Goal: Contribute content

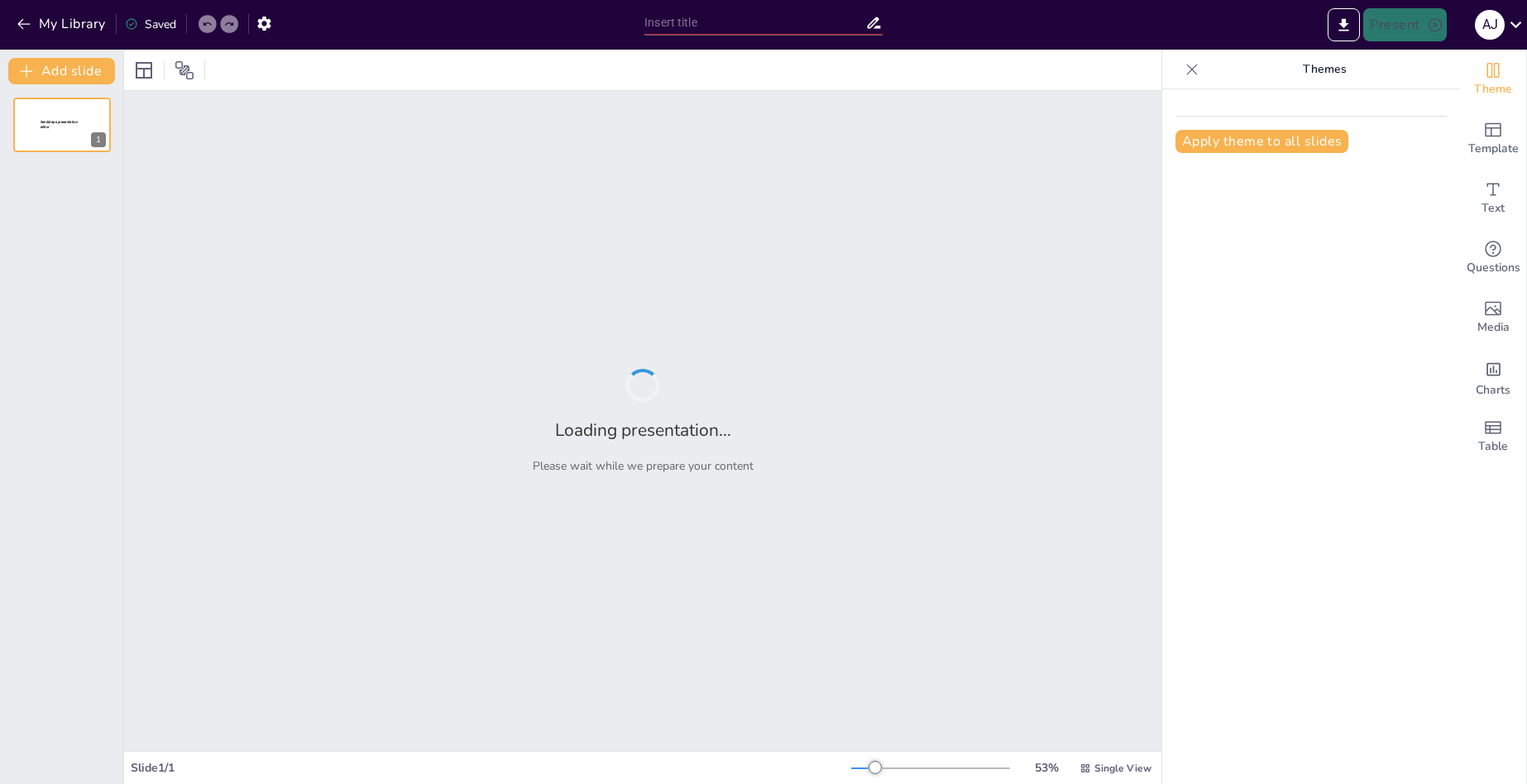
type input "Identifying Communication Barriers in Customer Service: A Comprehensive Overview"
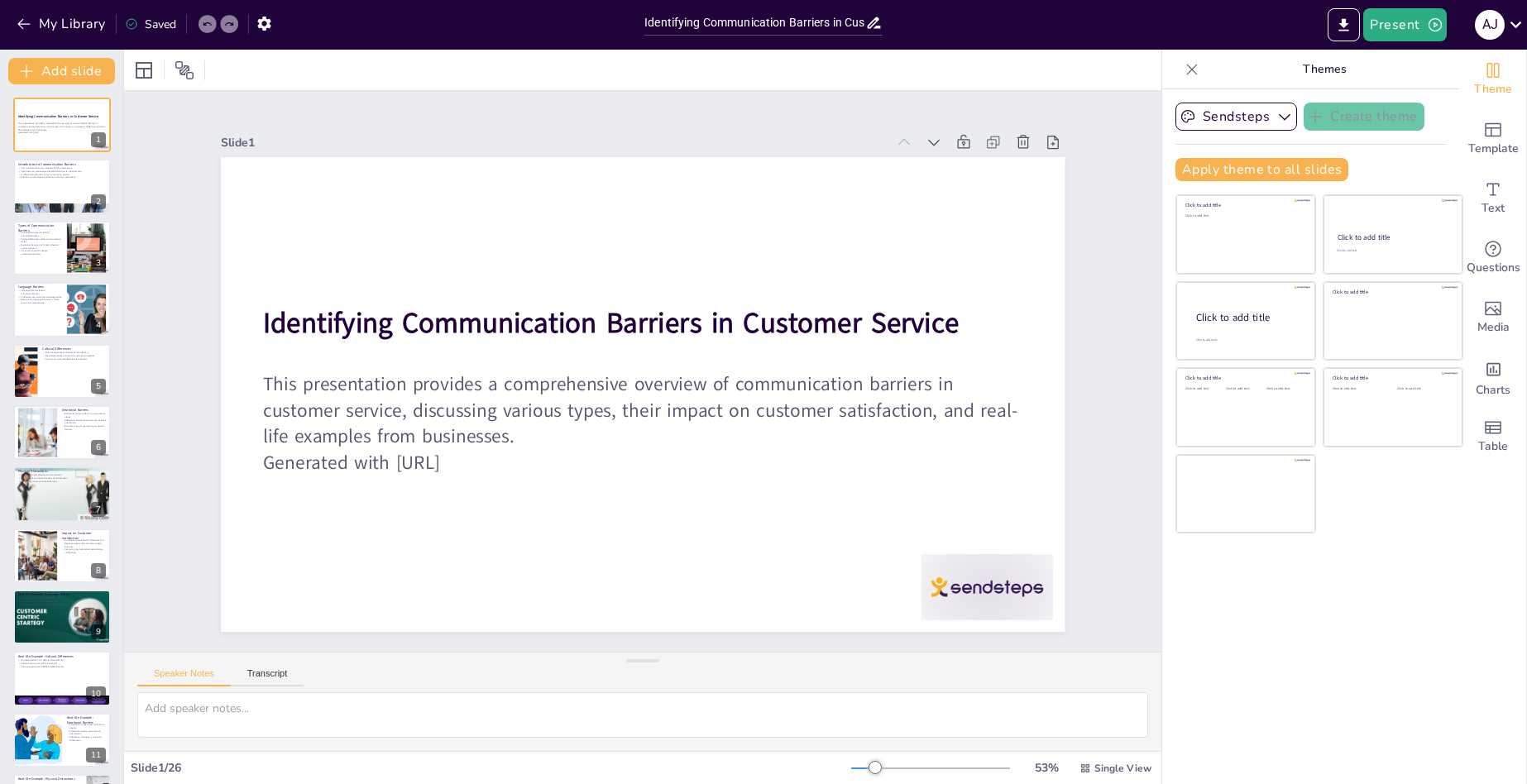
checkbox input "true"
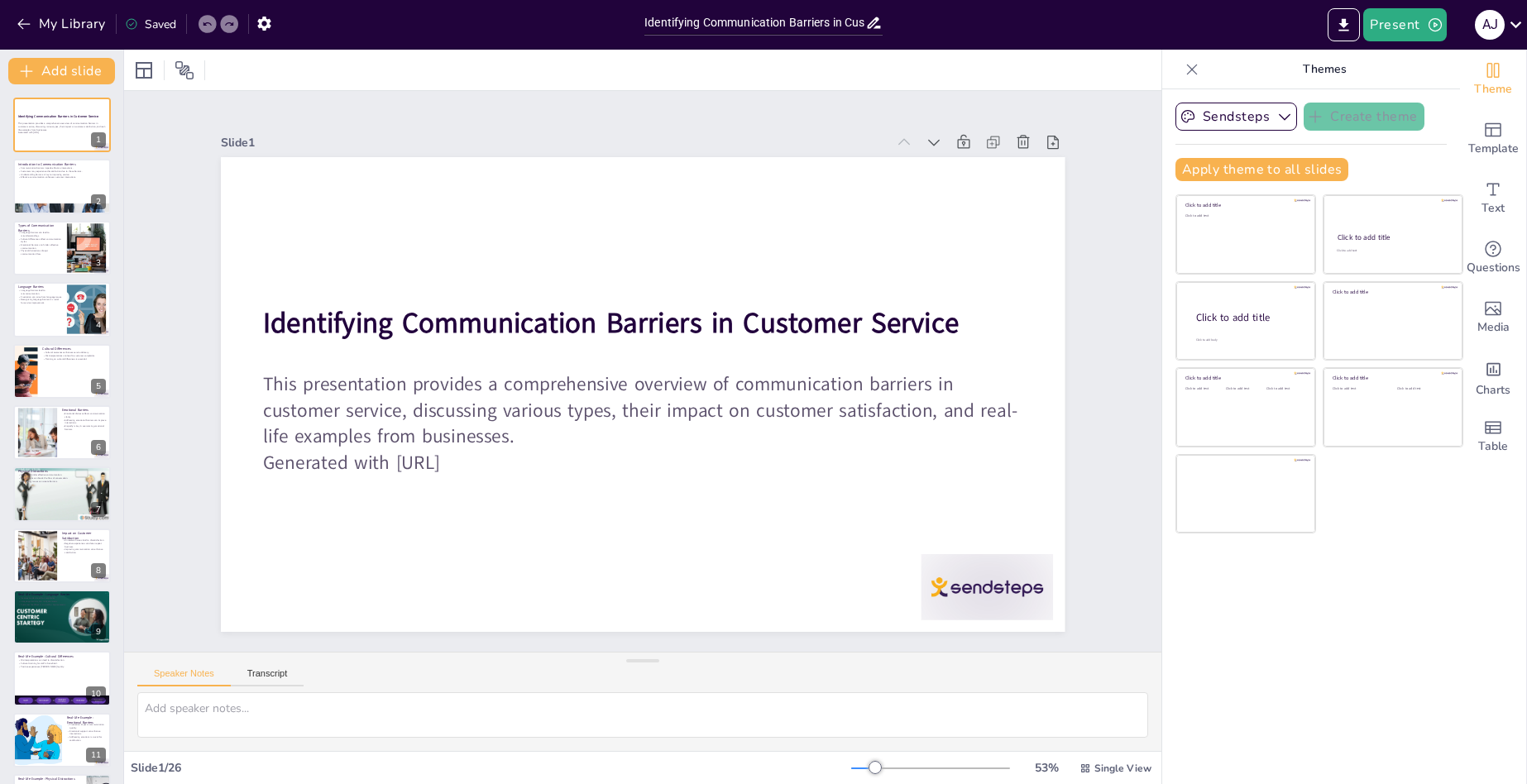
checkbox input "true"
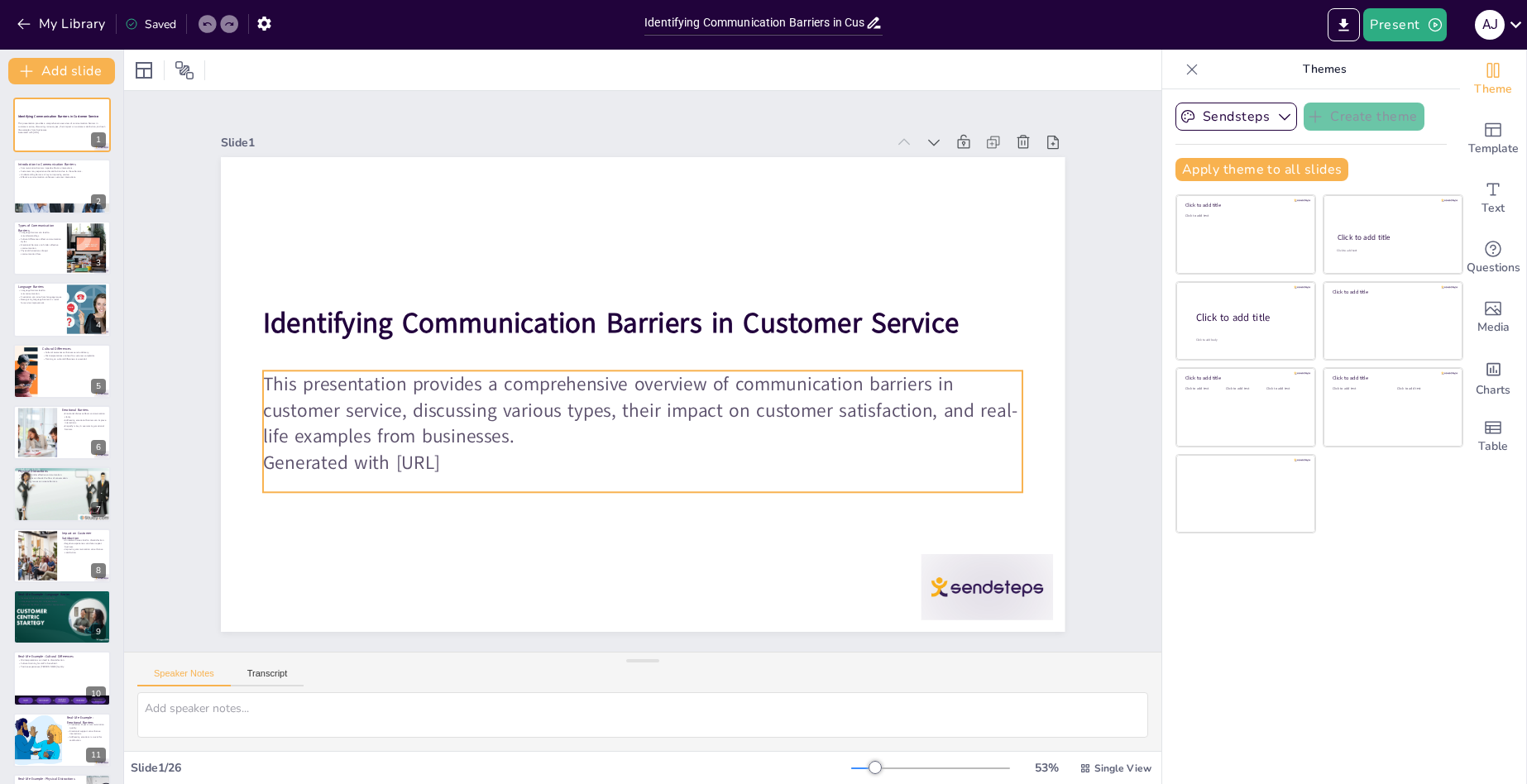
checkbox input "true"
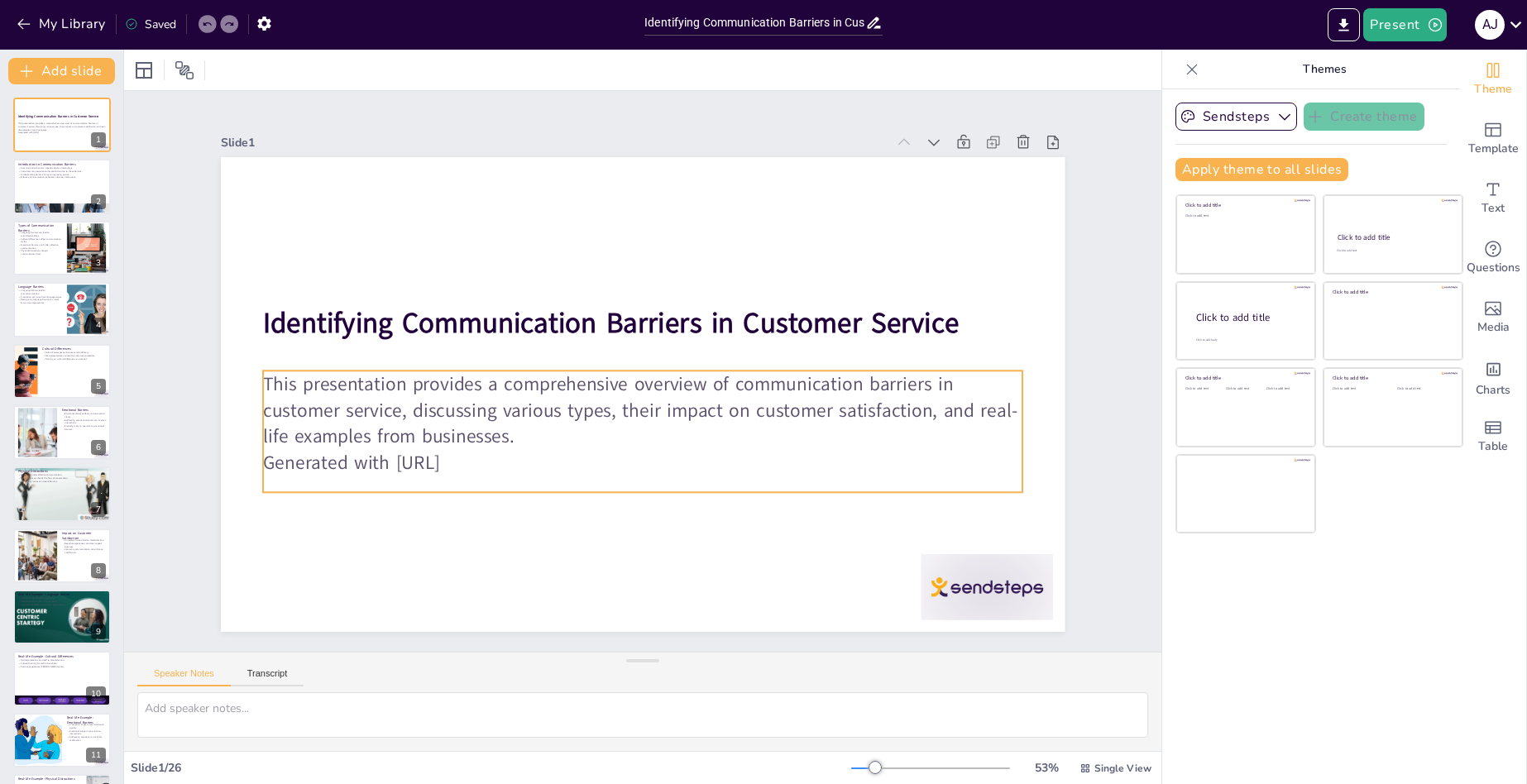
checkbox input "true"
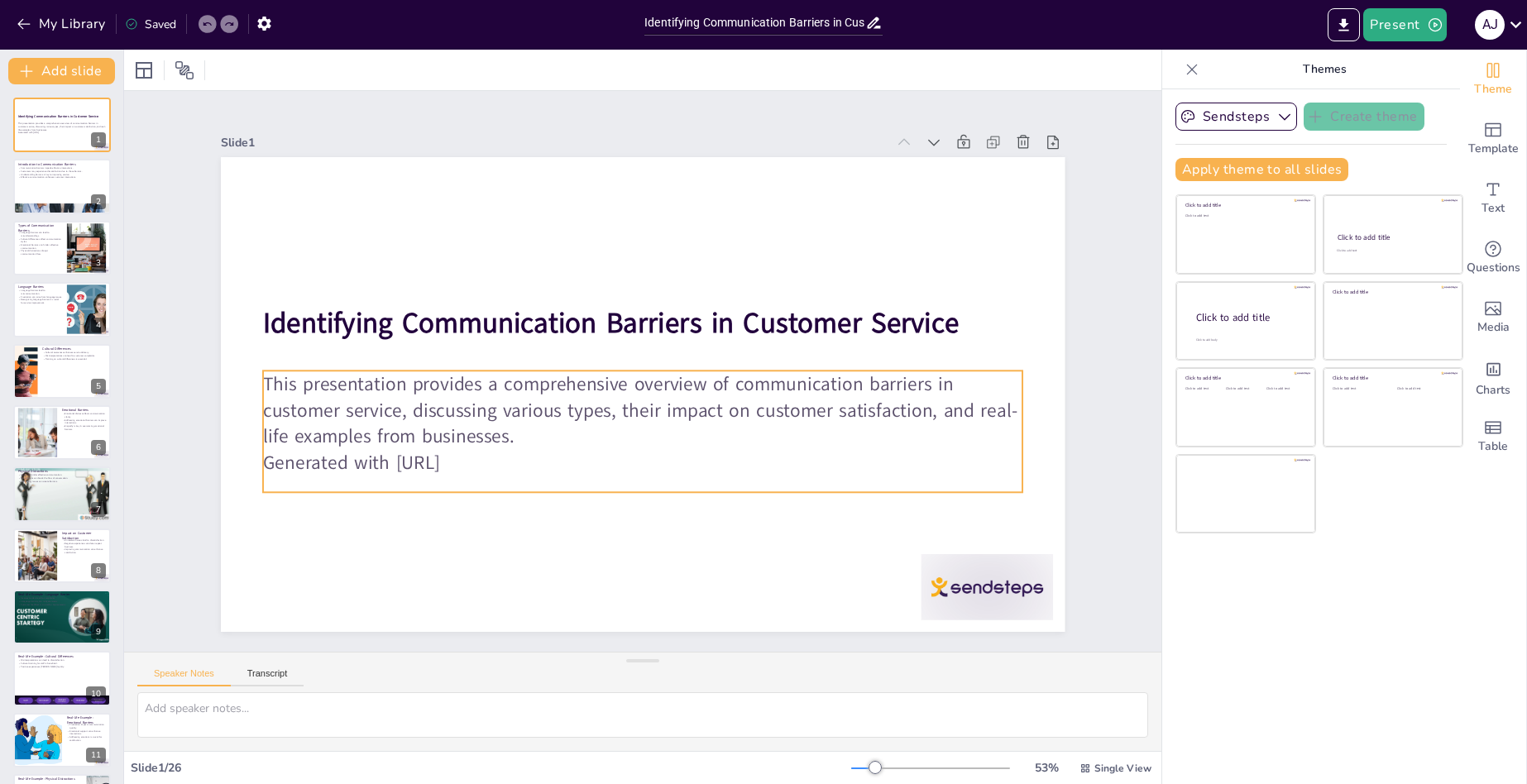
checkbox input "true"
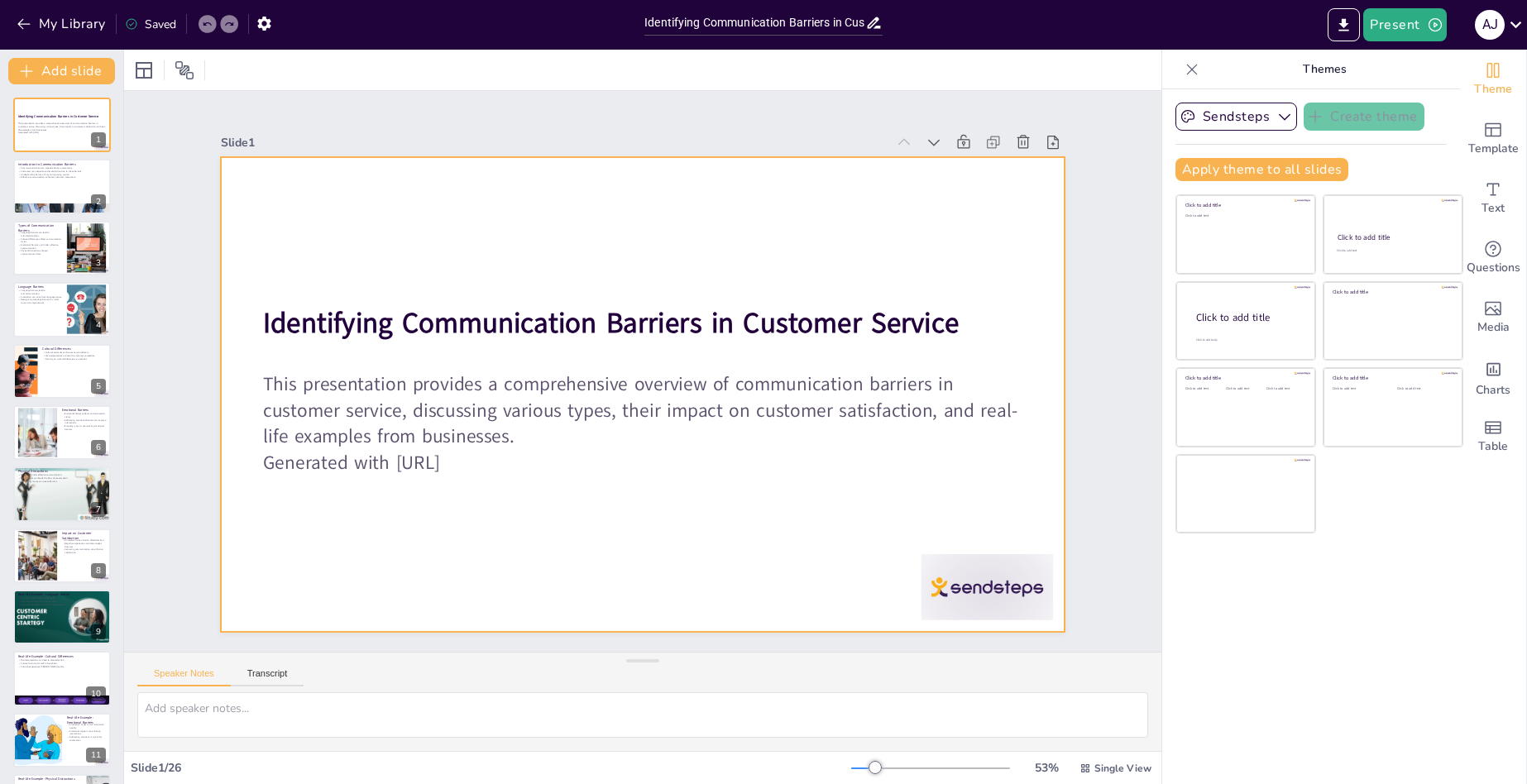
checkbox input "true"
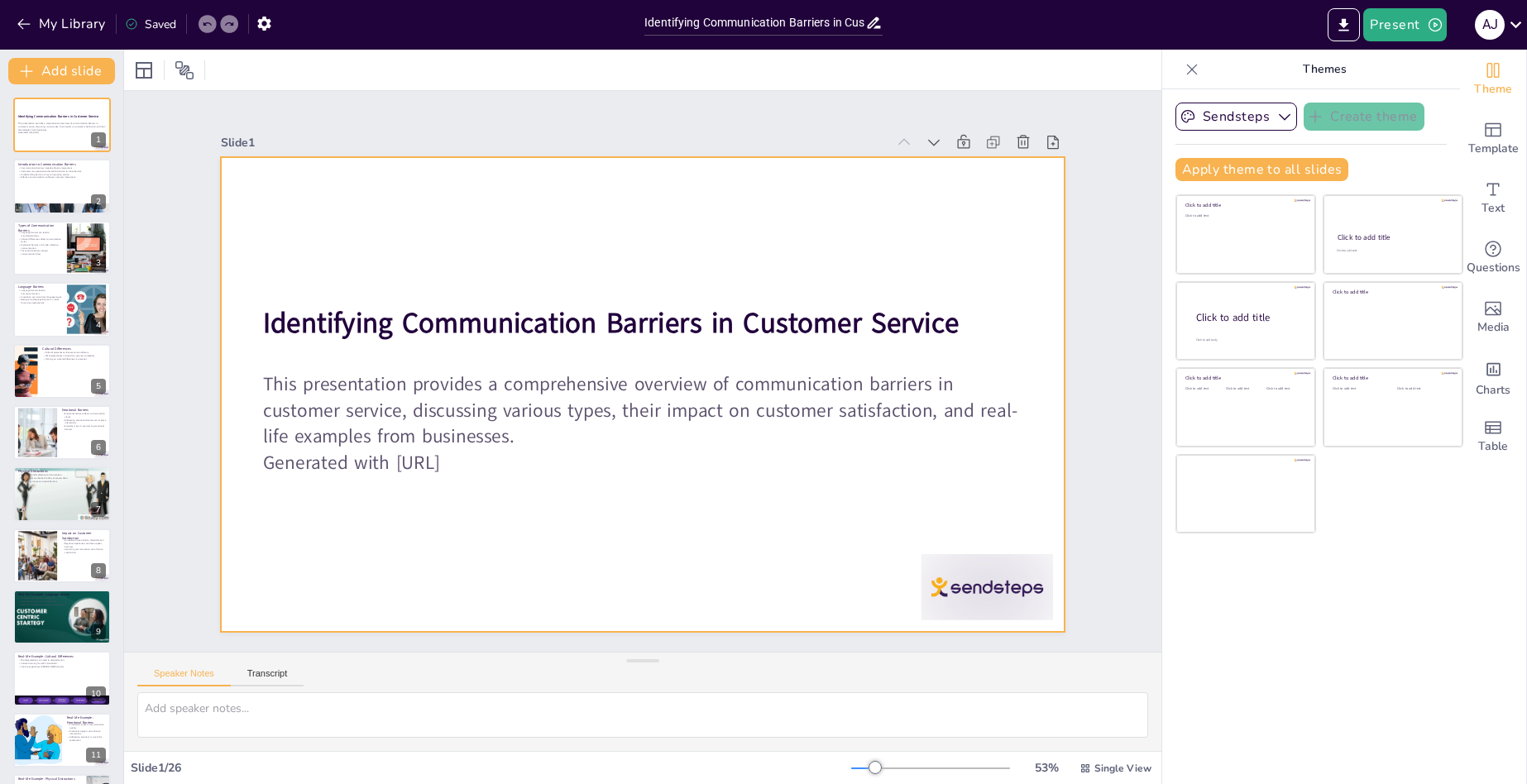
checkbox input "true"
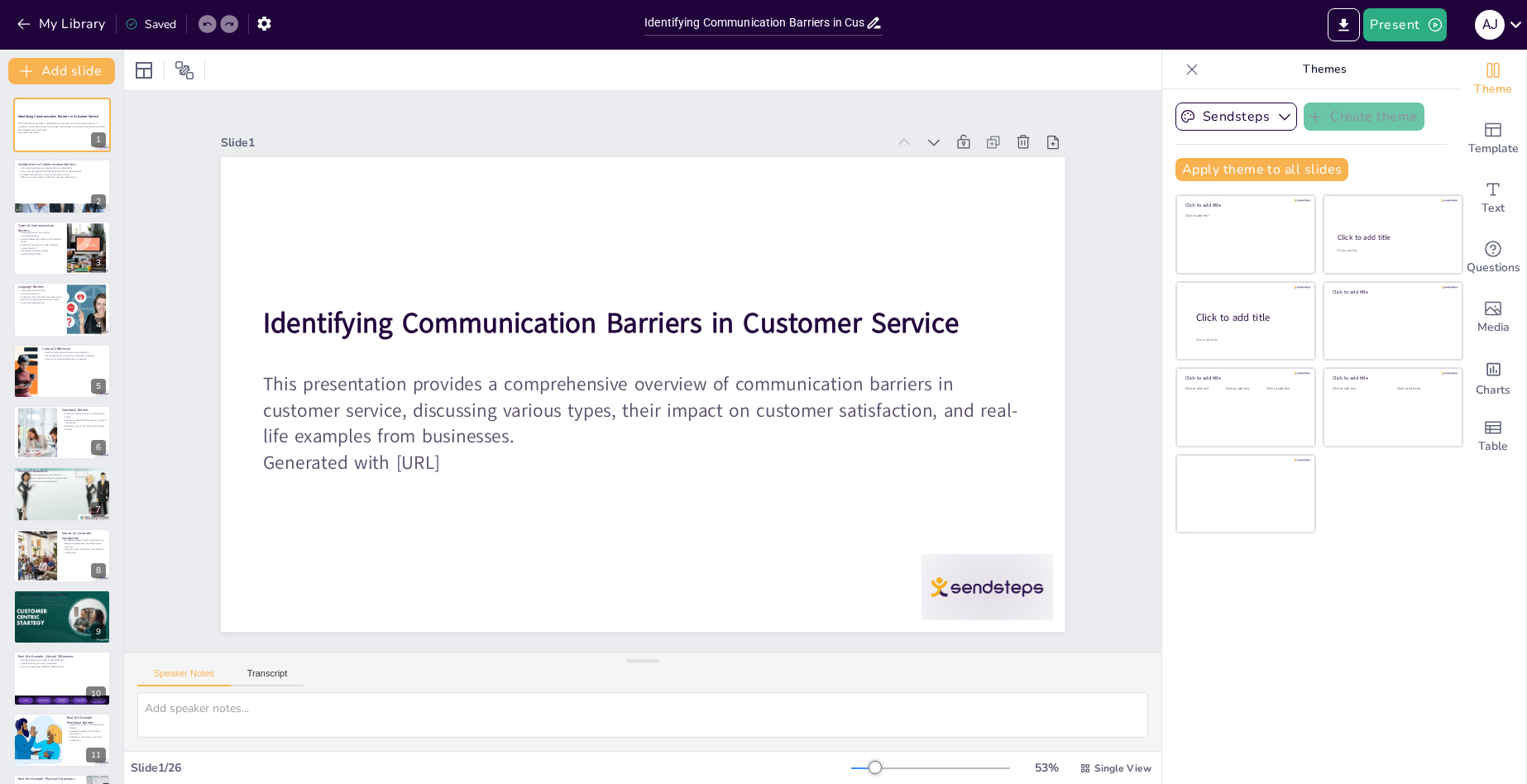
checkbox input "true"
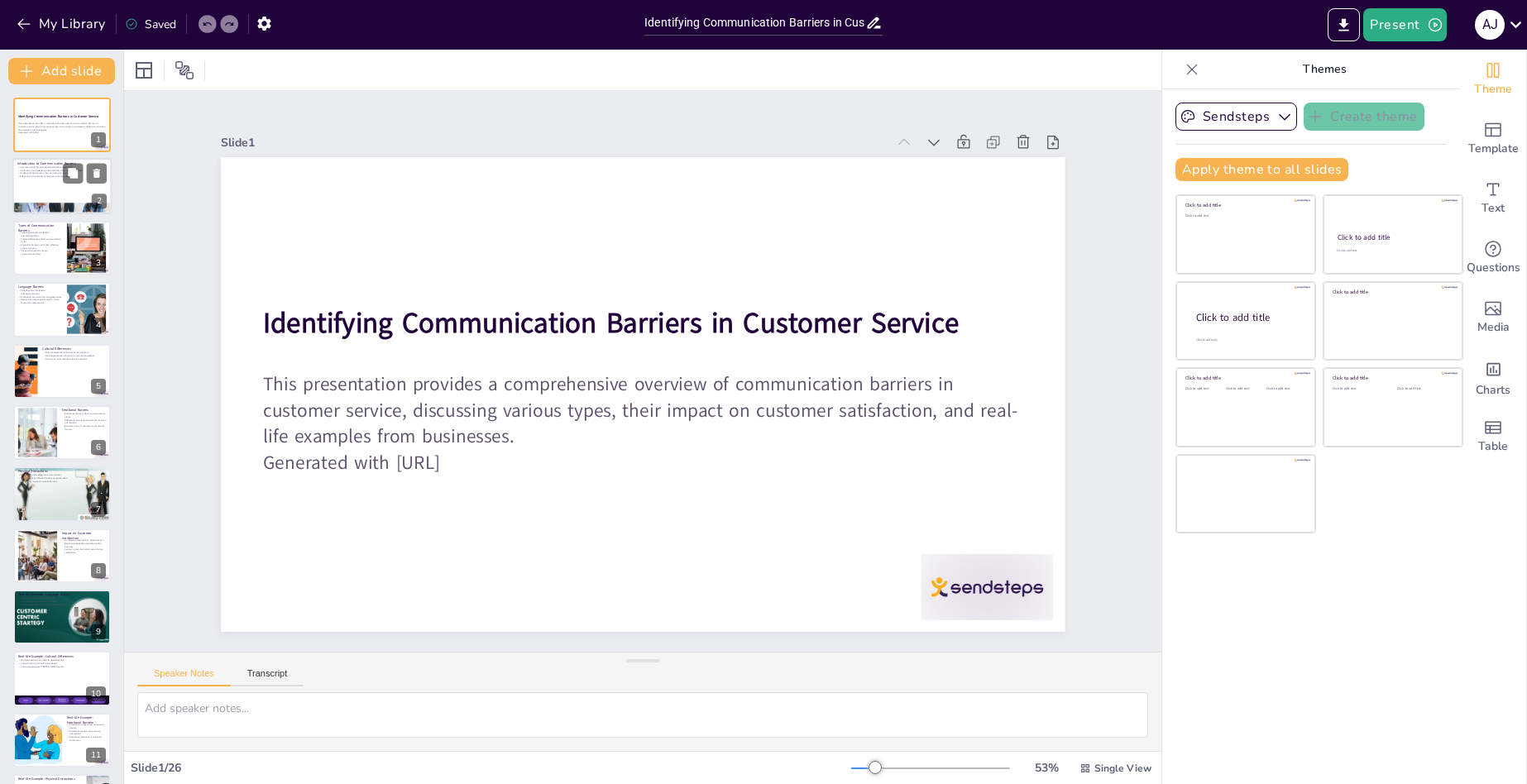
checkbox input "true"
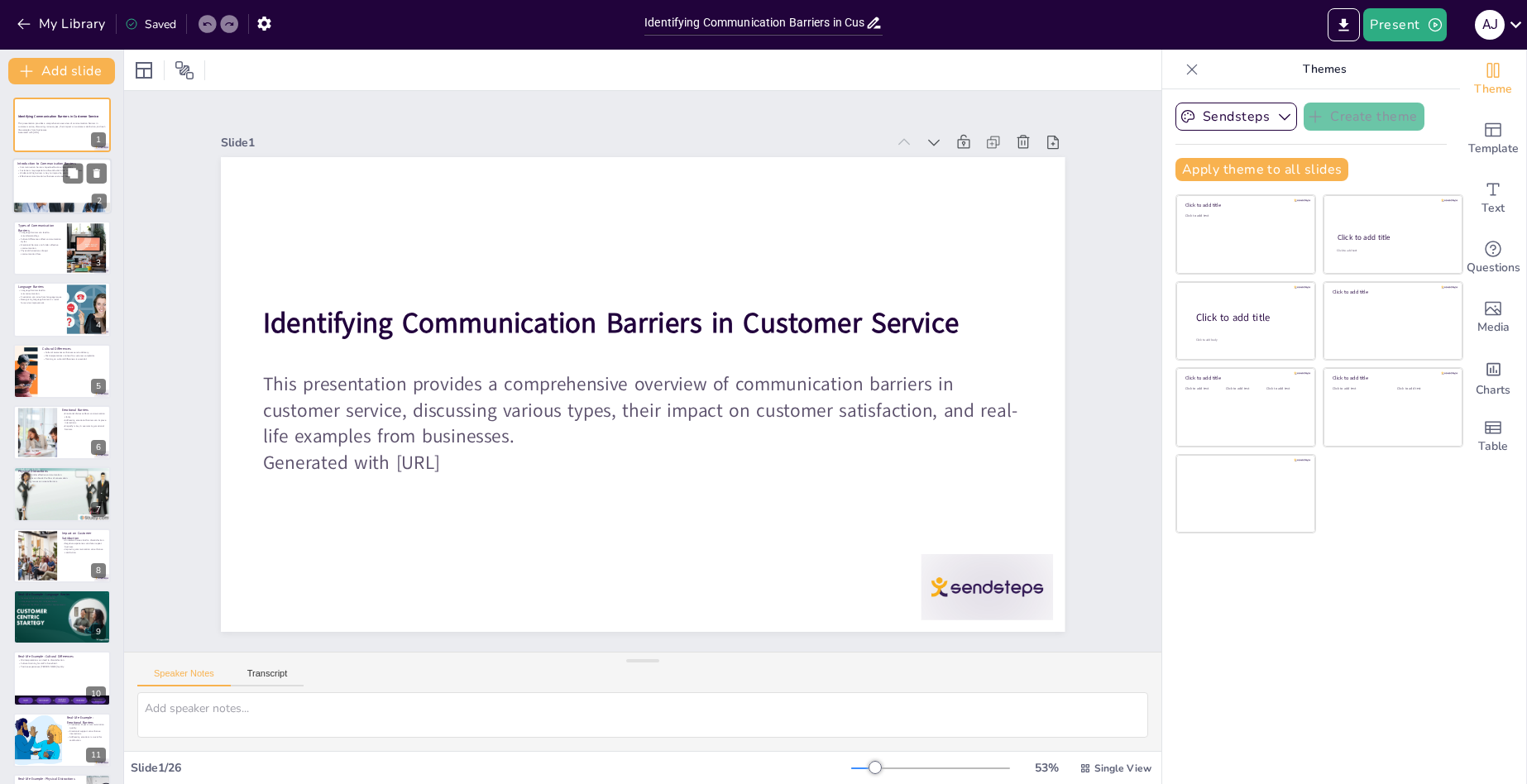
click at [85, 187] on div at bounding box center [61, 187] width 99 height 56
type textarea "Communication barriers can create significant obstacles in customer service. Th…"
checkbox input "true"
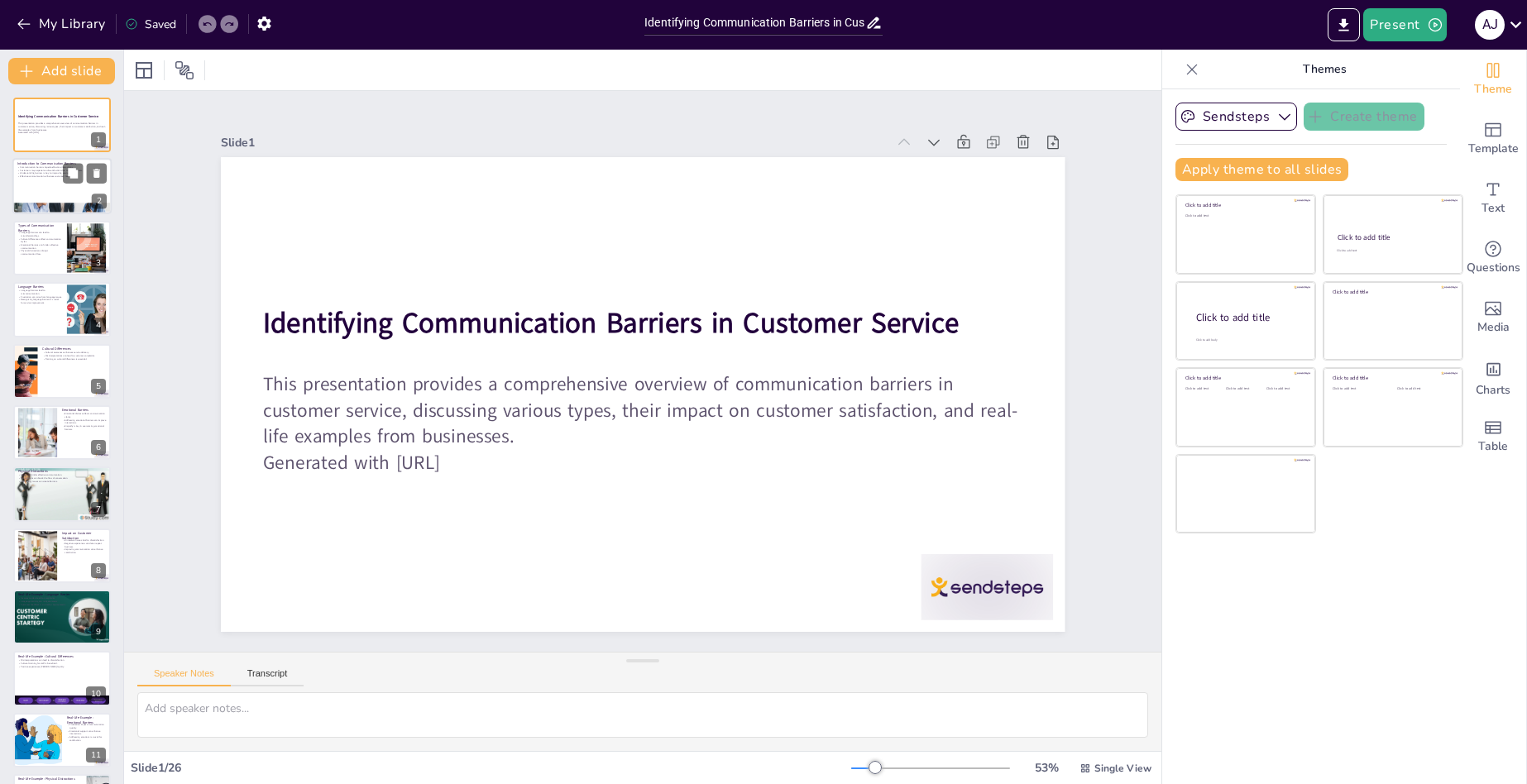
checkbox input "true"
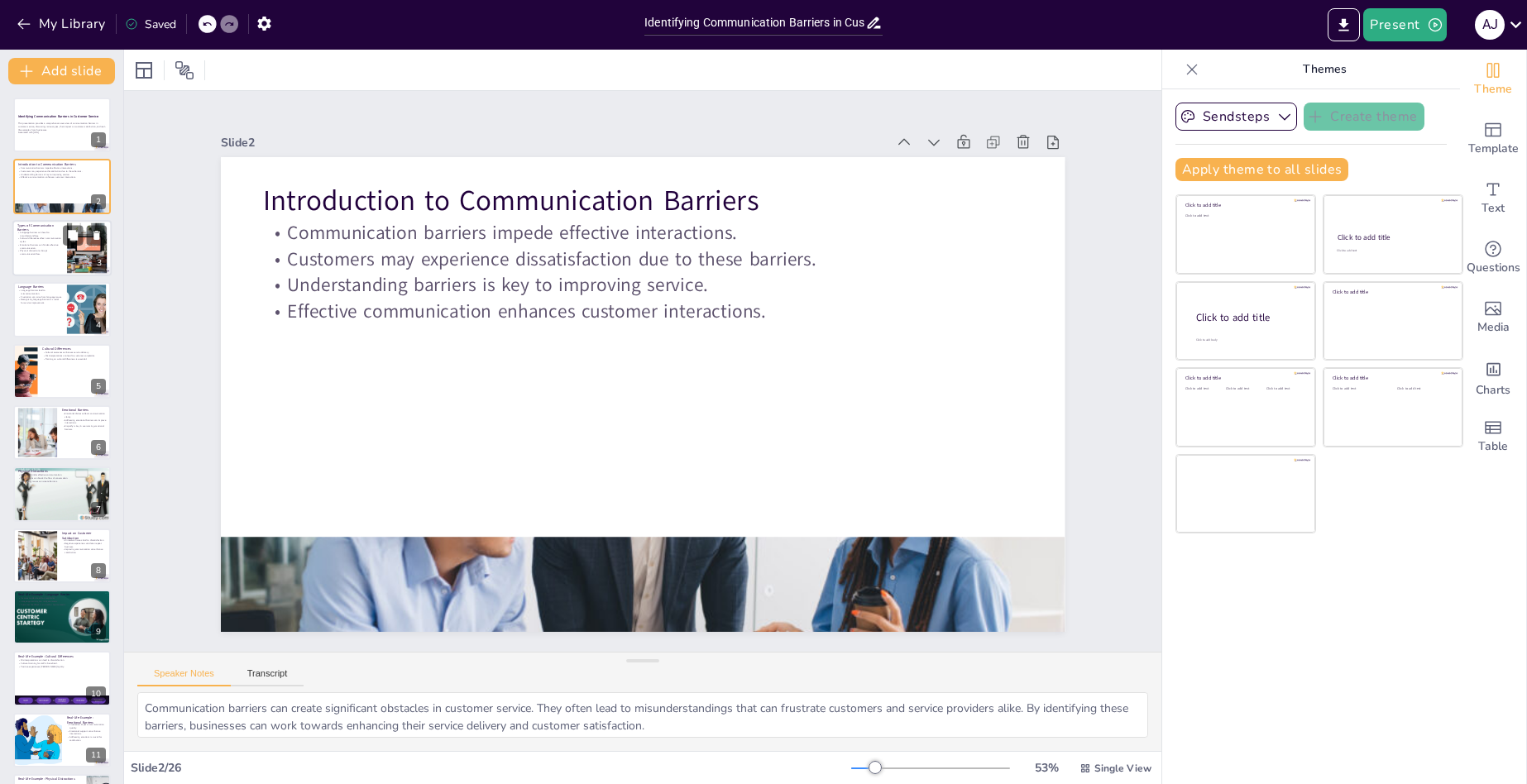
checkbox input "true"
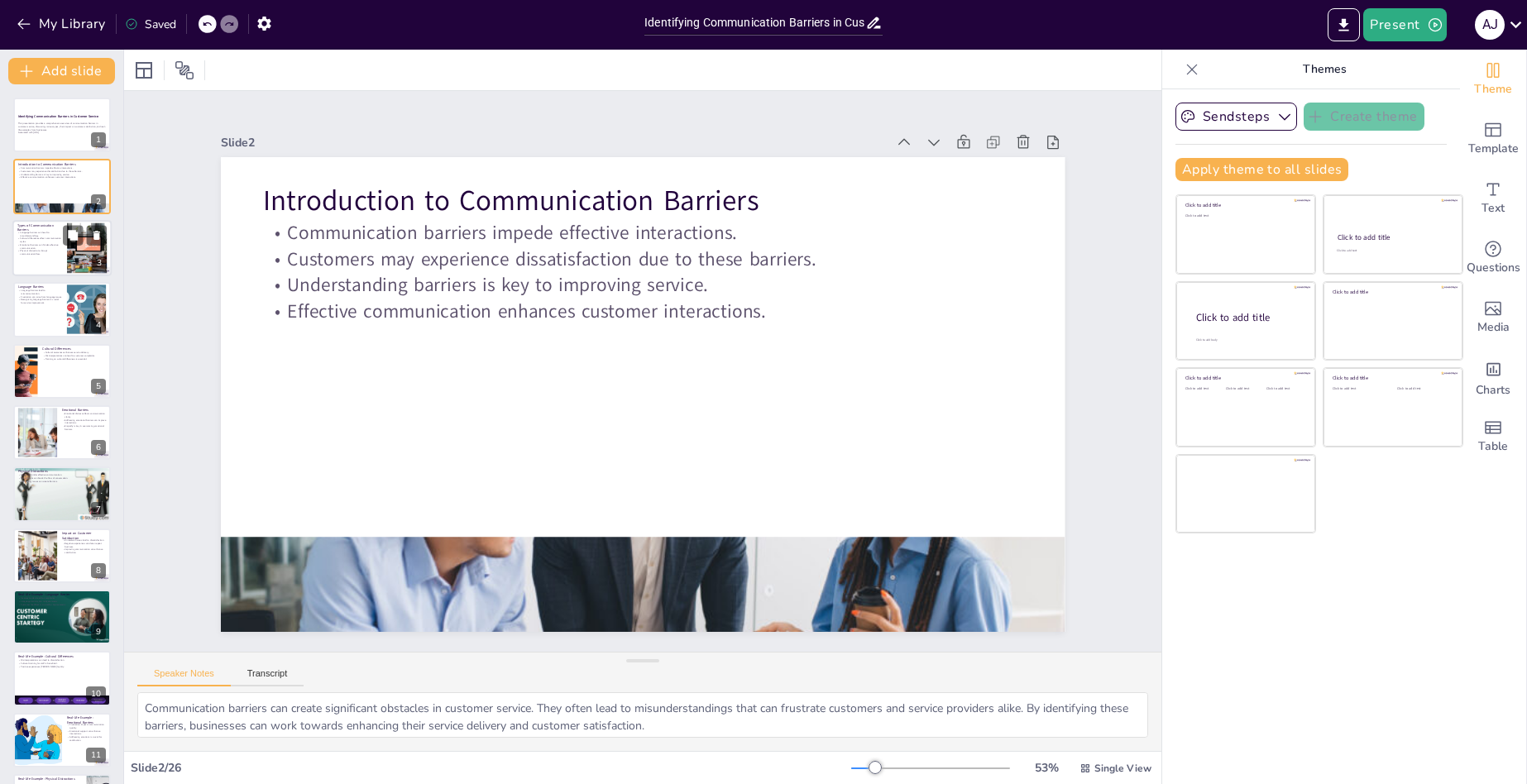
checkbox input "true"
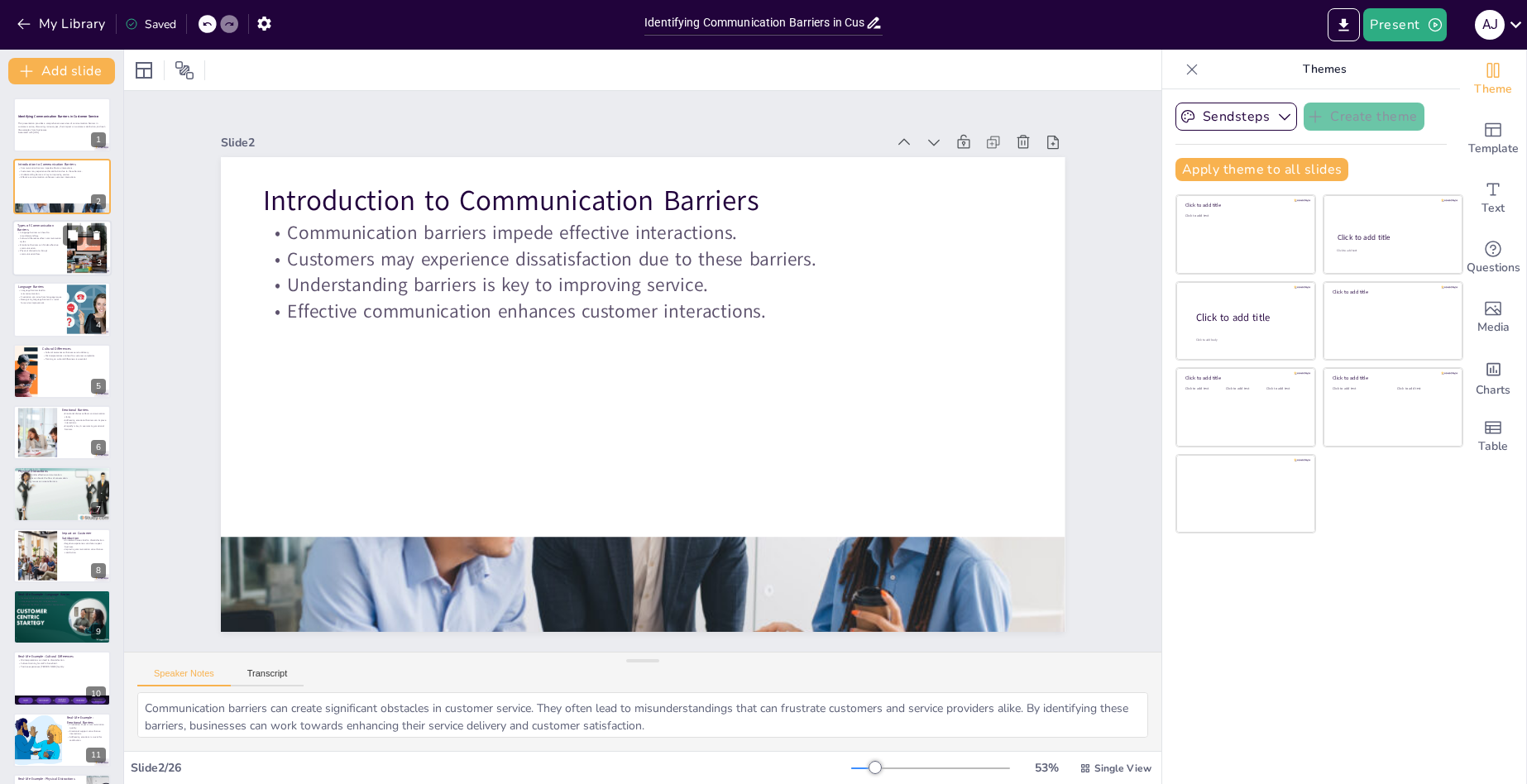
checkbox input "true"
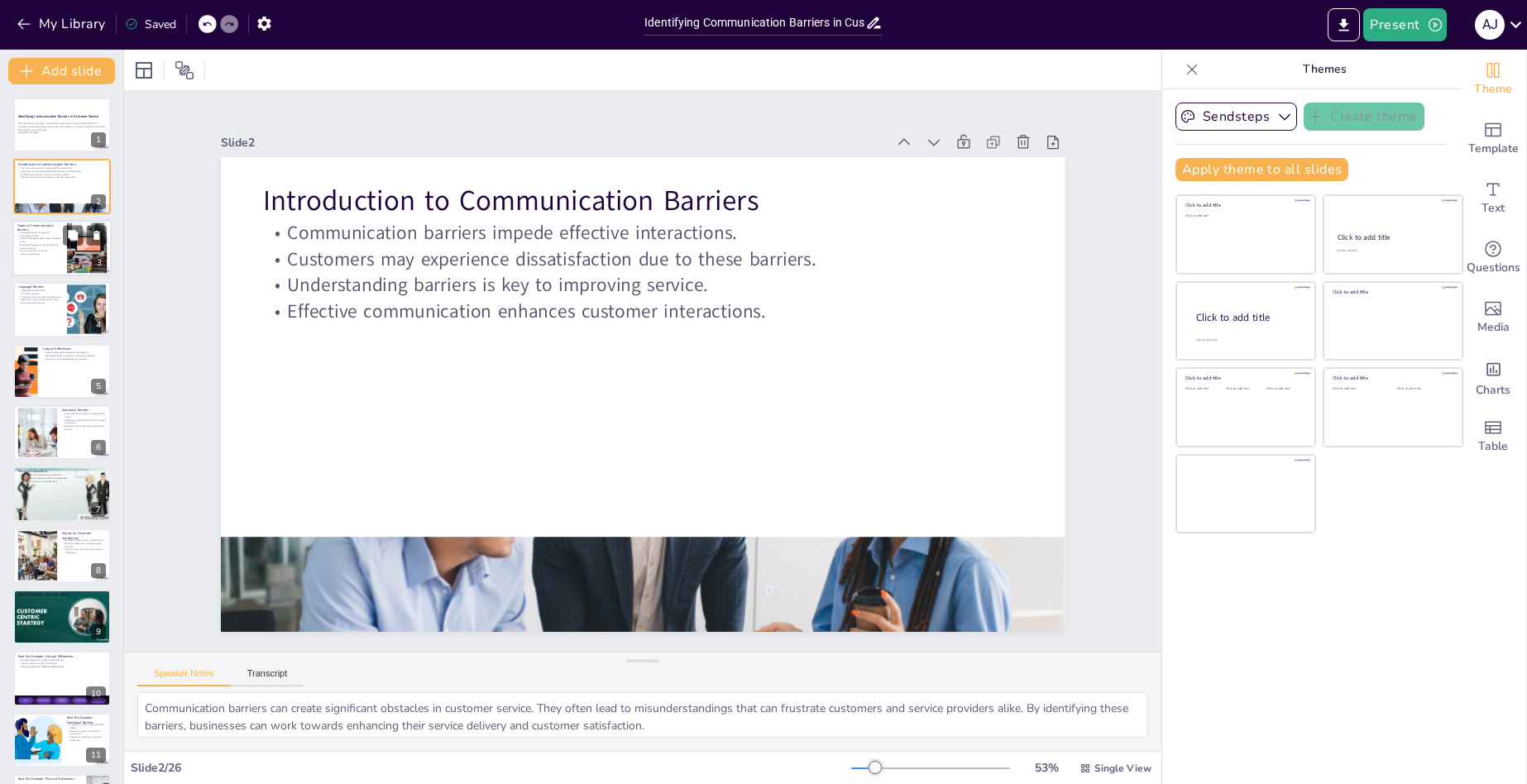
click at [82, 249] on div at bounding box center [87, 248] width 75 height 51
type textarea "Language barriers occur when customers and service providers do not share a com…"
checkbox input "true"
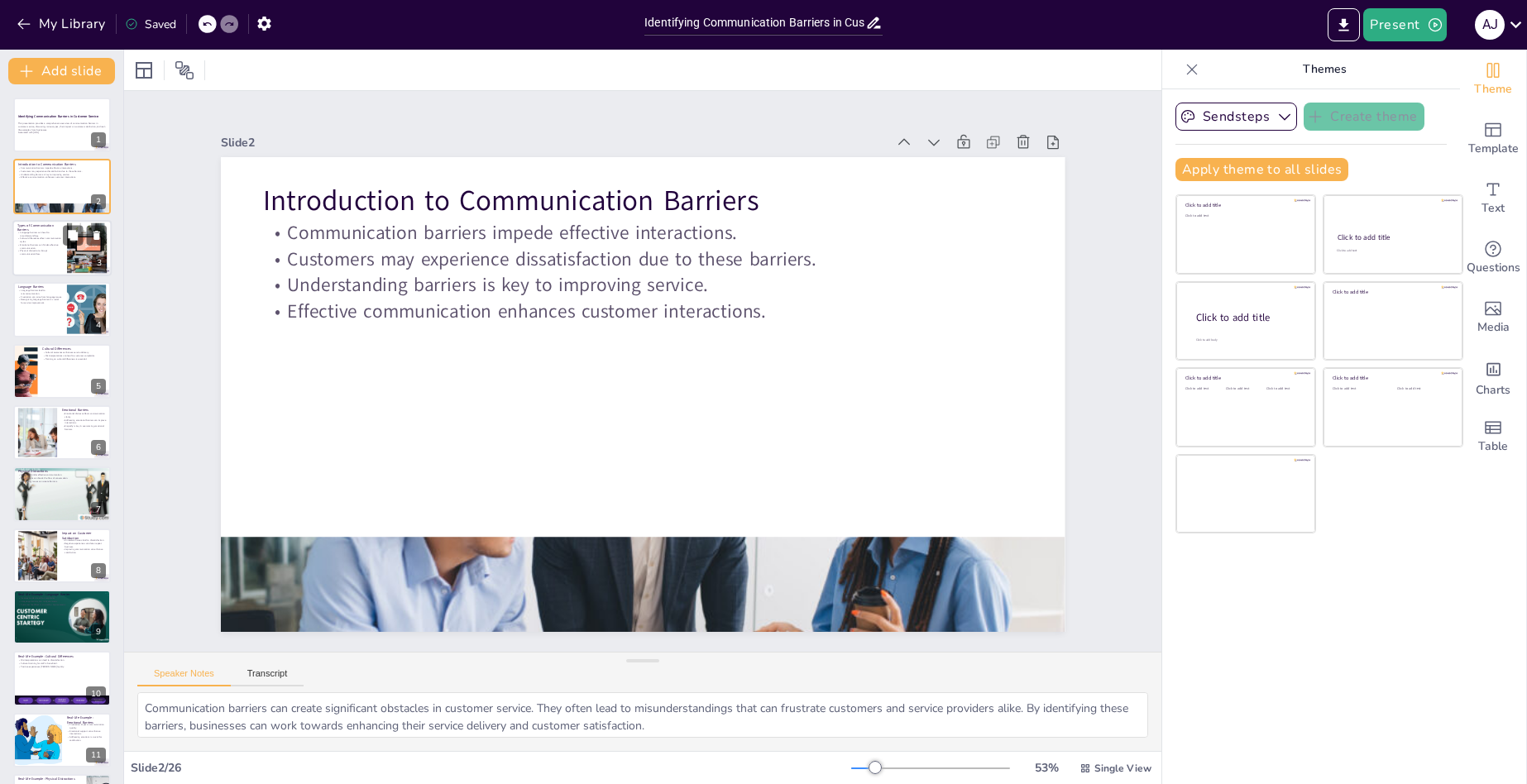
checkbox input "true"
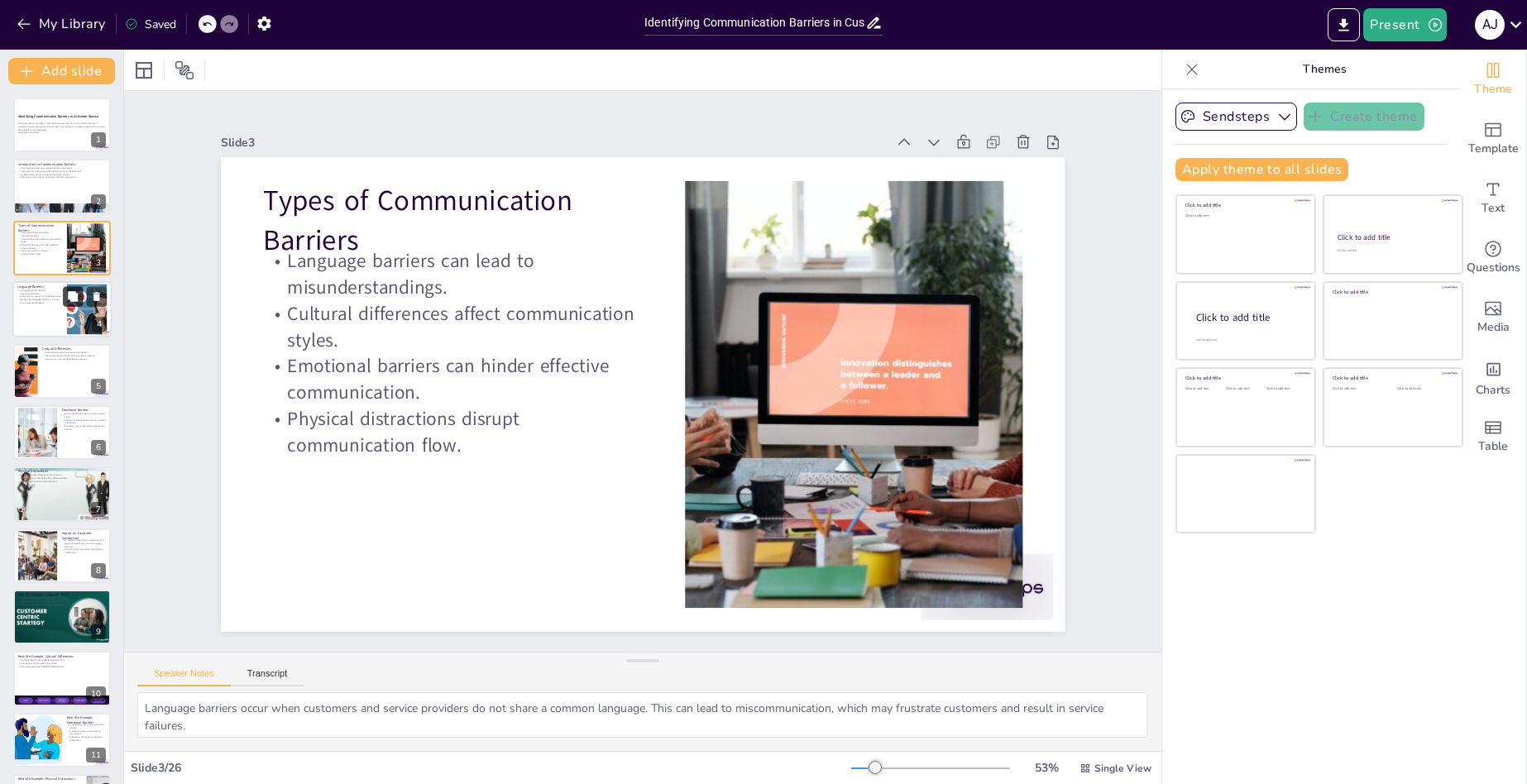
checkbox input "true"
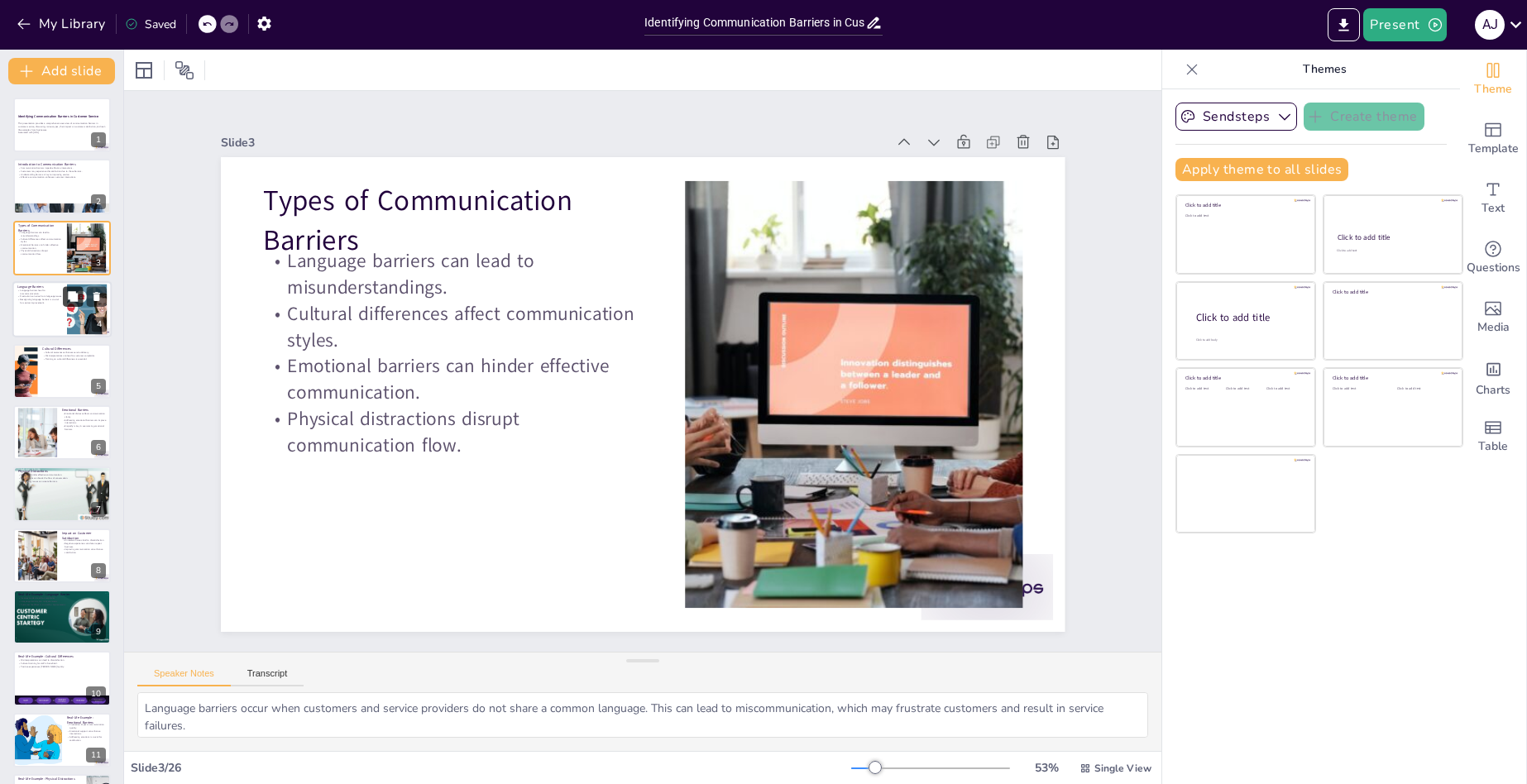
checkbox input "true"
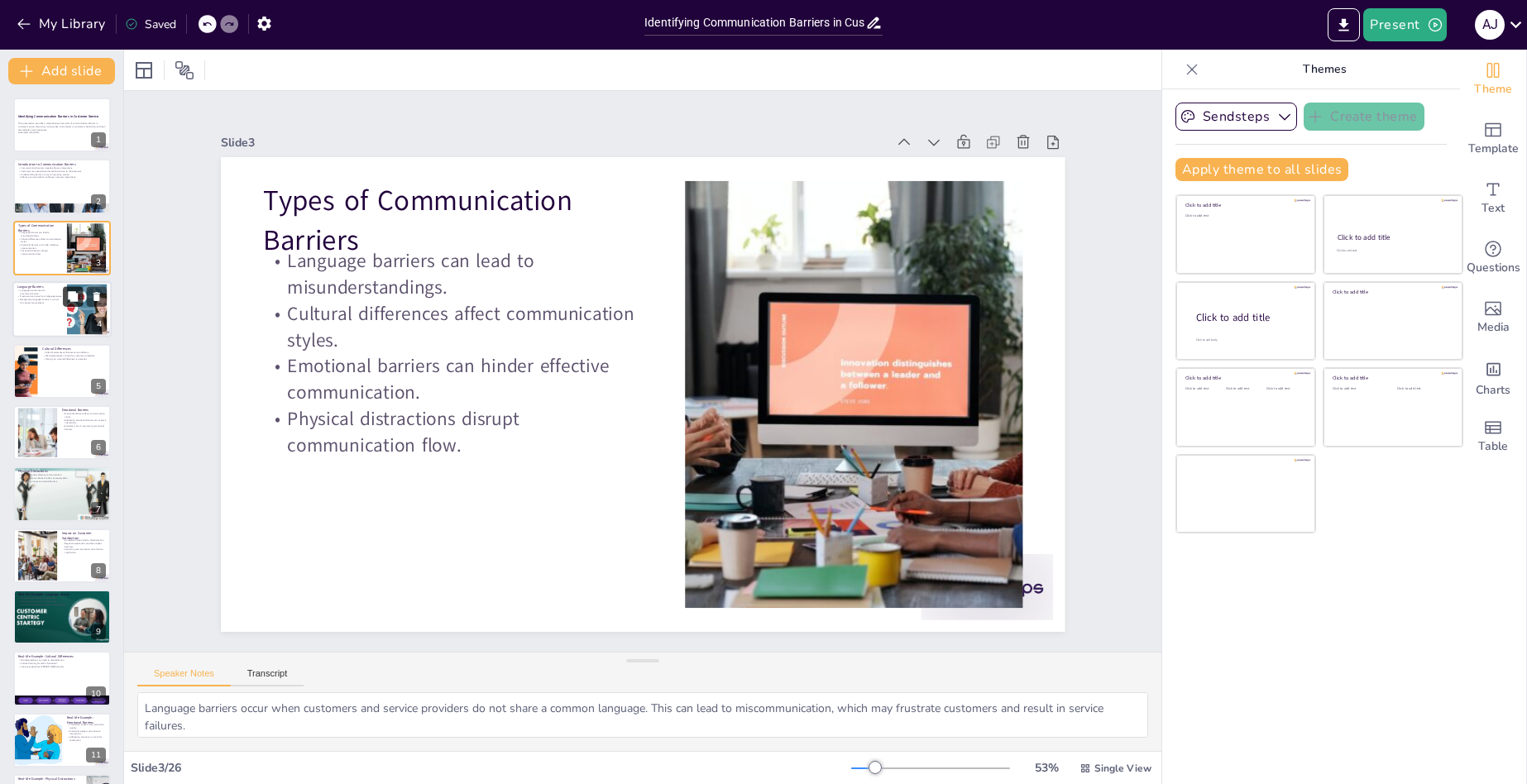
checkbox input "true"
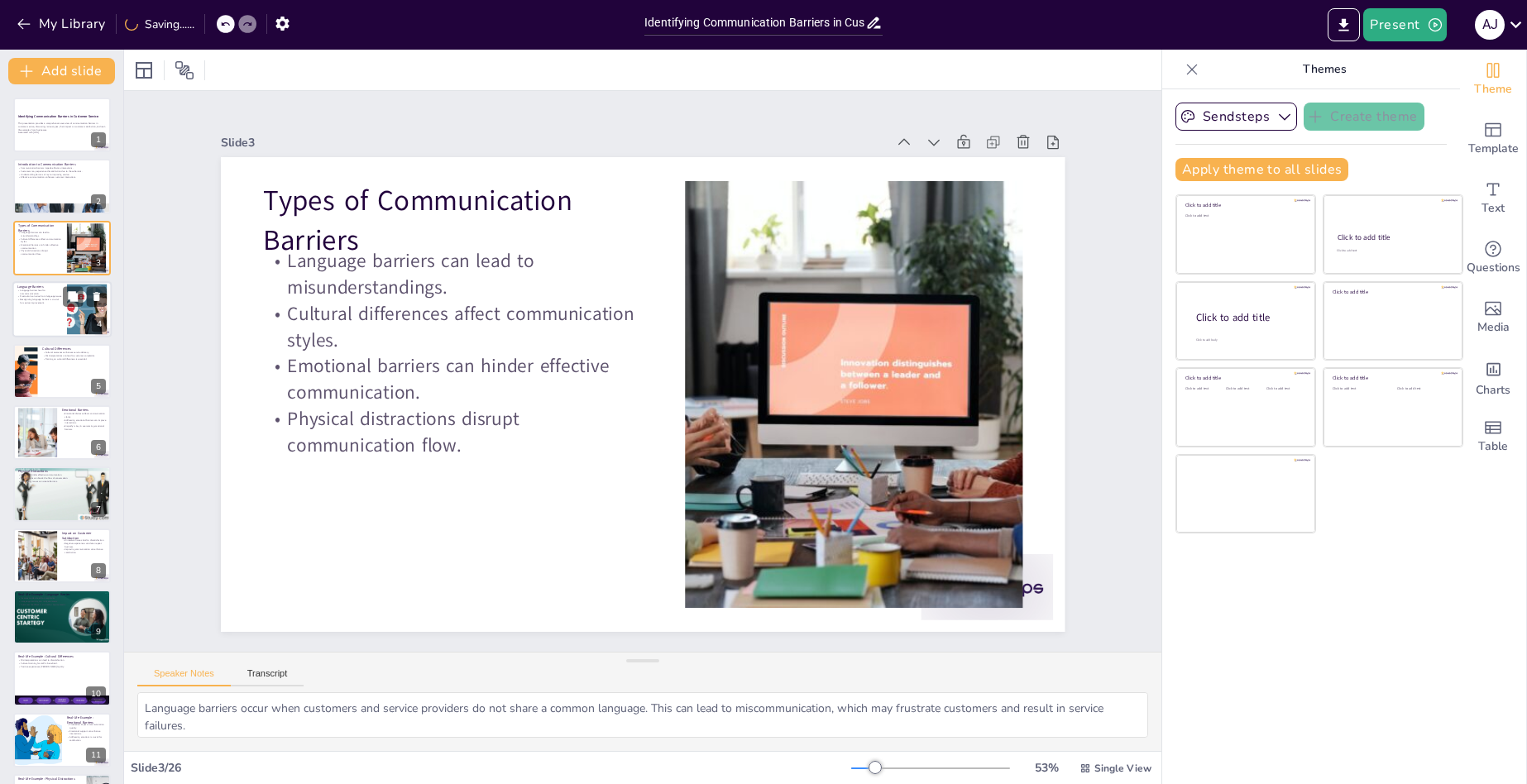
checkbox input "true"
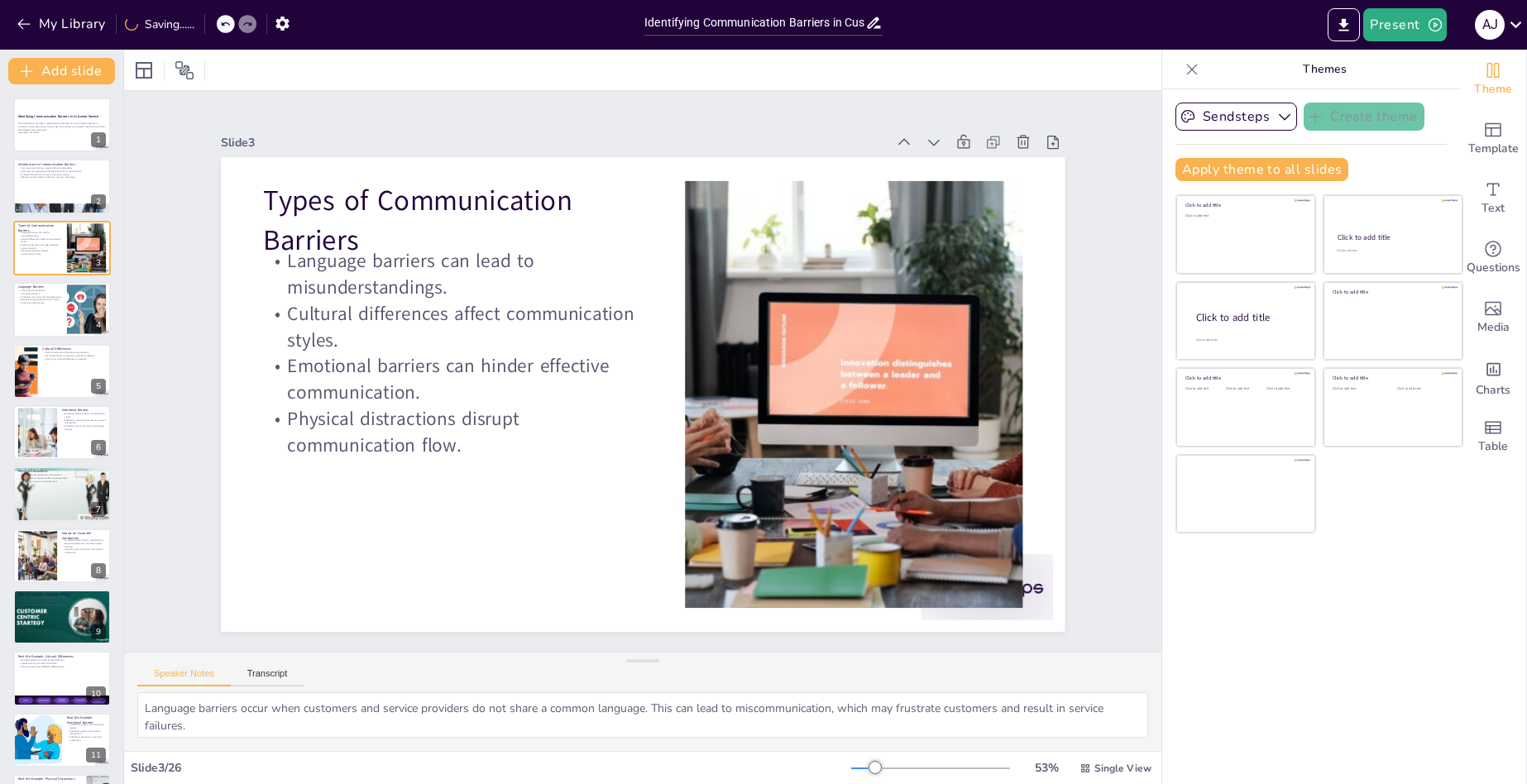
checkbox input "true"
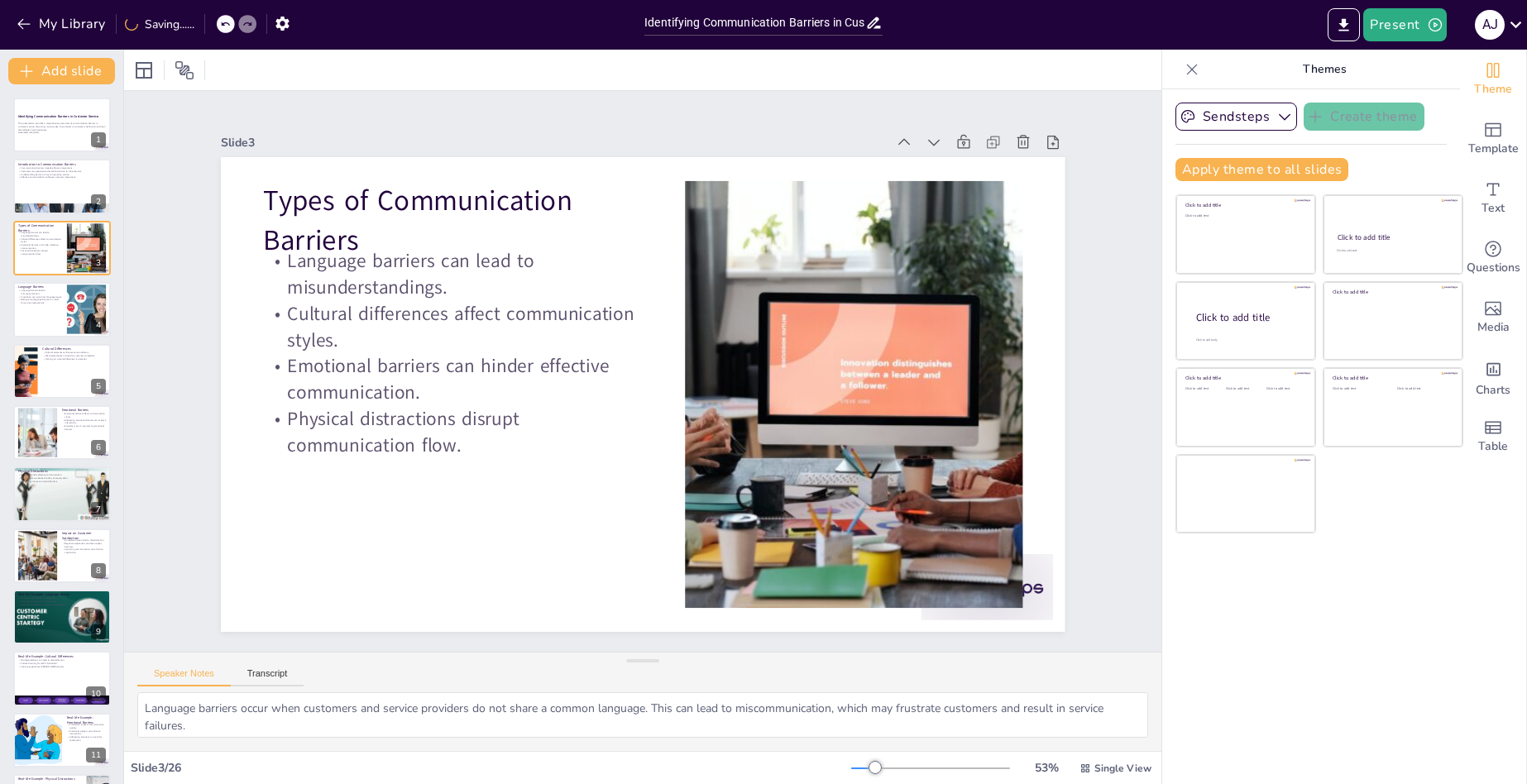
checkbox input "true"
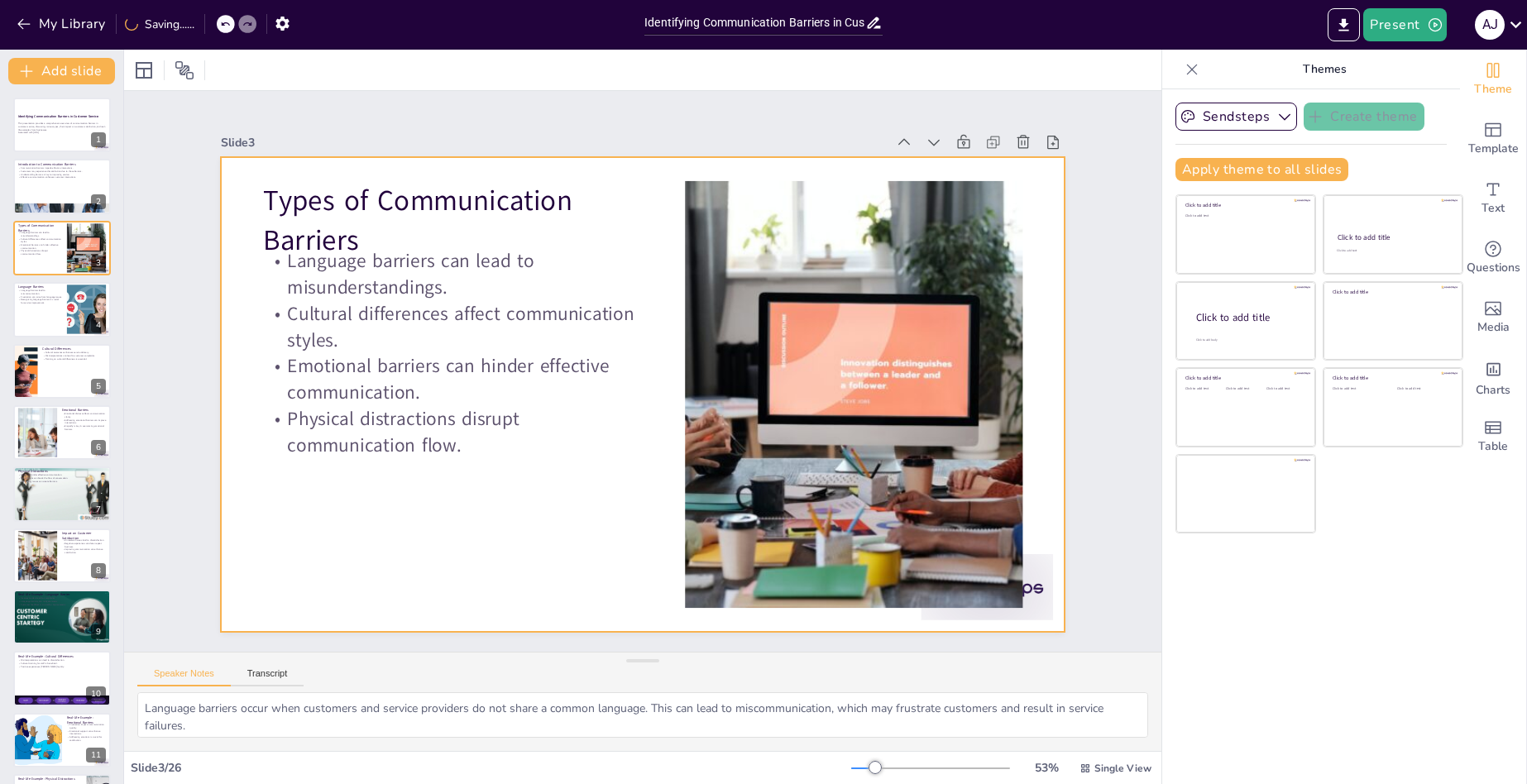
checkbox input "true"
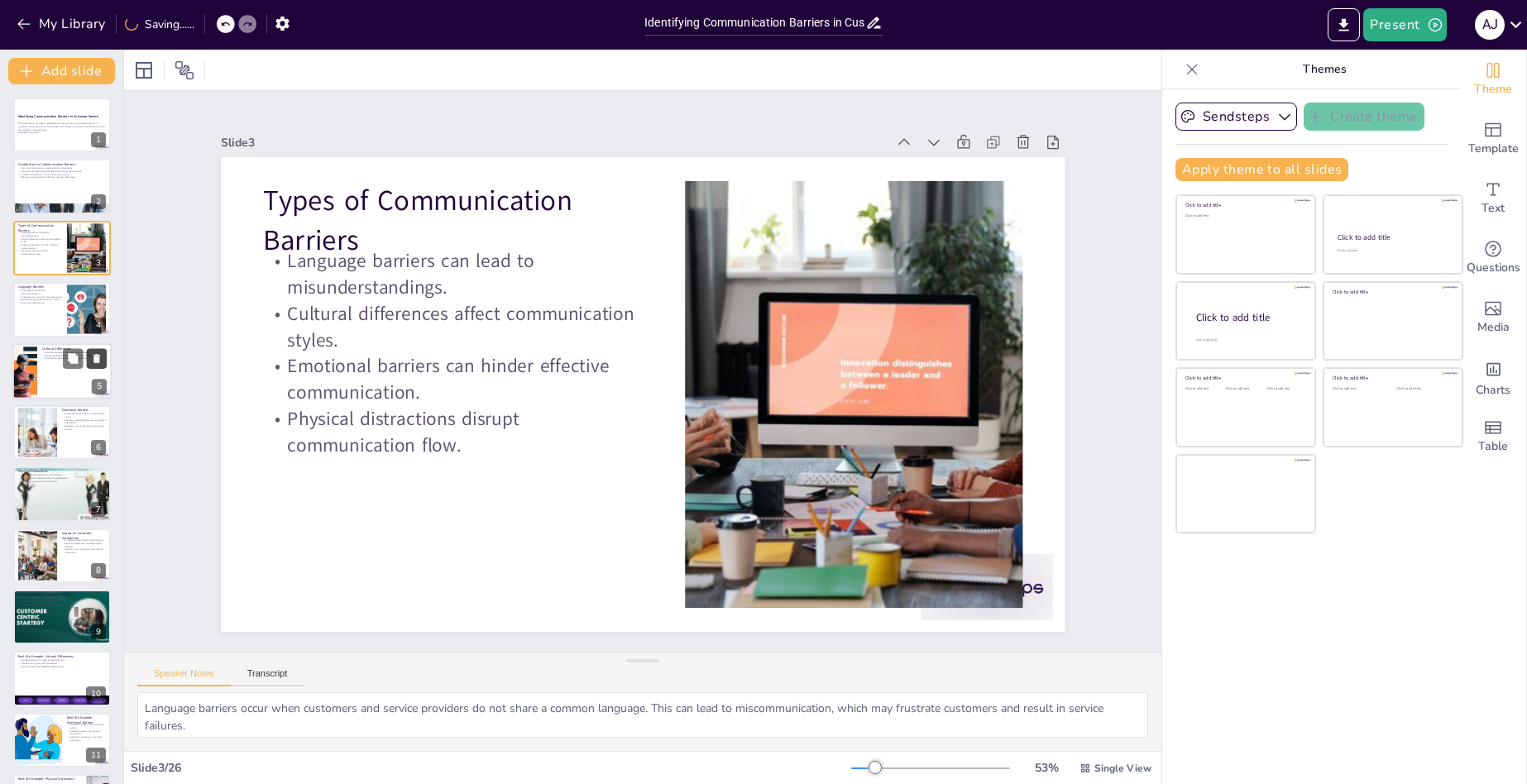
checkbox input "true"
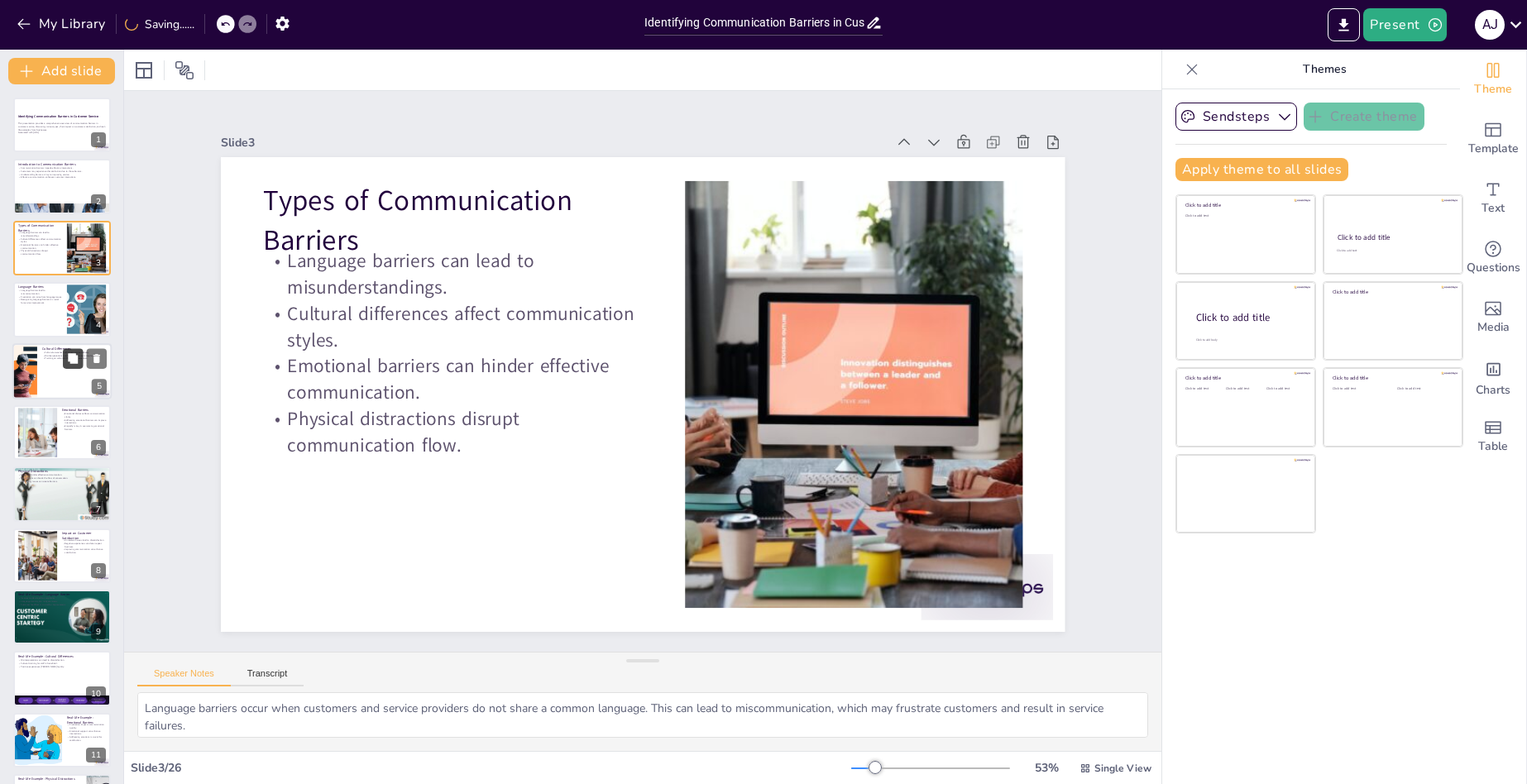
checkbox input "true"
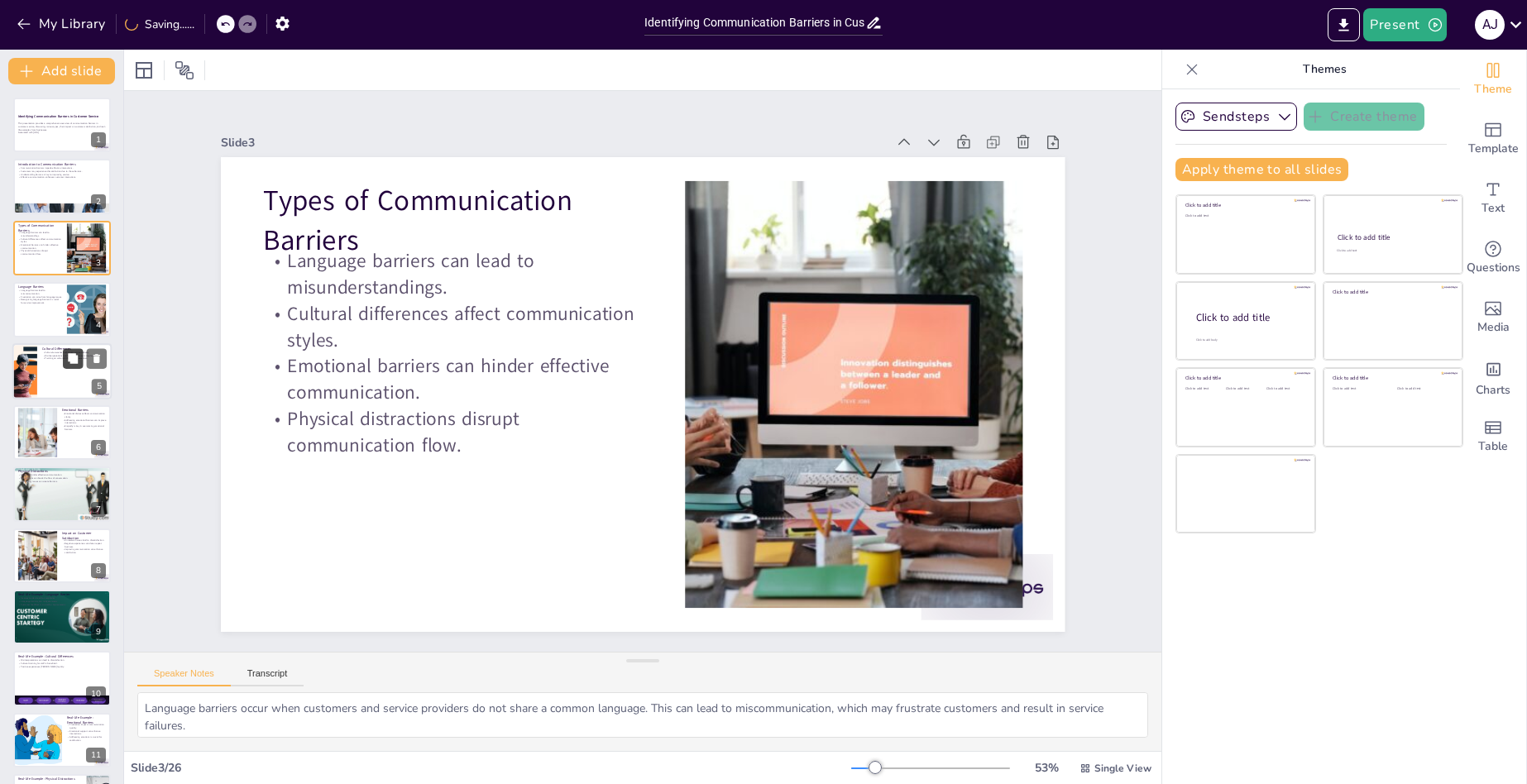
click at [66, 361] on button at bounding box center [73, 358] width 20 height 20
type textarea "Cultural awareness is essential in customer service. Understanding different cu…"
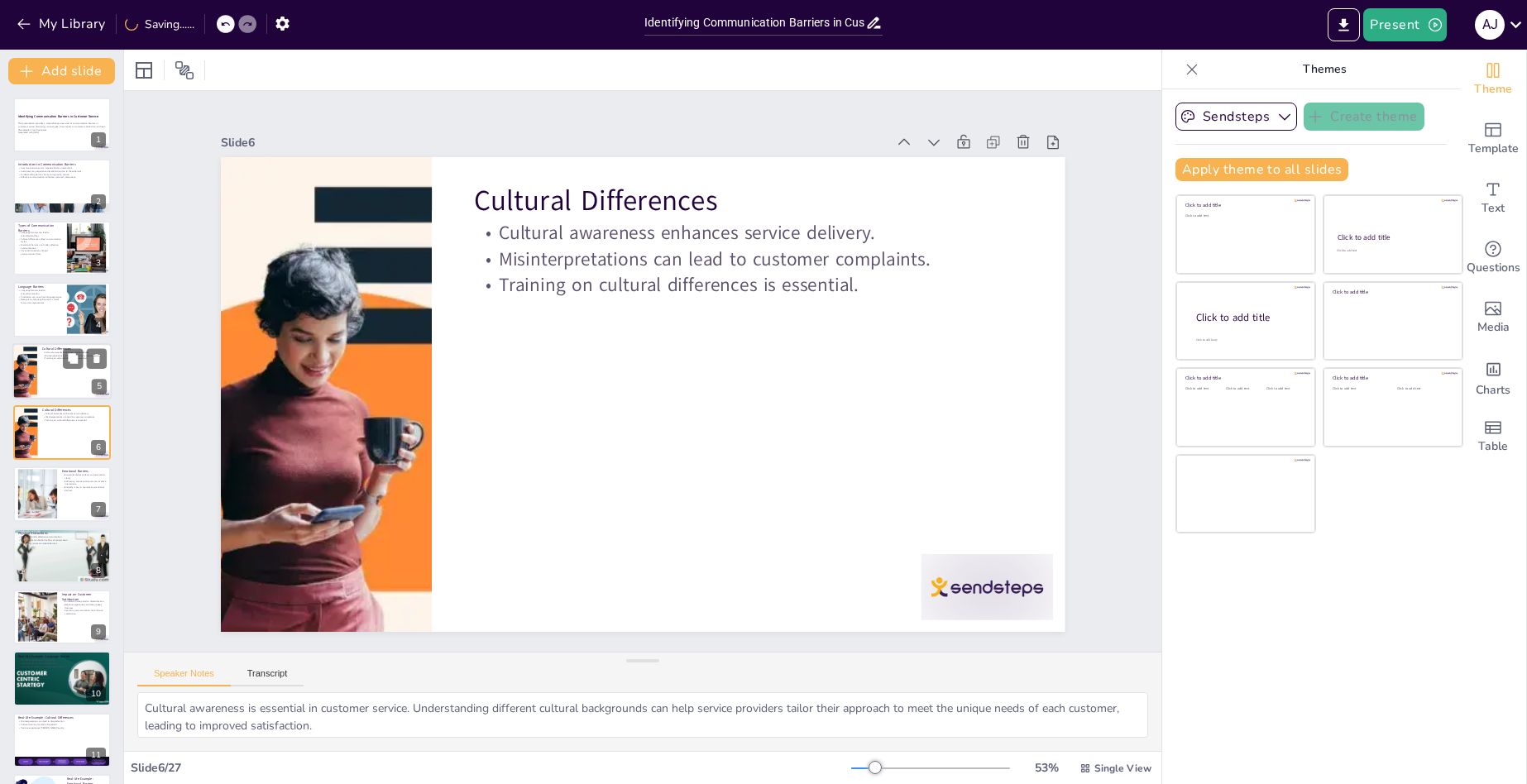
checkbox input "true"
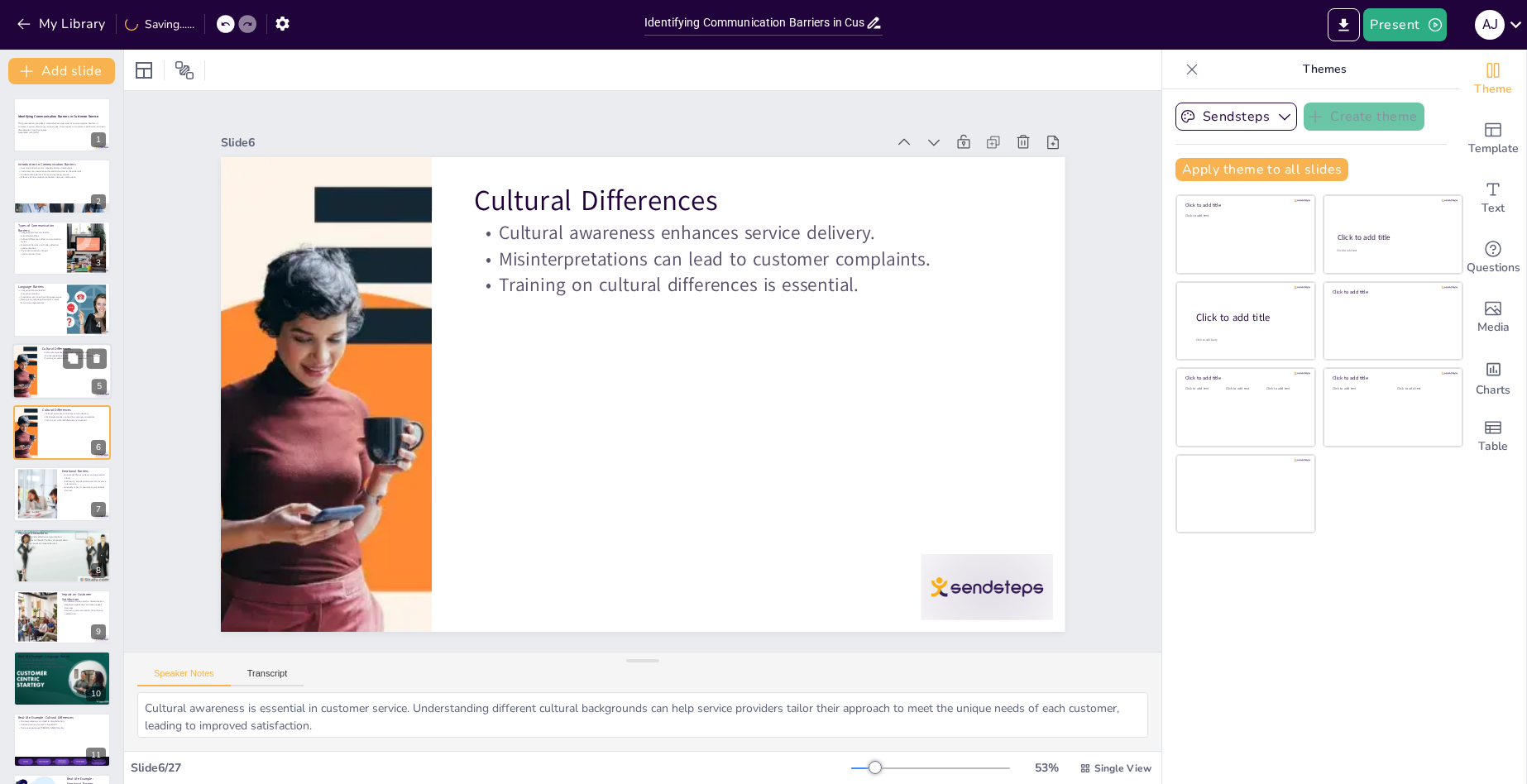
checkbox input "true"
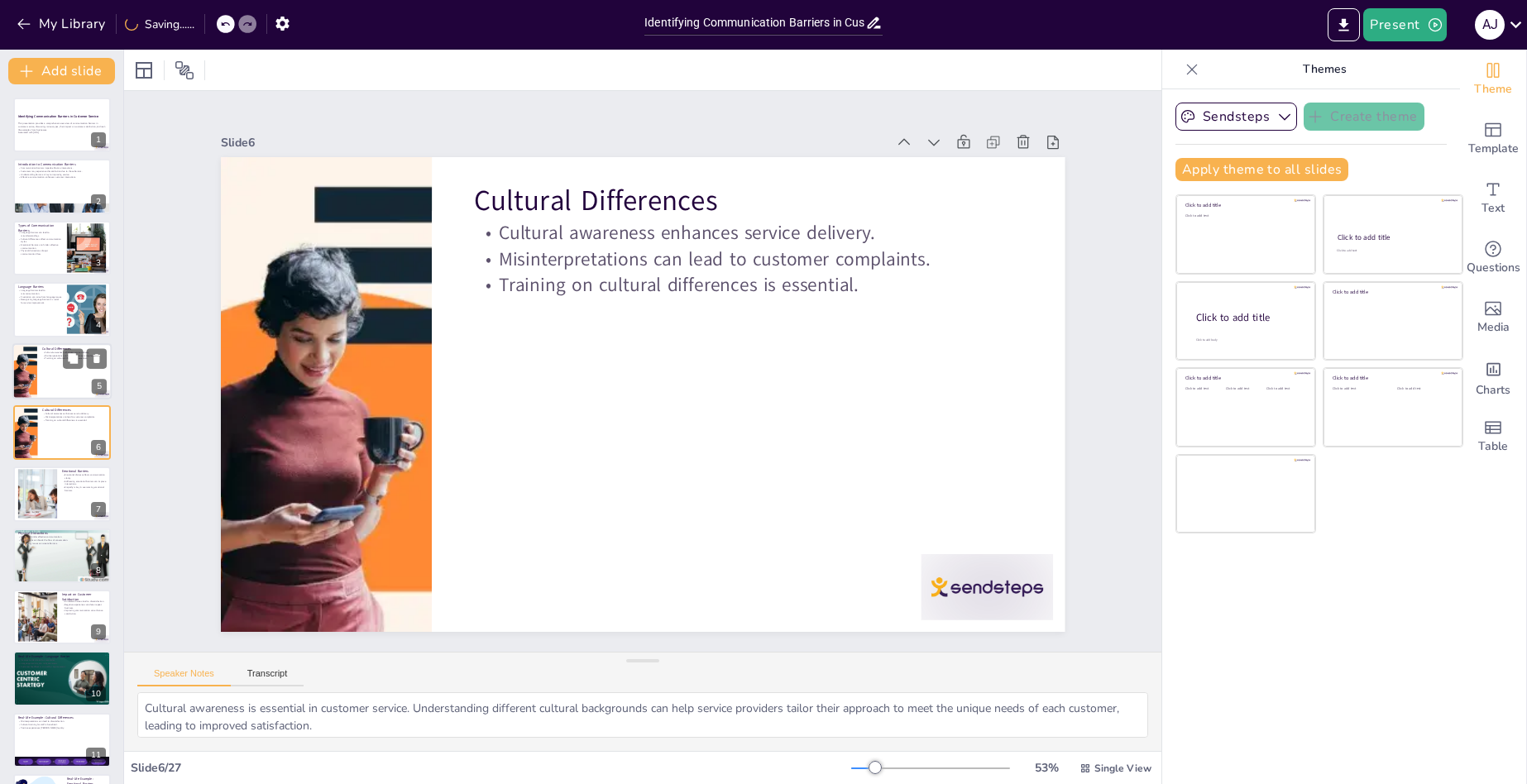
checkbox input "true"
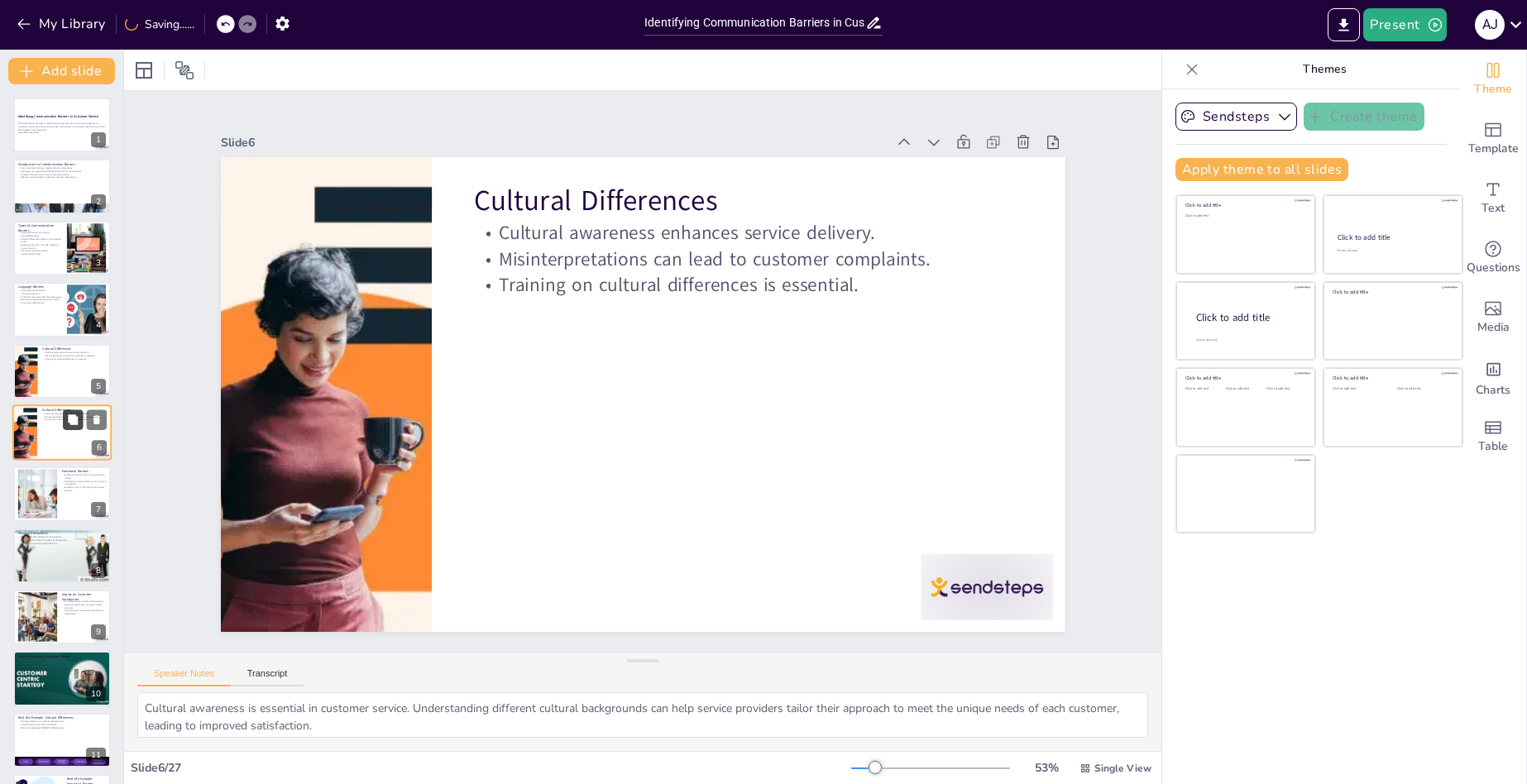
checkbox input "true"
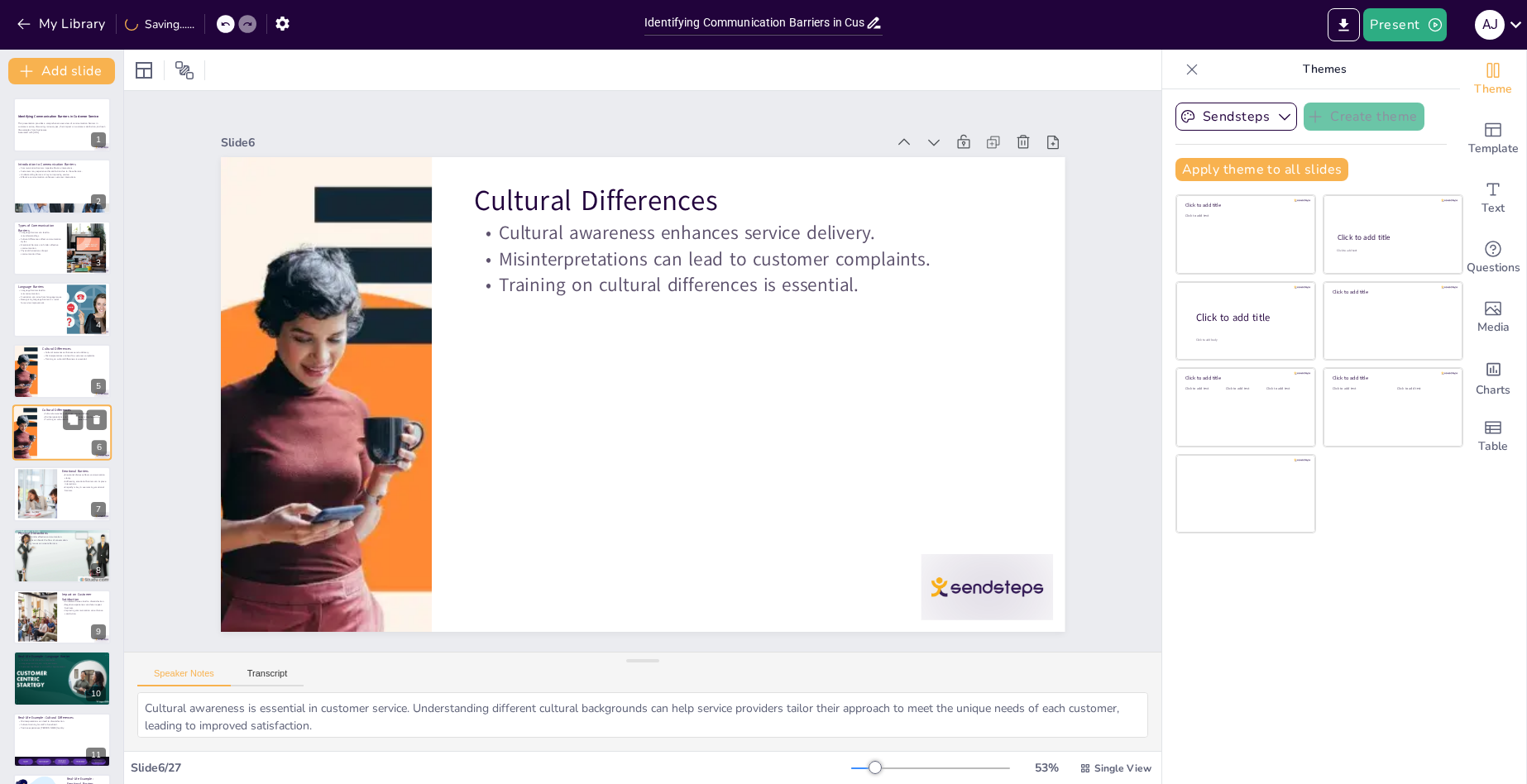
checkbox input "true"
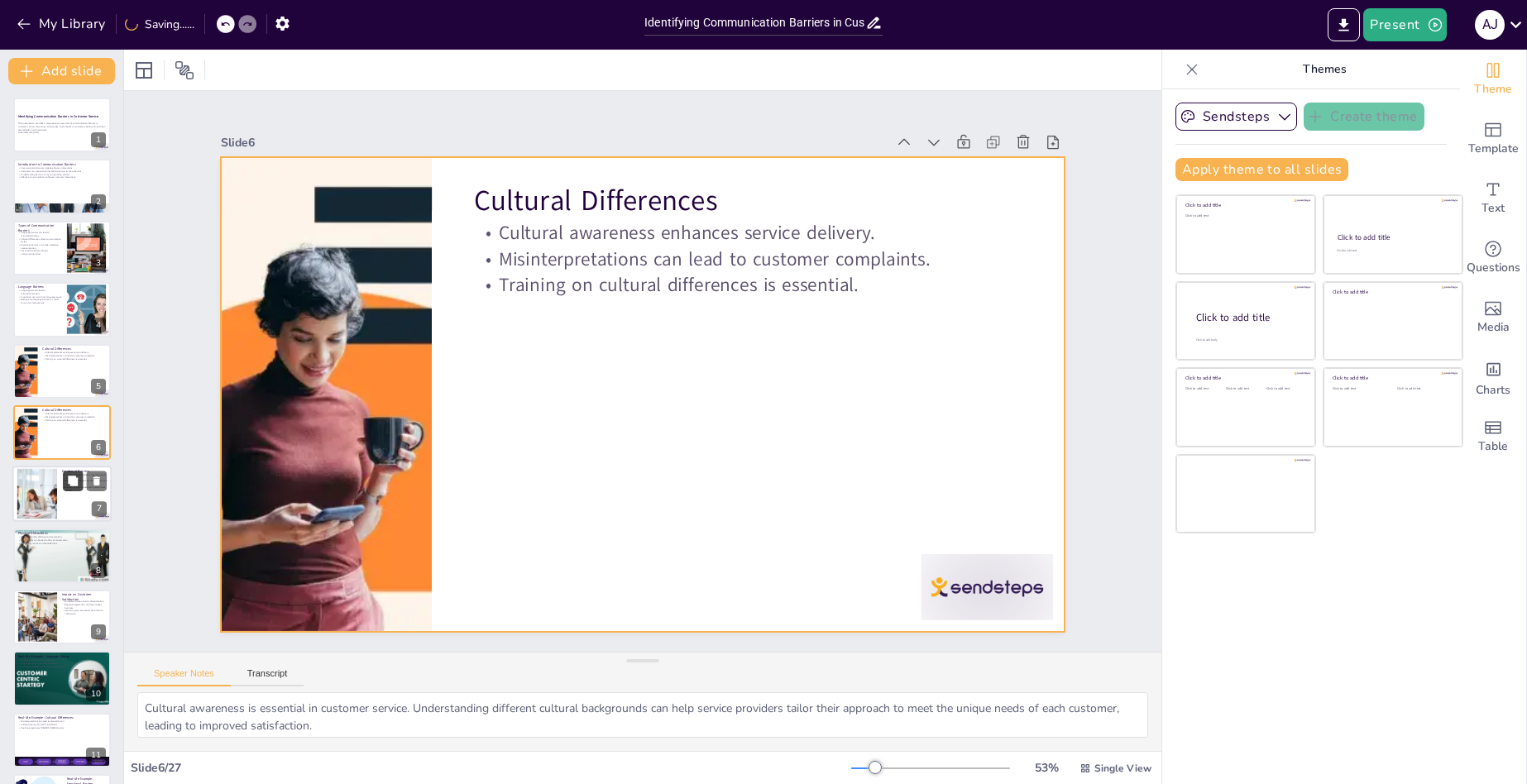
checkbox input "true"
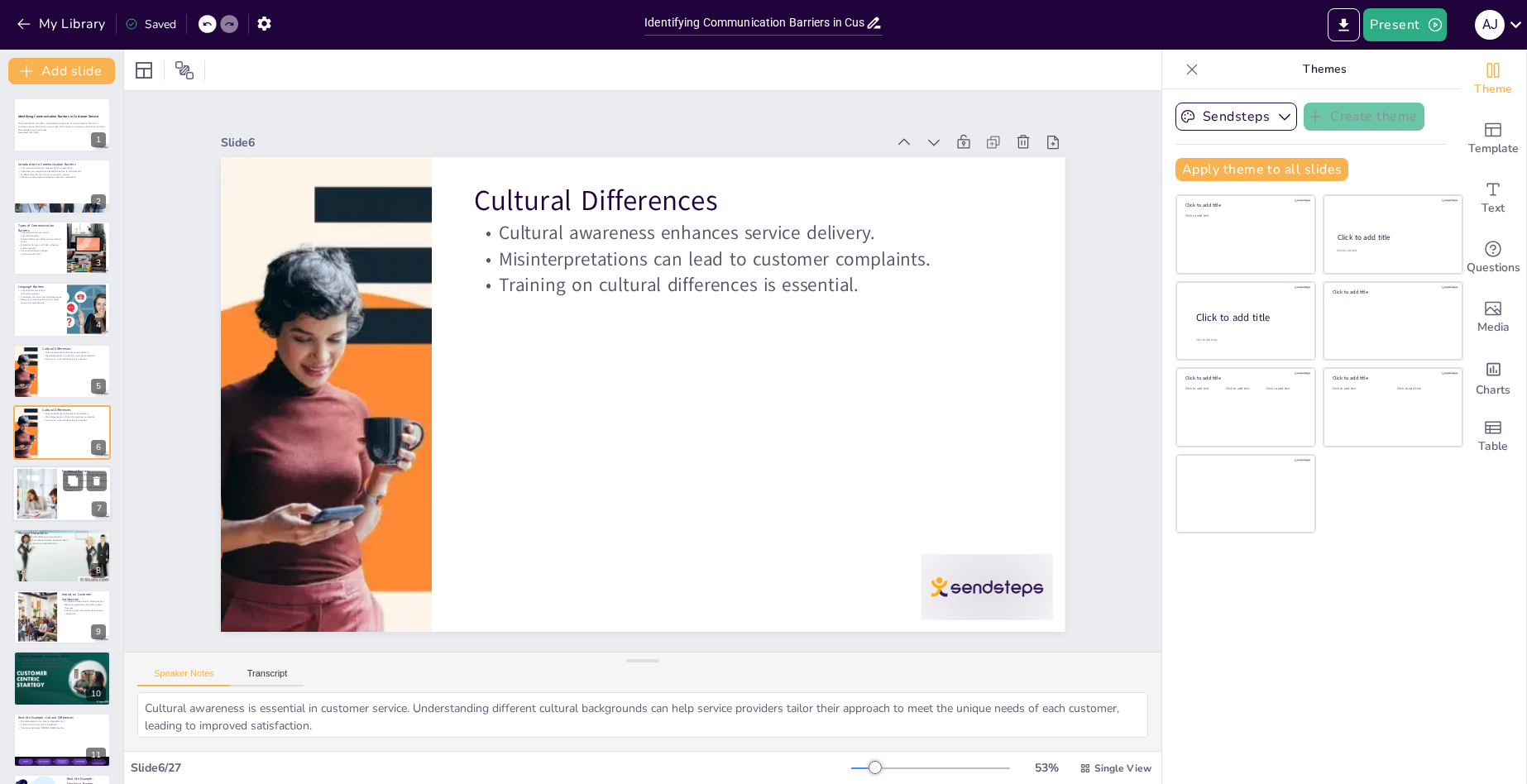
checkbox input "true"
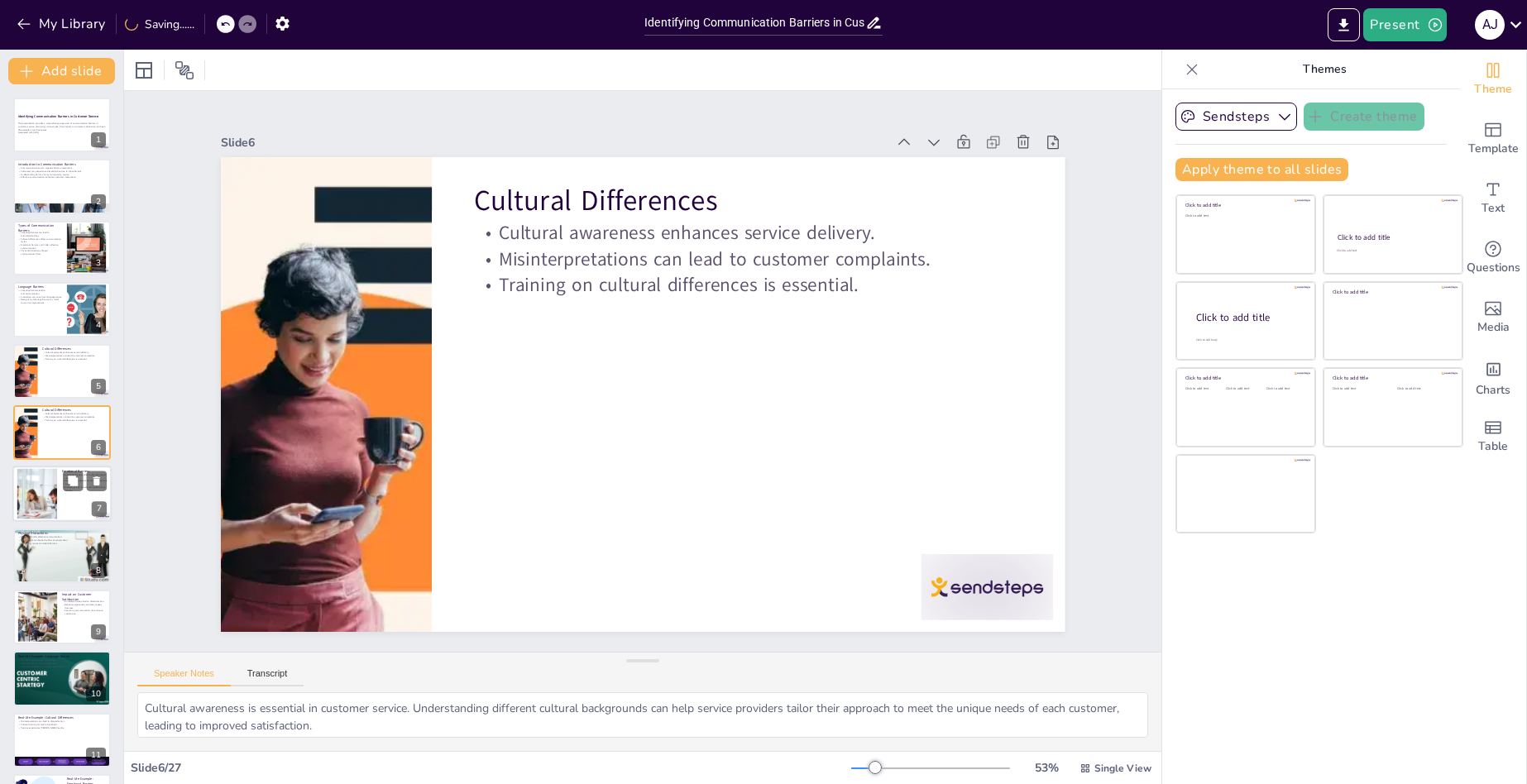
checkbox input "true"
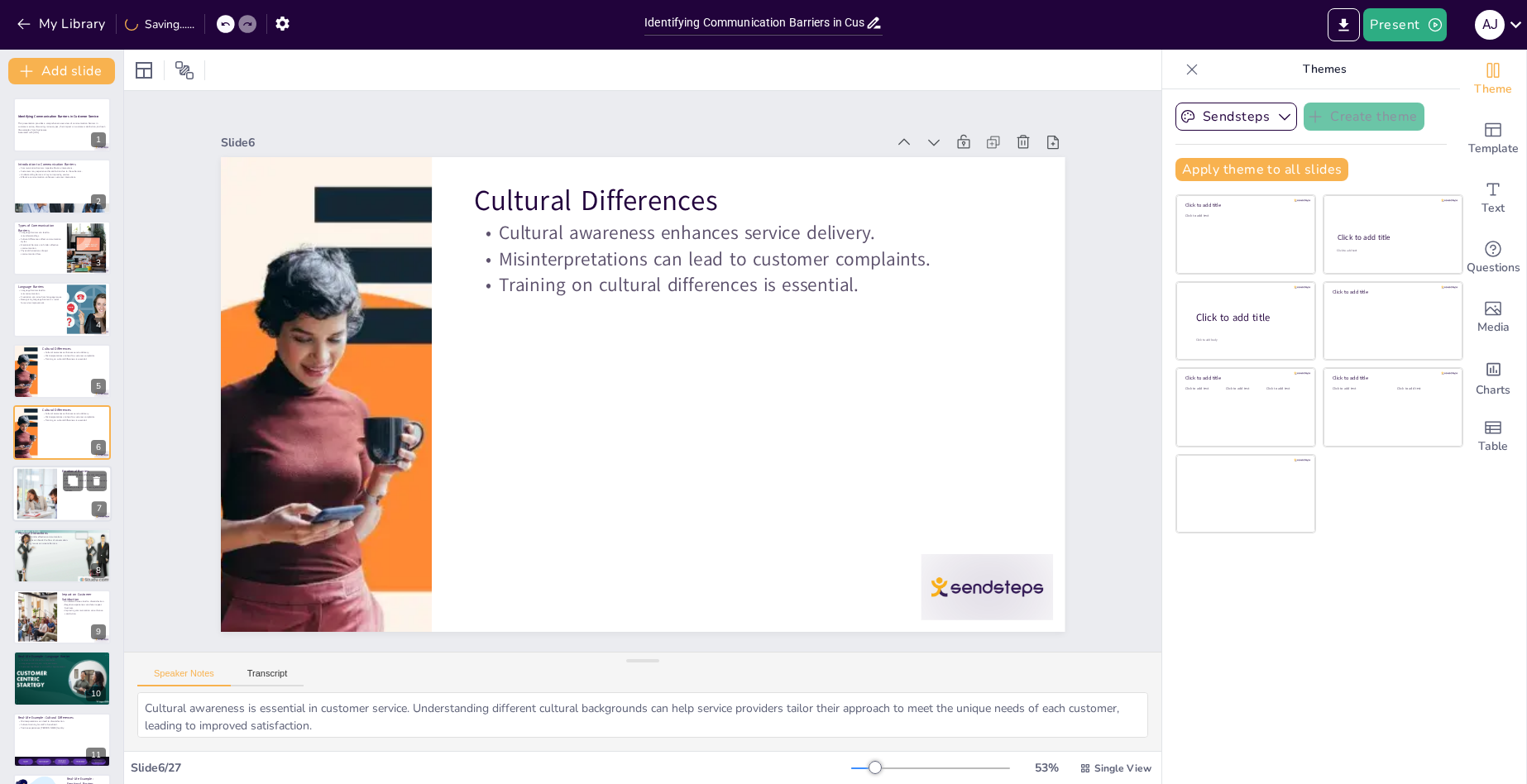
checkbox input "true"
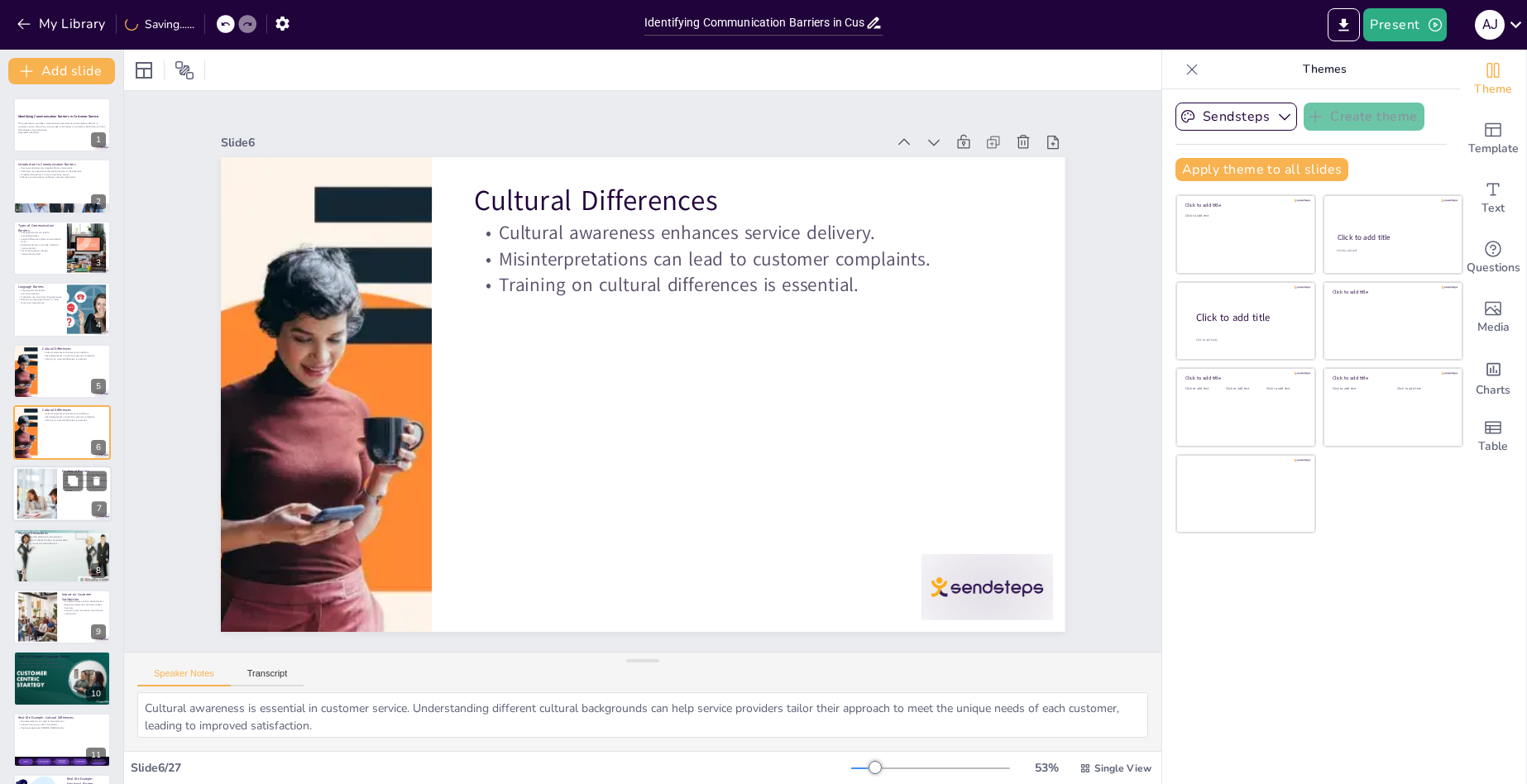
click at [39, 490] on div at bounding box center [38, 495] width 89 height 51
type textarea "Emotional distress can cloud a customer's ability to communicate clearly, leadi…"
checkbox input "true"
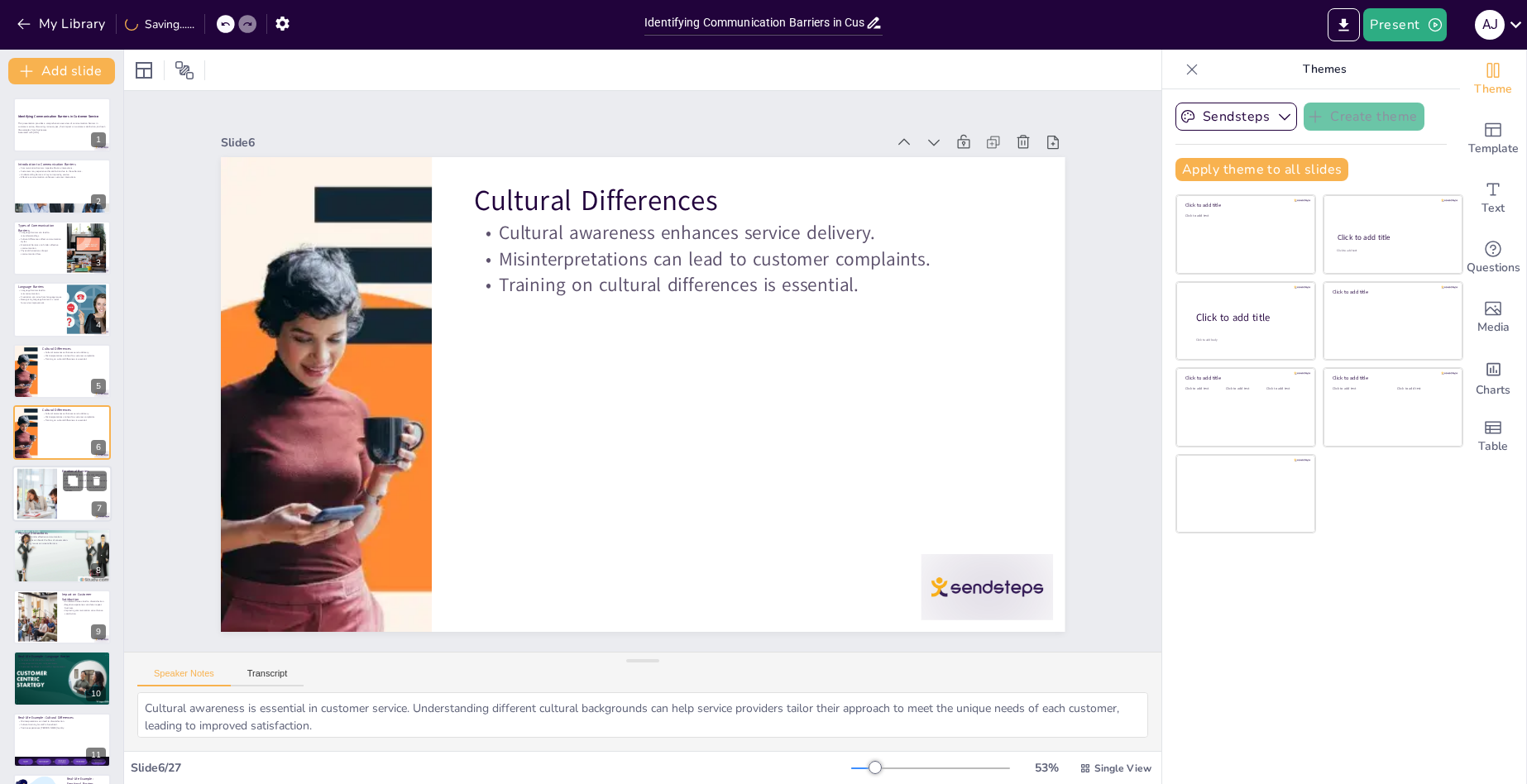
checkbox input "true"
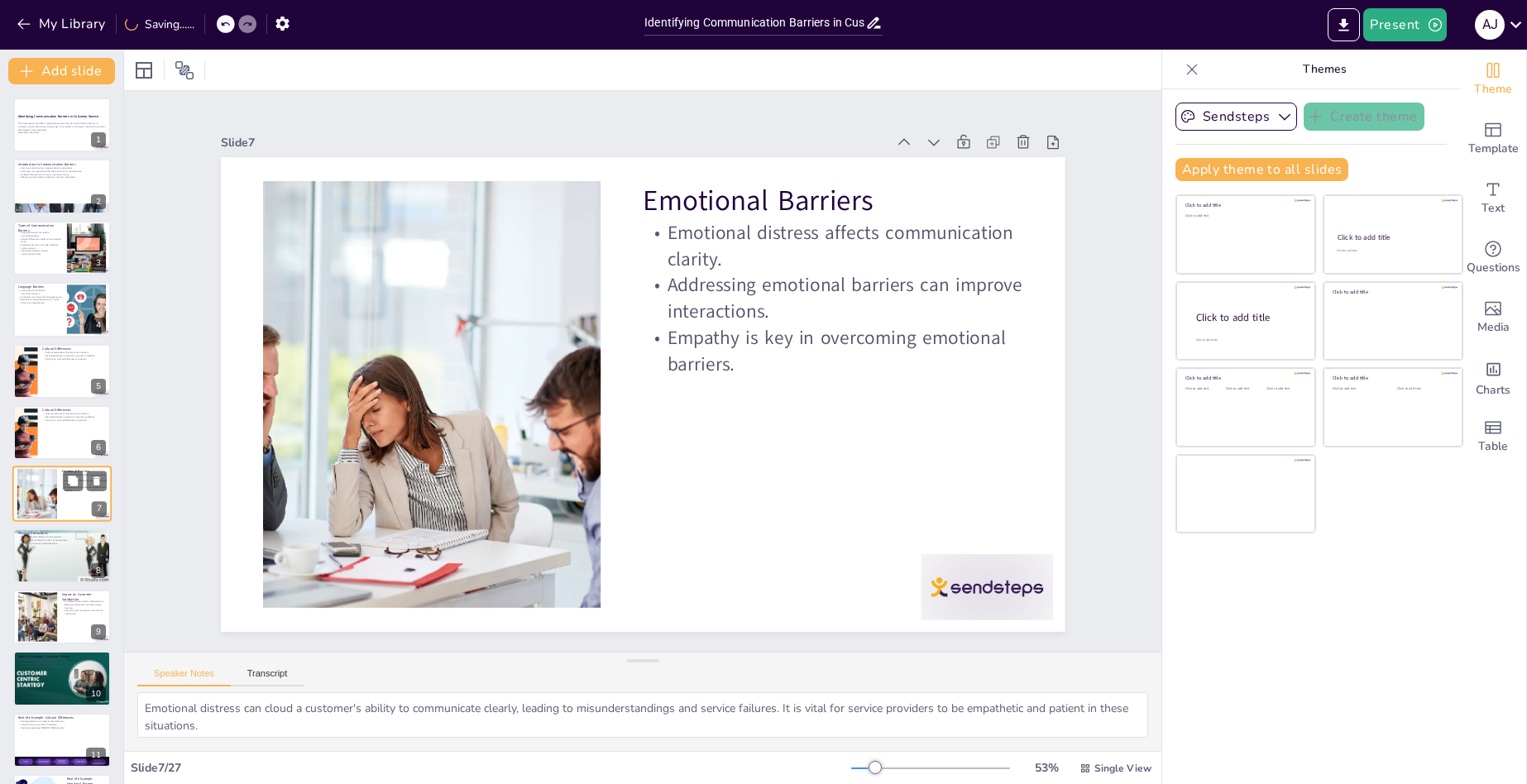
scroll to position [60, 0]
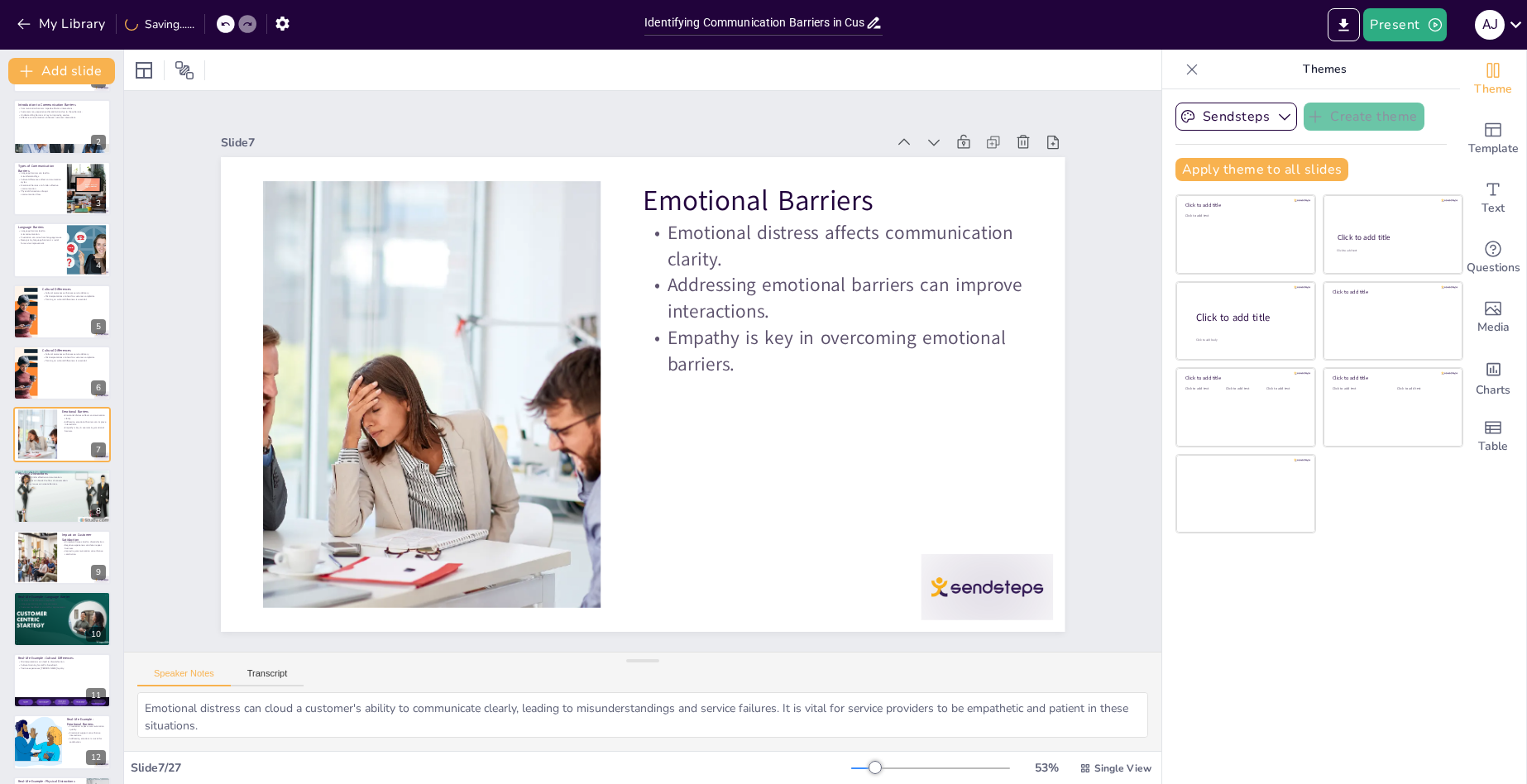
checkbox input "true"
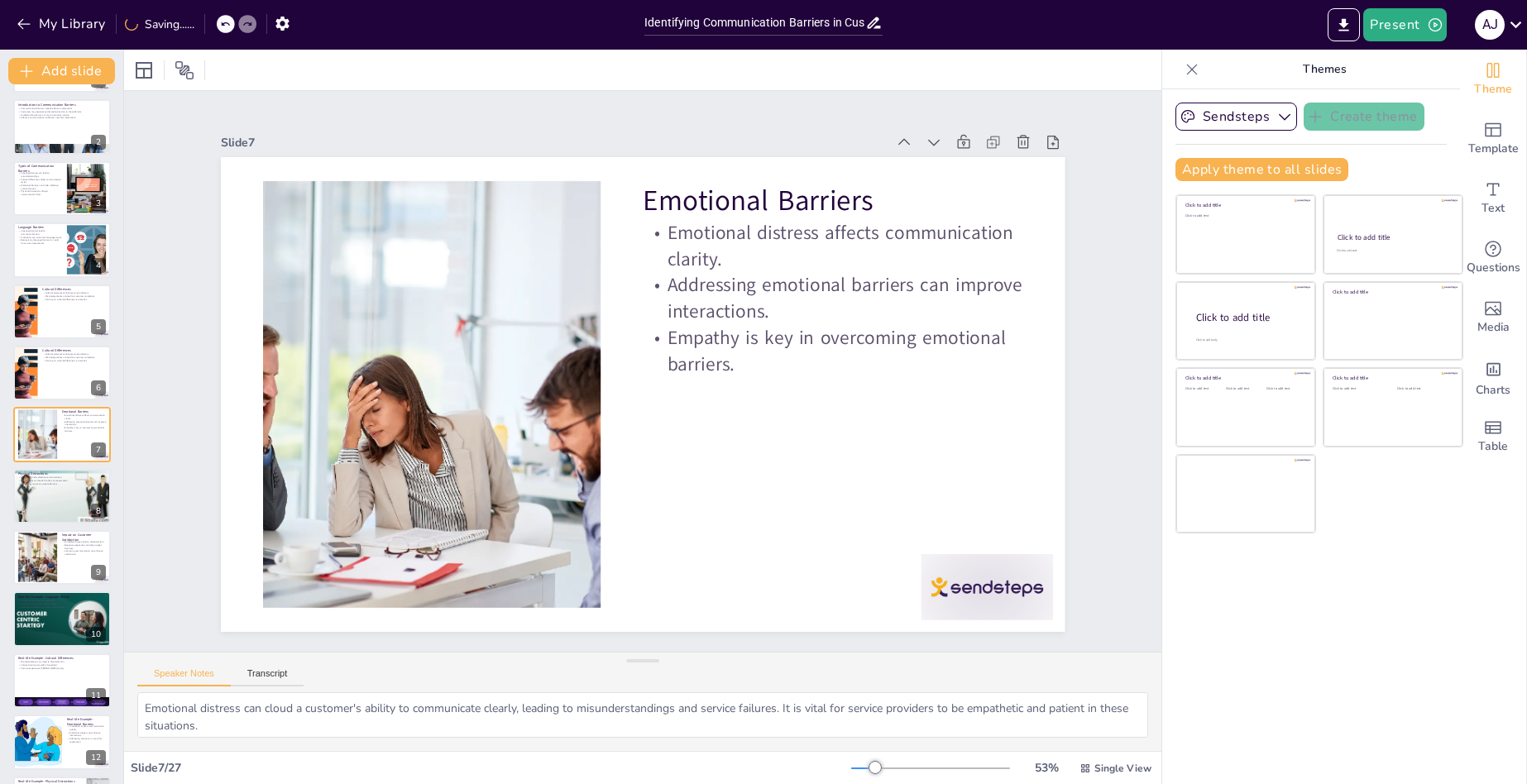
checkbox input "true"
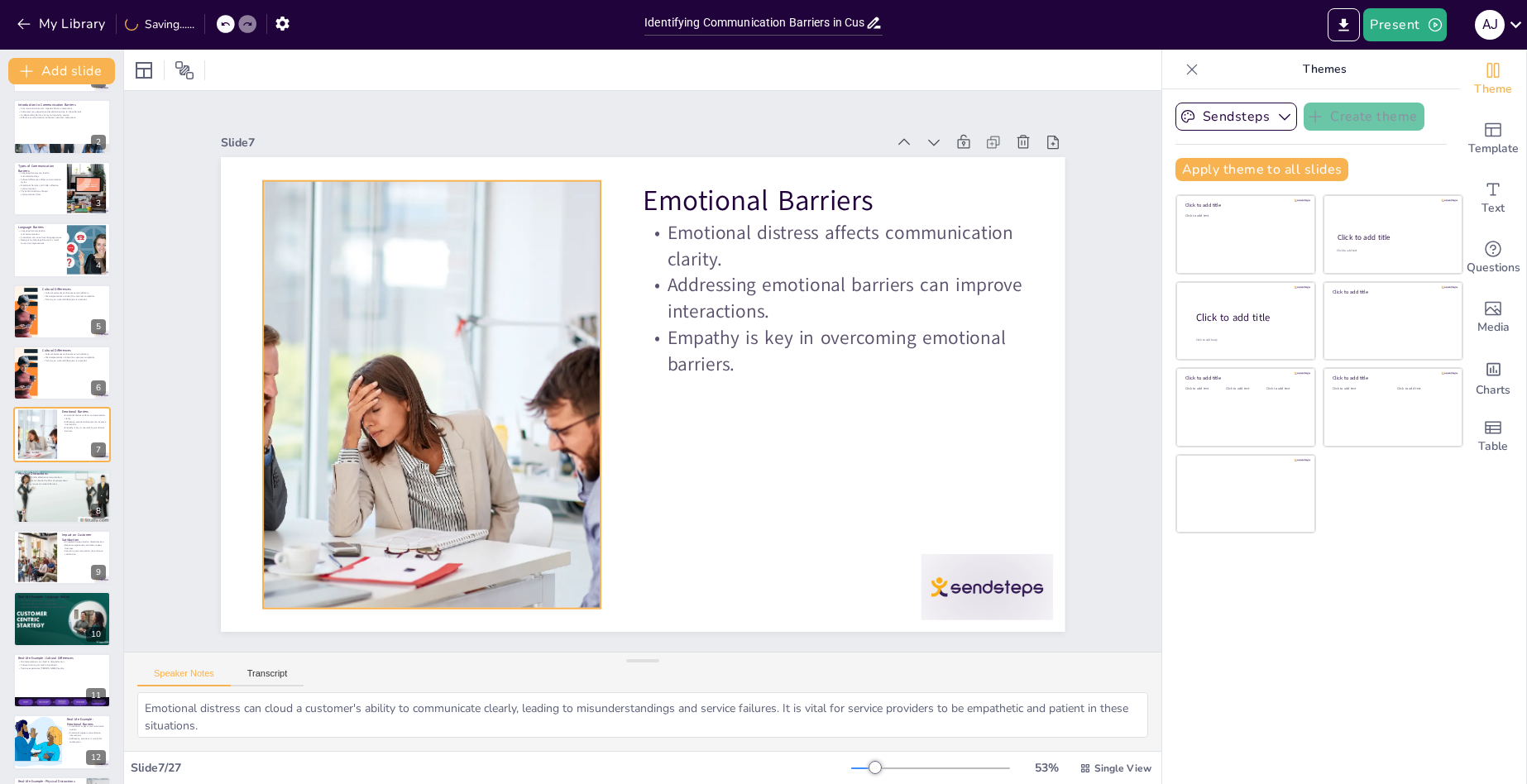
checkbox input "true"
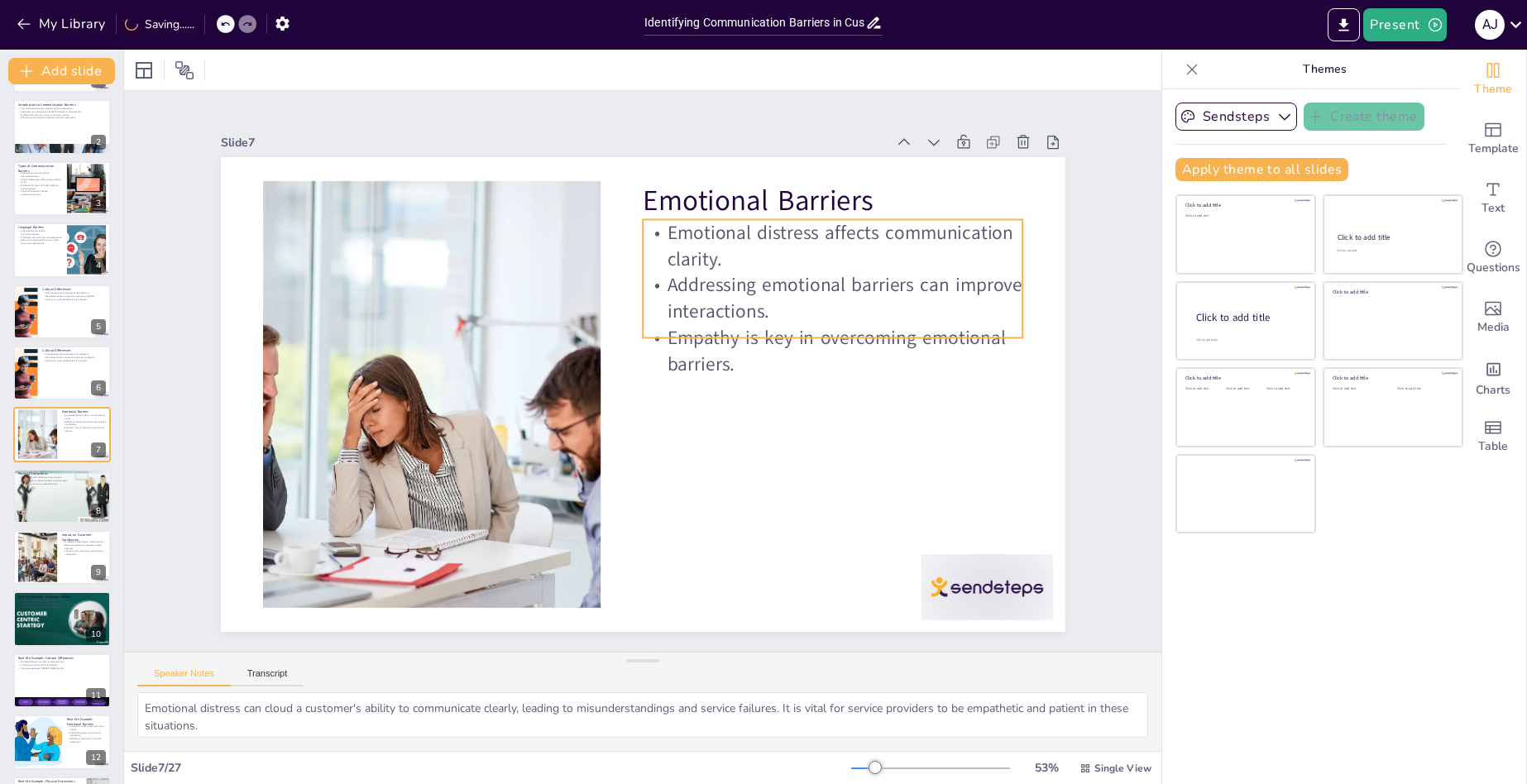
checkbox input "true"
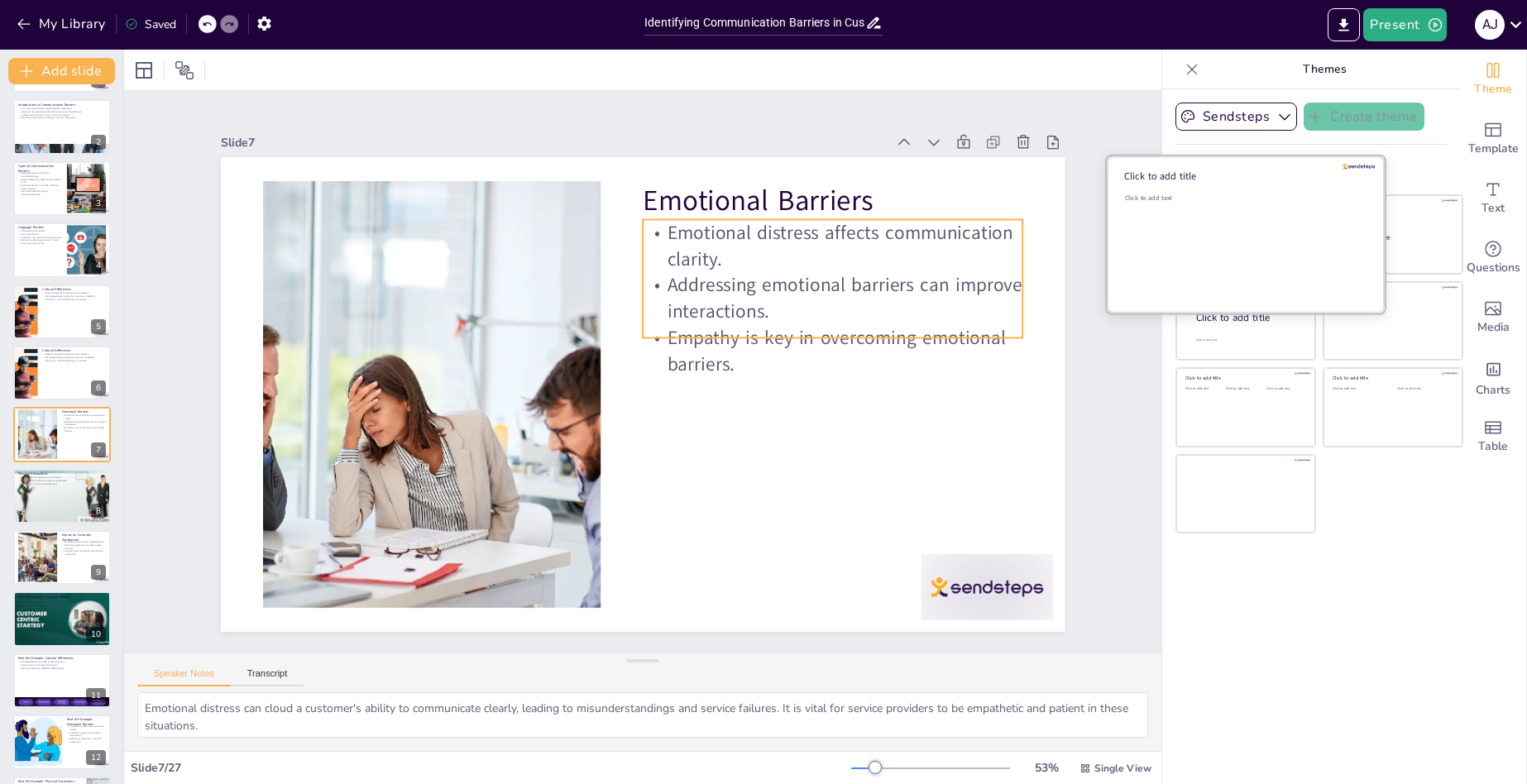
checkbox input "true"
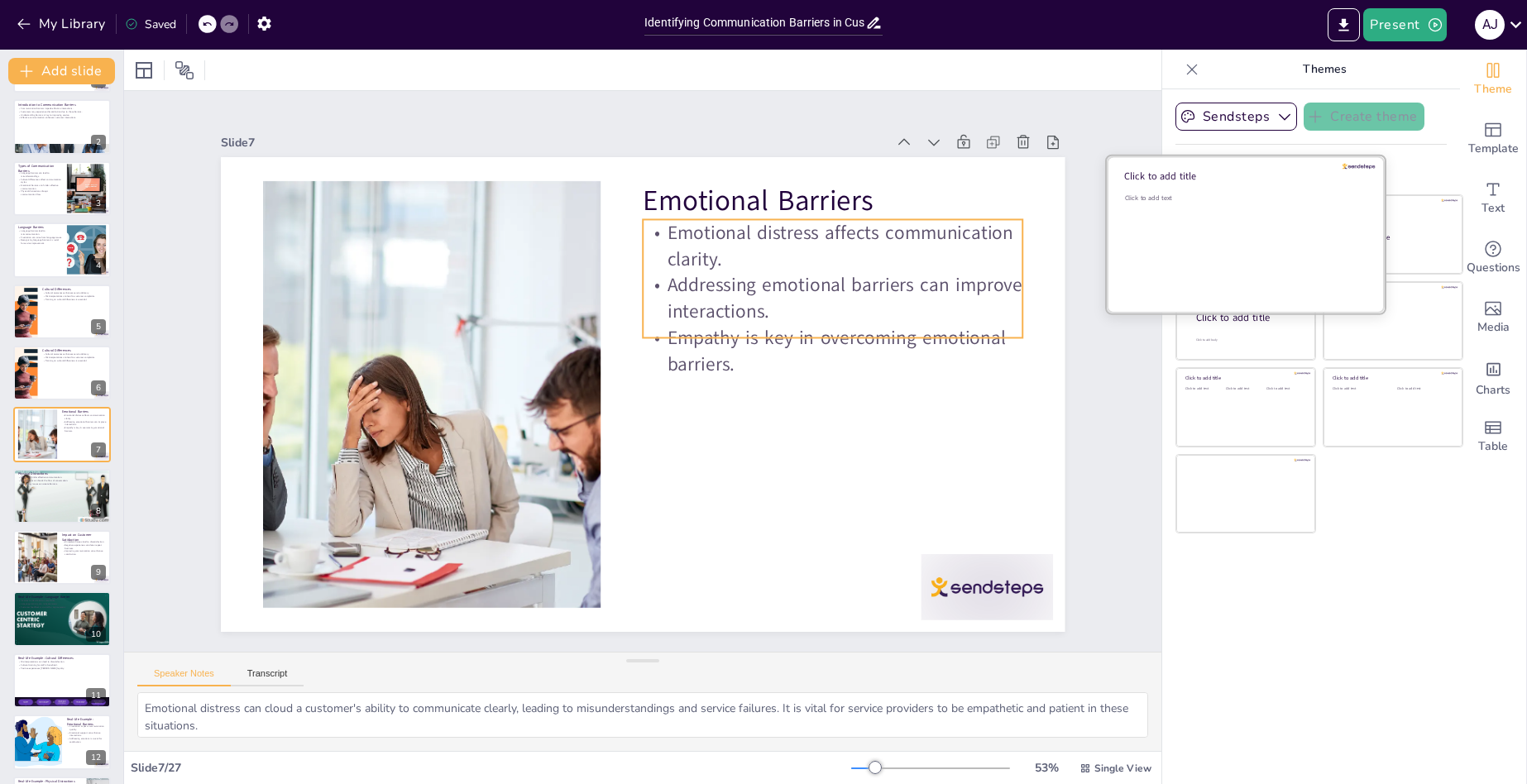
checkbox input "true"
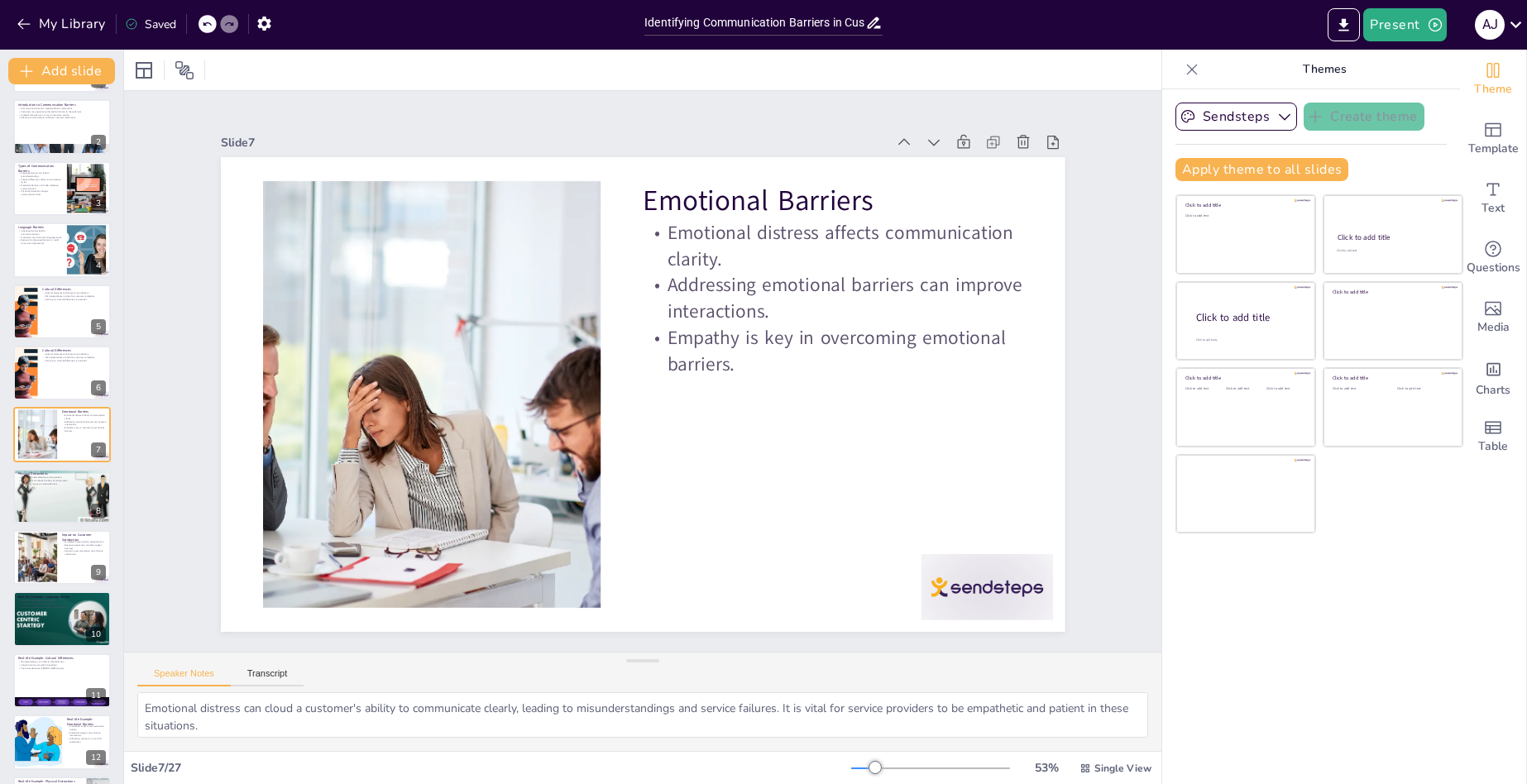
checkbox input "true"
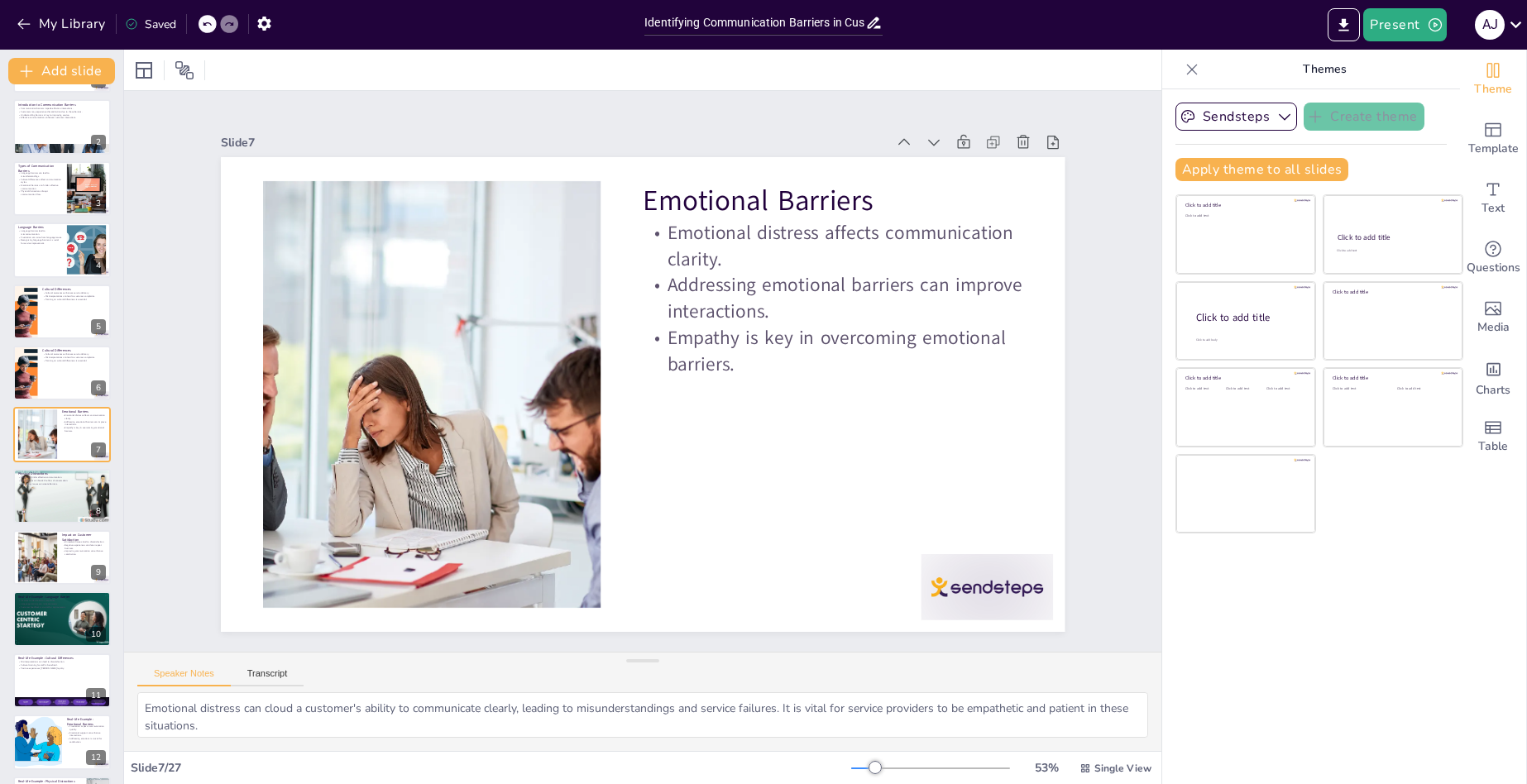
scroll to position [0, 0]
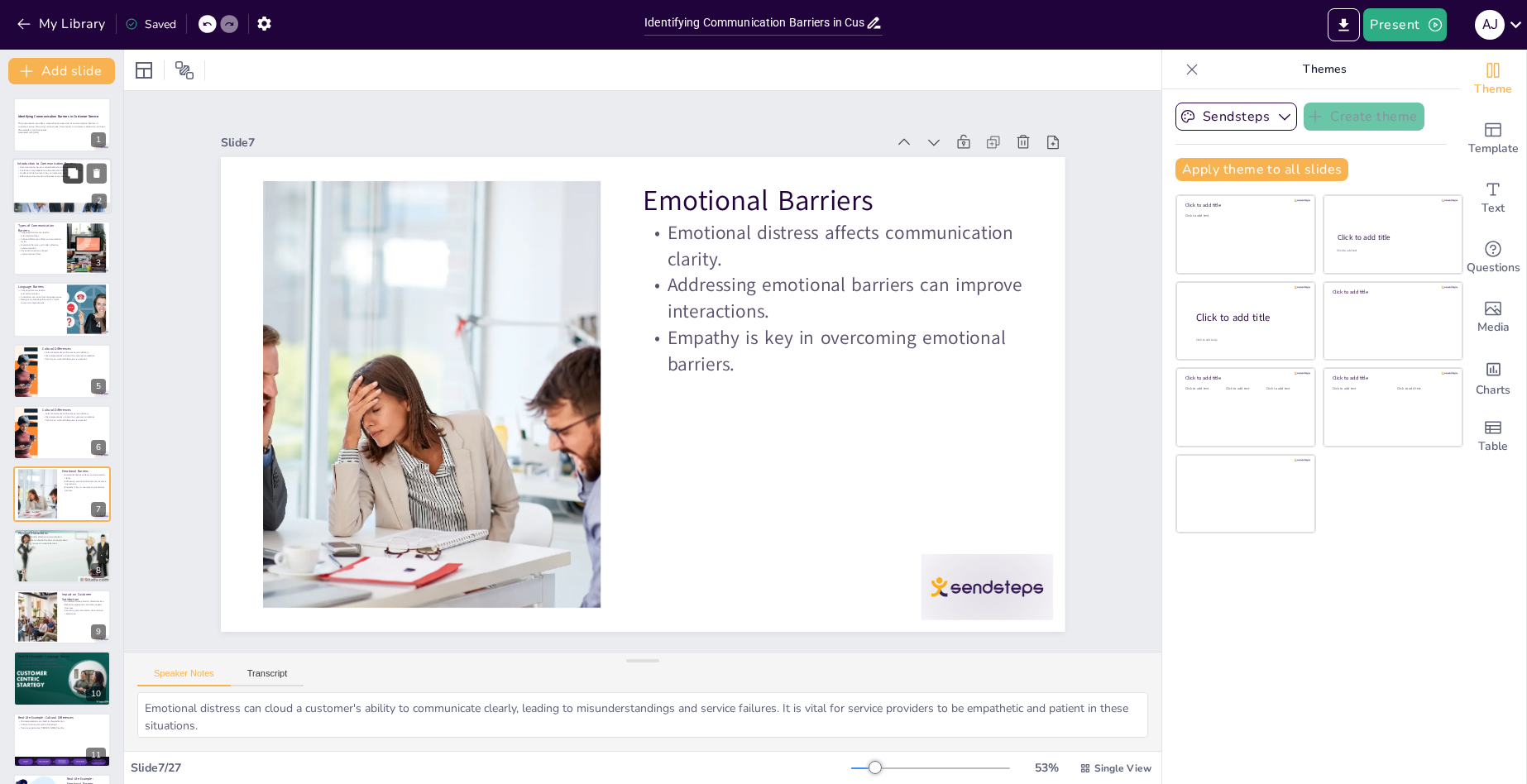
click at [71, 171] on icon at bounding box center [72, 173] width 10 height 10
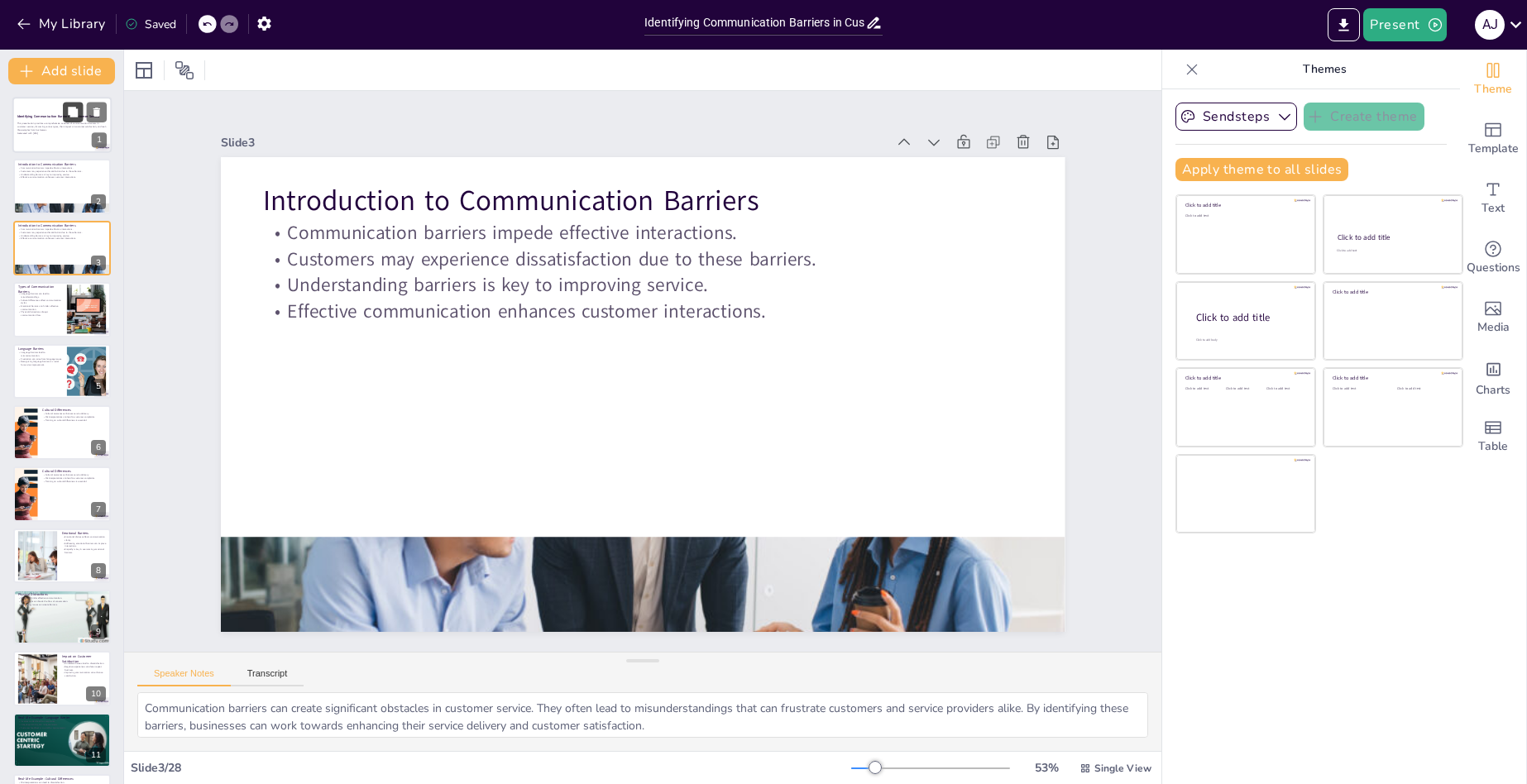
click at [64, 122] on button at bounding box center [73, 111] width 20 height 20
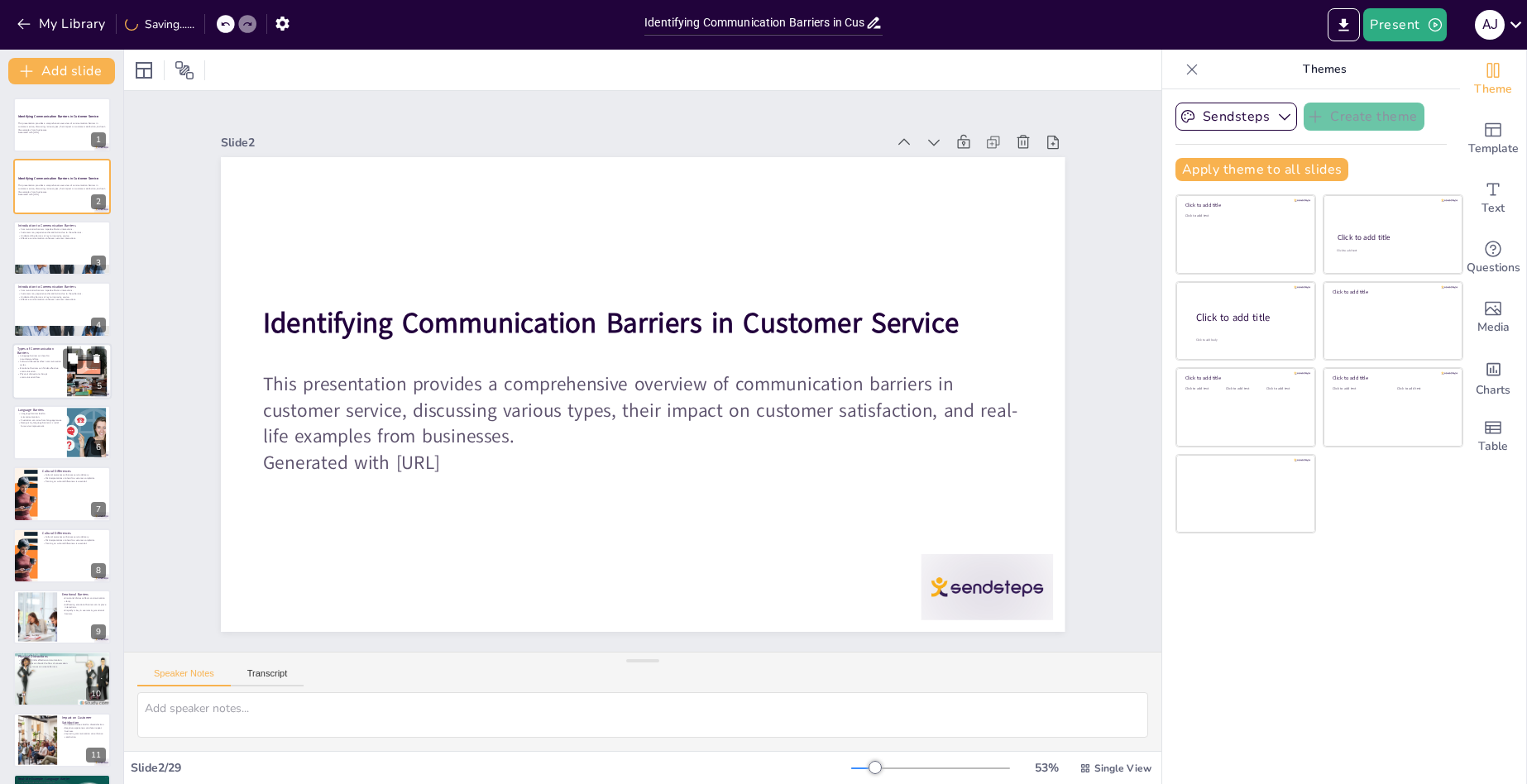
click at [50, 381] on div at bounding box center [61, 371] width 99 height 56
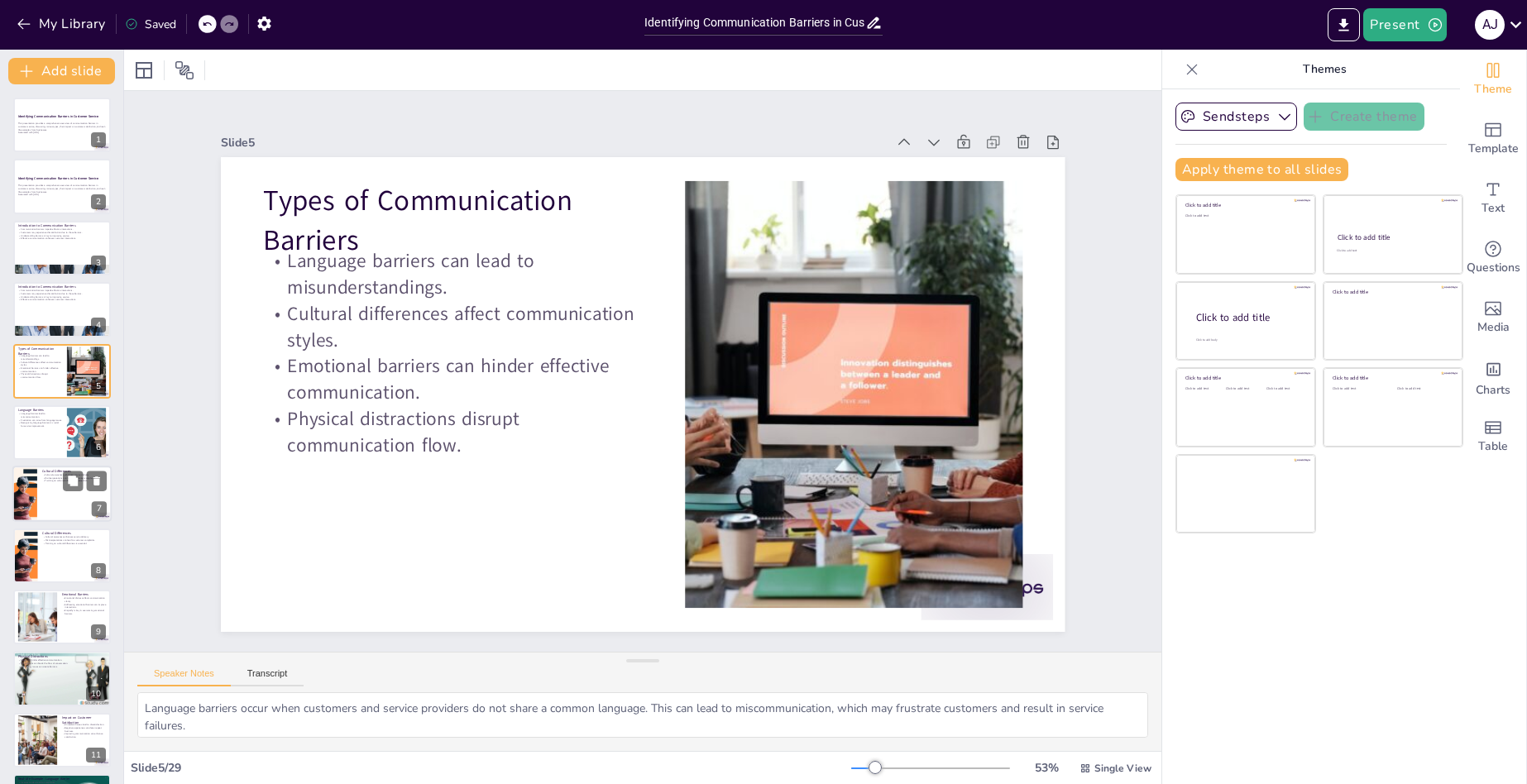
click at [27, 504] on div at bounding box center [25, 495] width 84 height 56
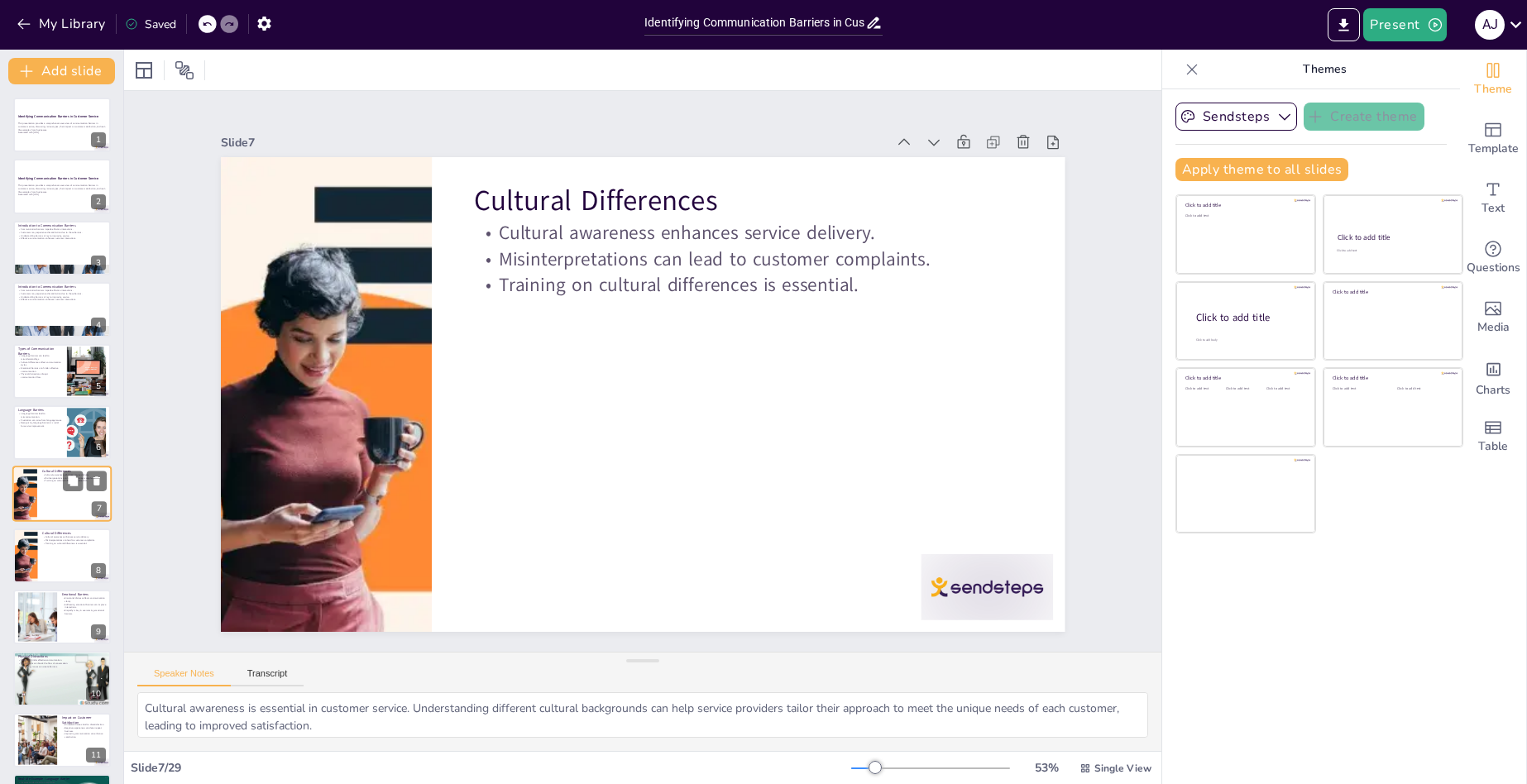
scroll to position [60, 0]
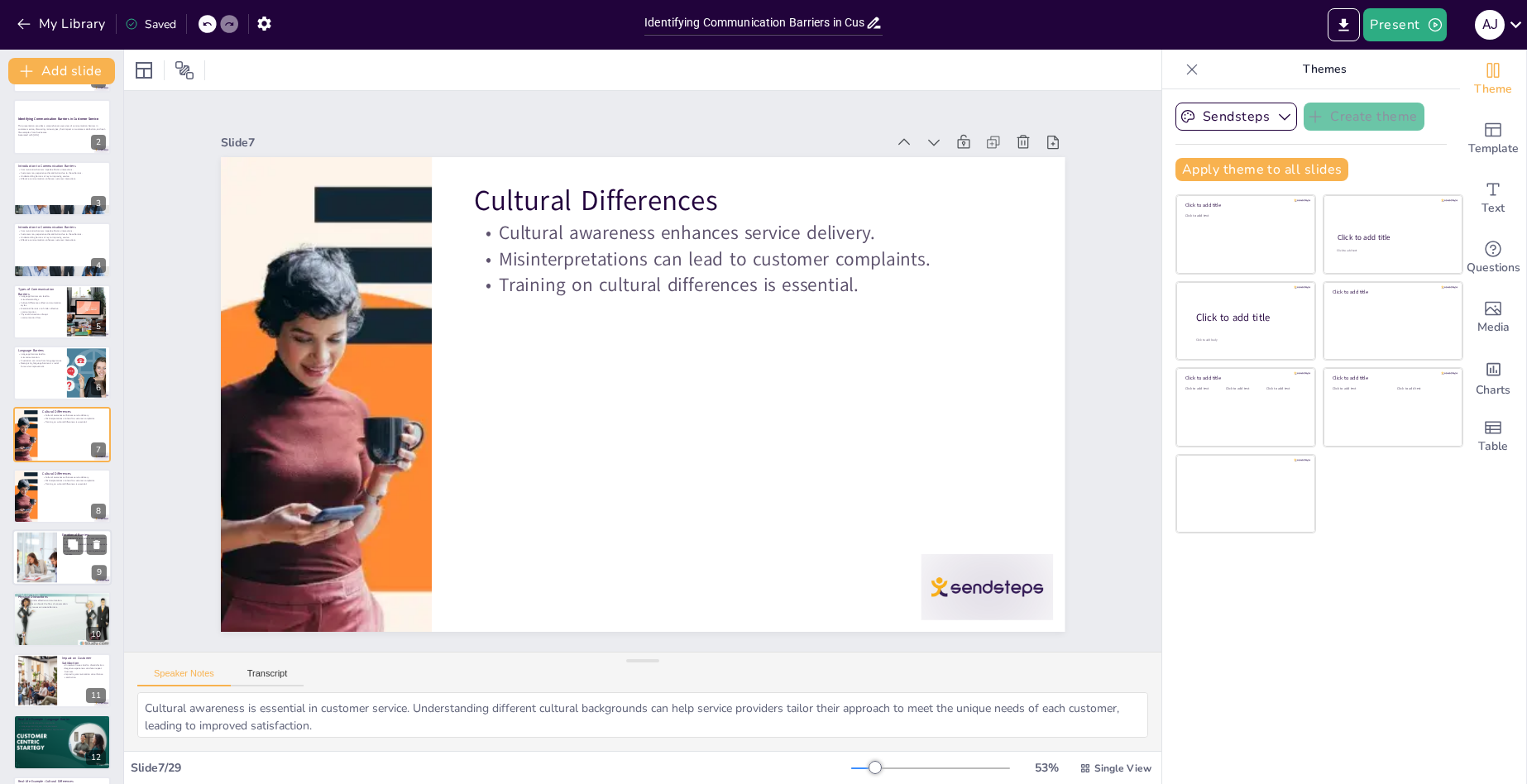
click at [39, 559] on div at bounding box center [38, 558] width 89 height 51
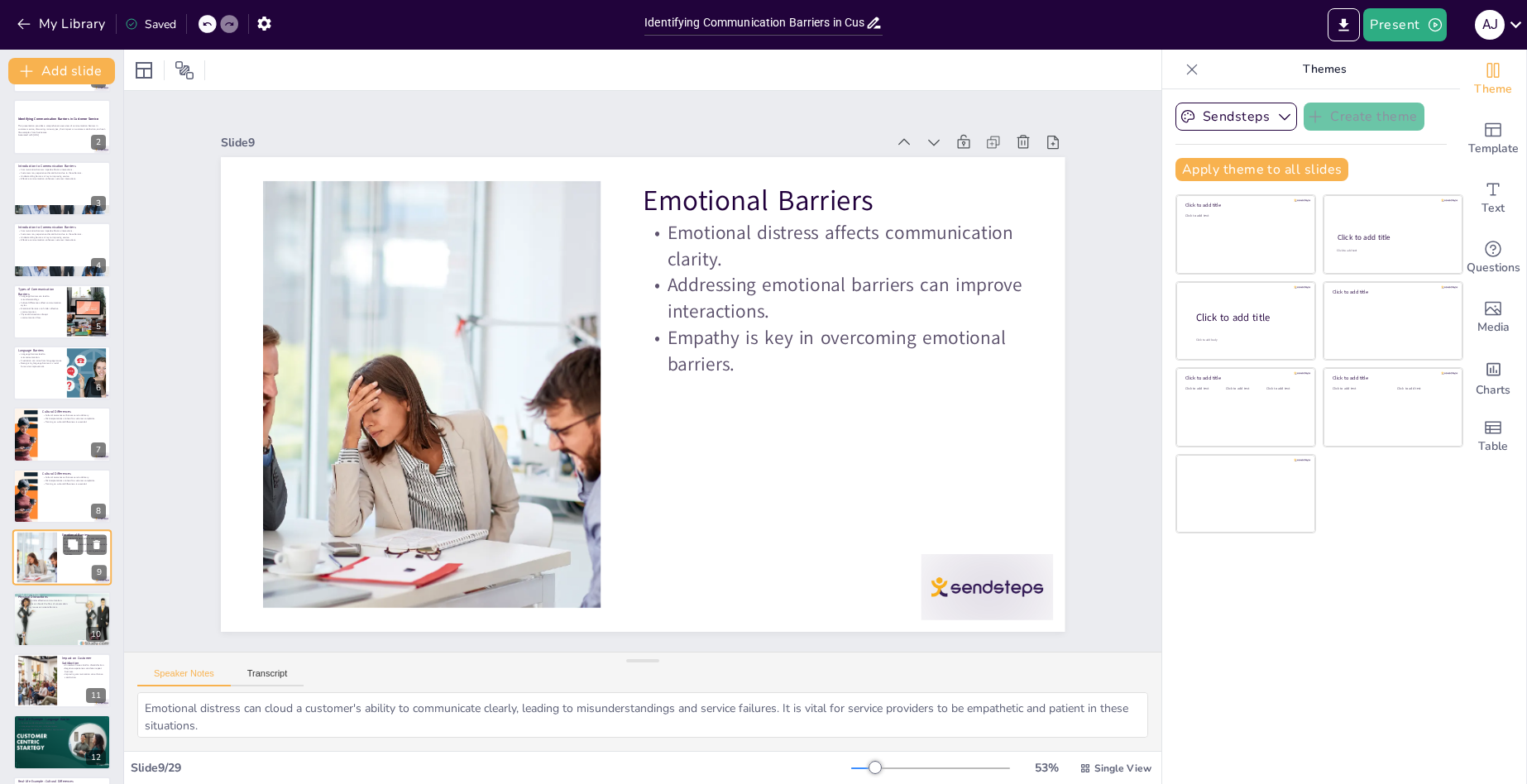
scroll to position [182, 0]
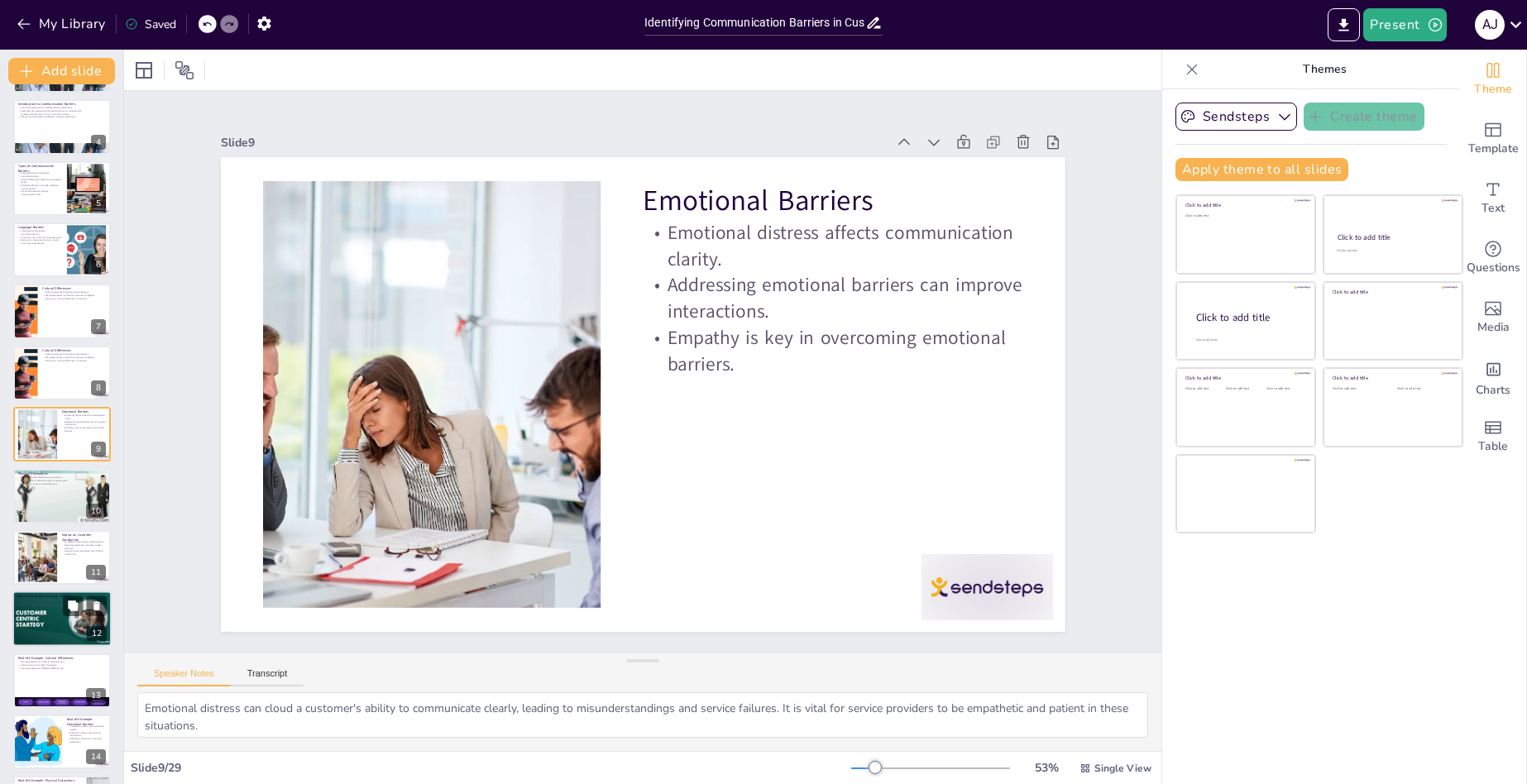
click at [48, 612] on div at bounding box center [61, 618] width 108 height 56
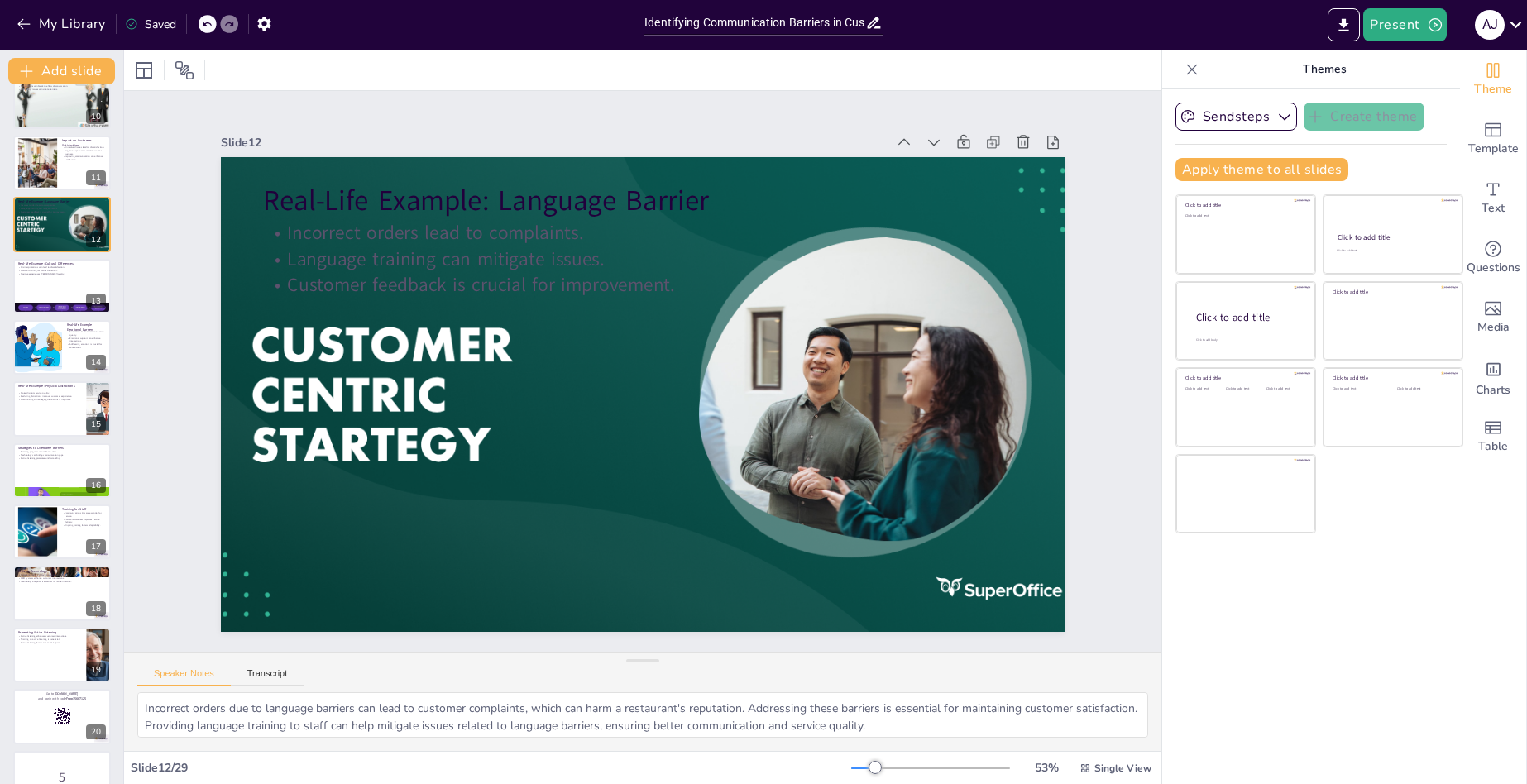
scroll to position [602, 0]
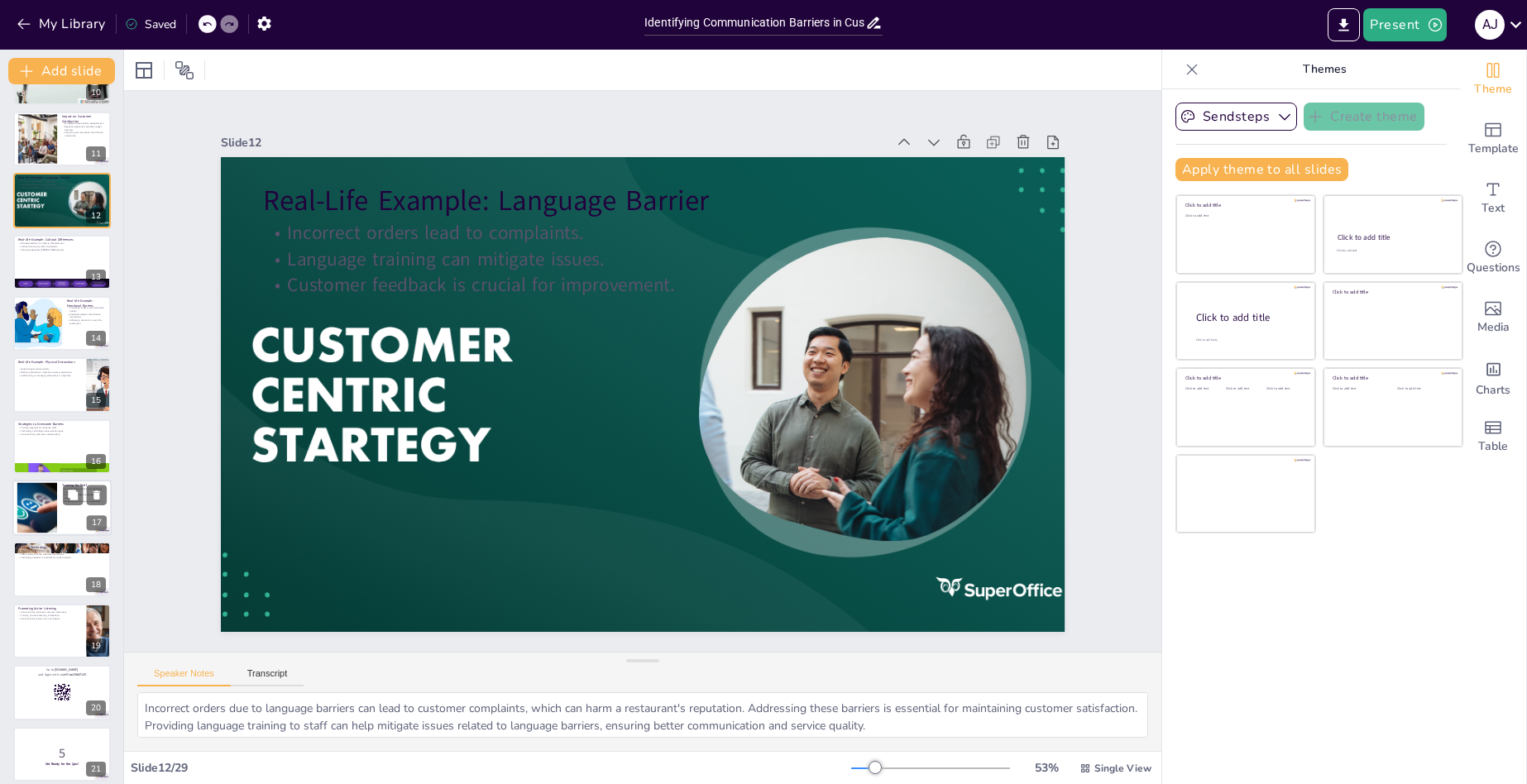
click at [36, 510] on div at bounding box center [37, 509] width 75 height 51
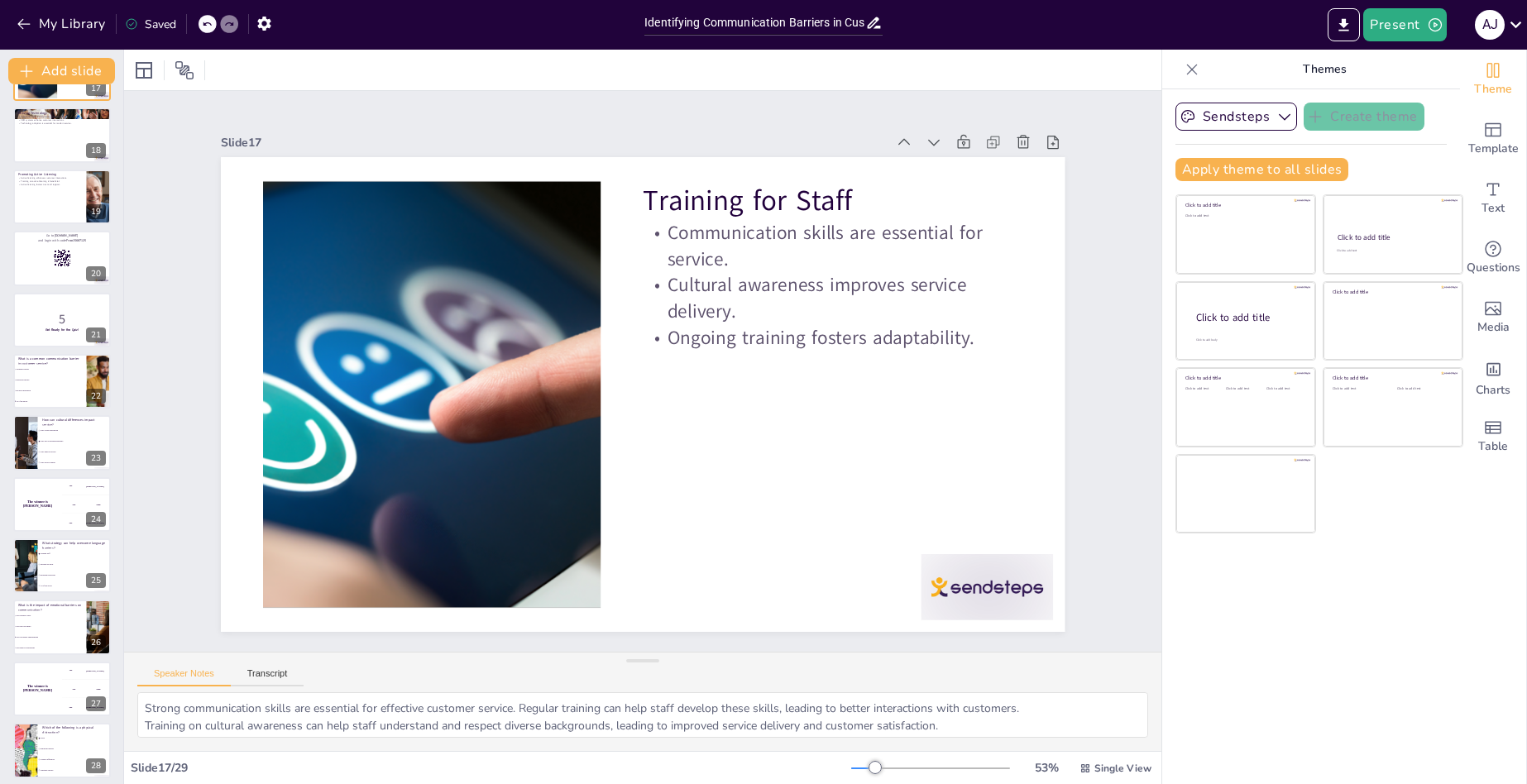
scroll to position [1104, 0]
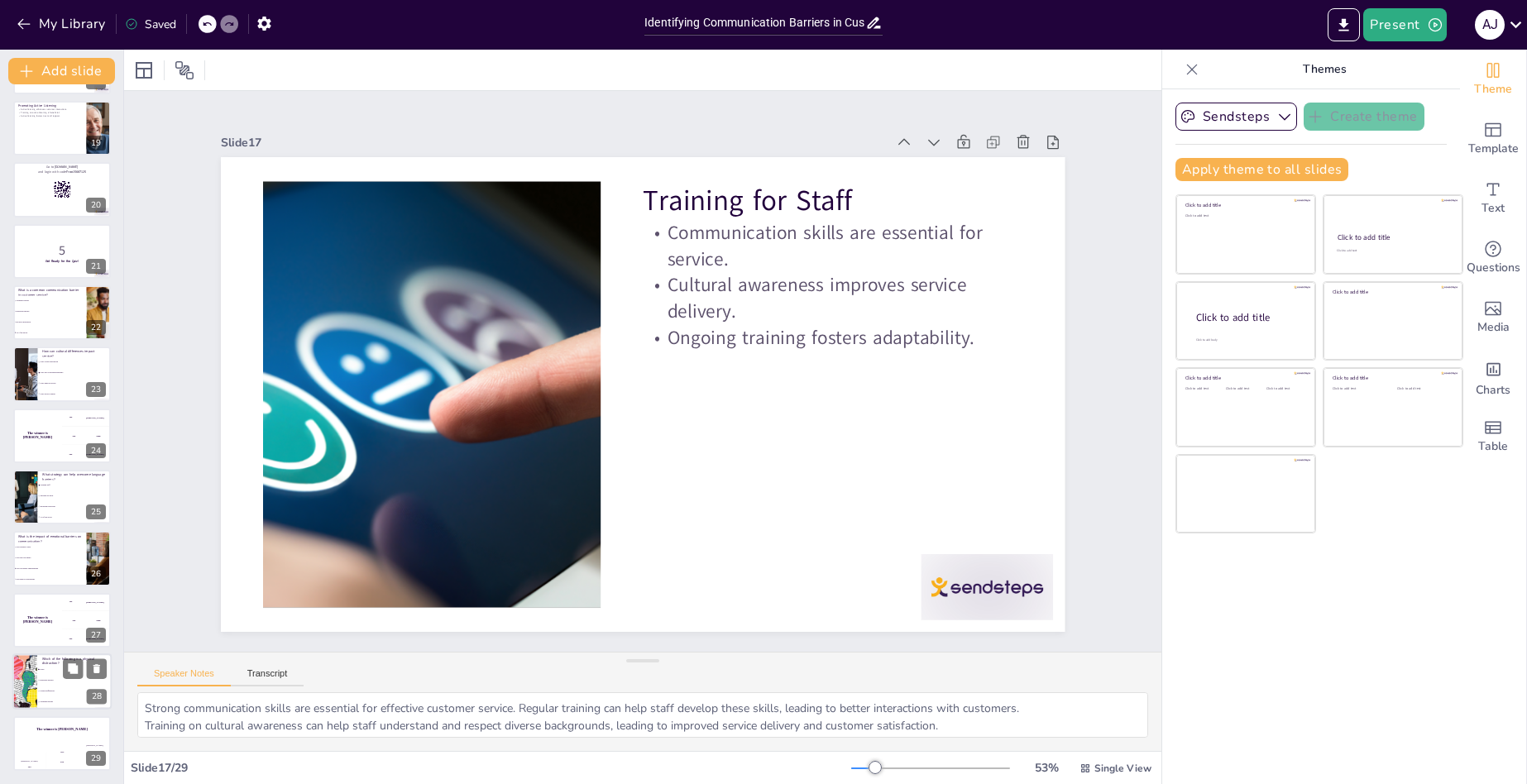
click at [18, 679] on div at bounding box center [25, 681] width 75 height 56
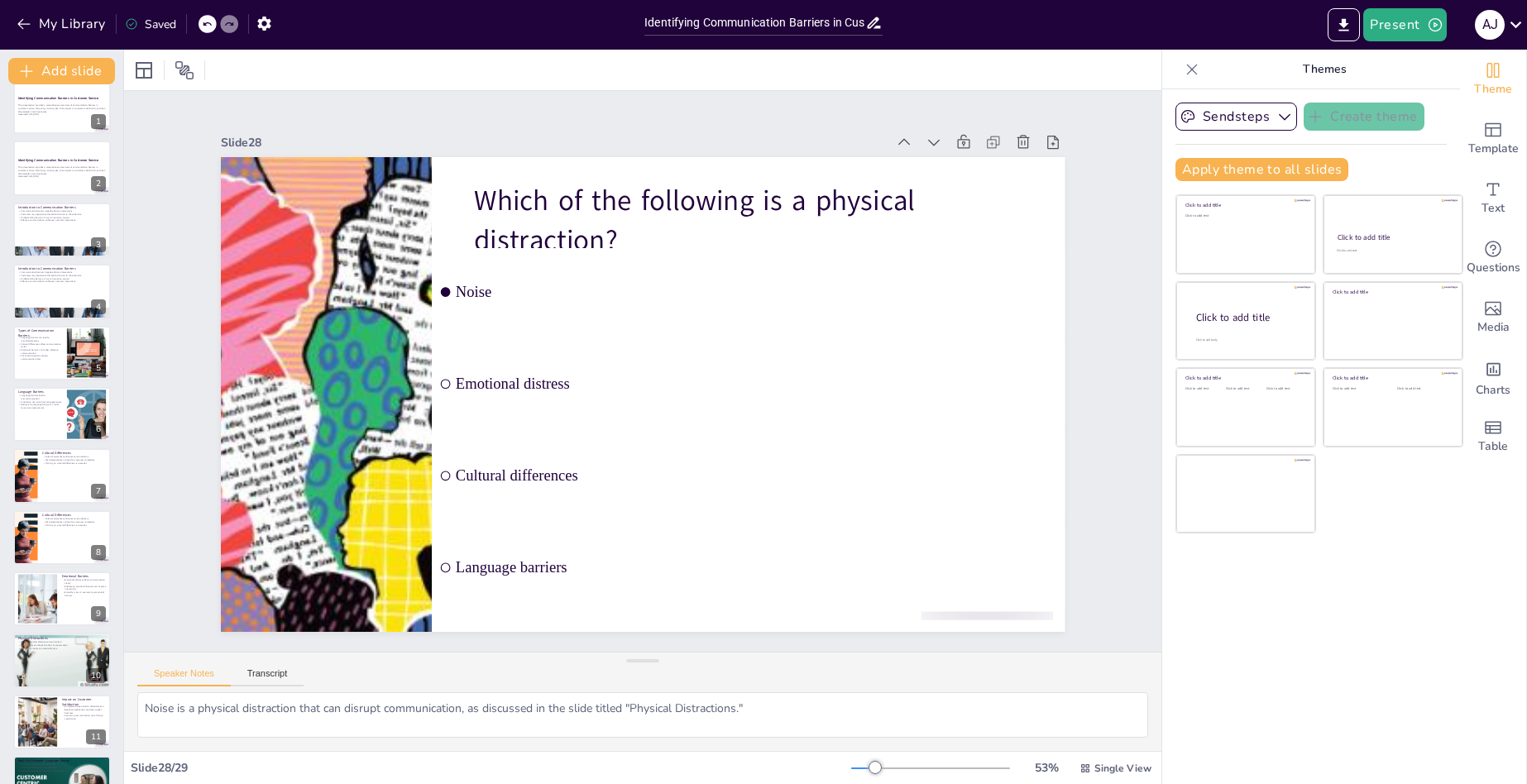
scroll to position [0, 0]
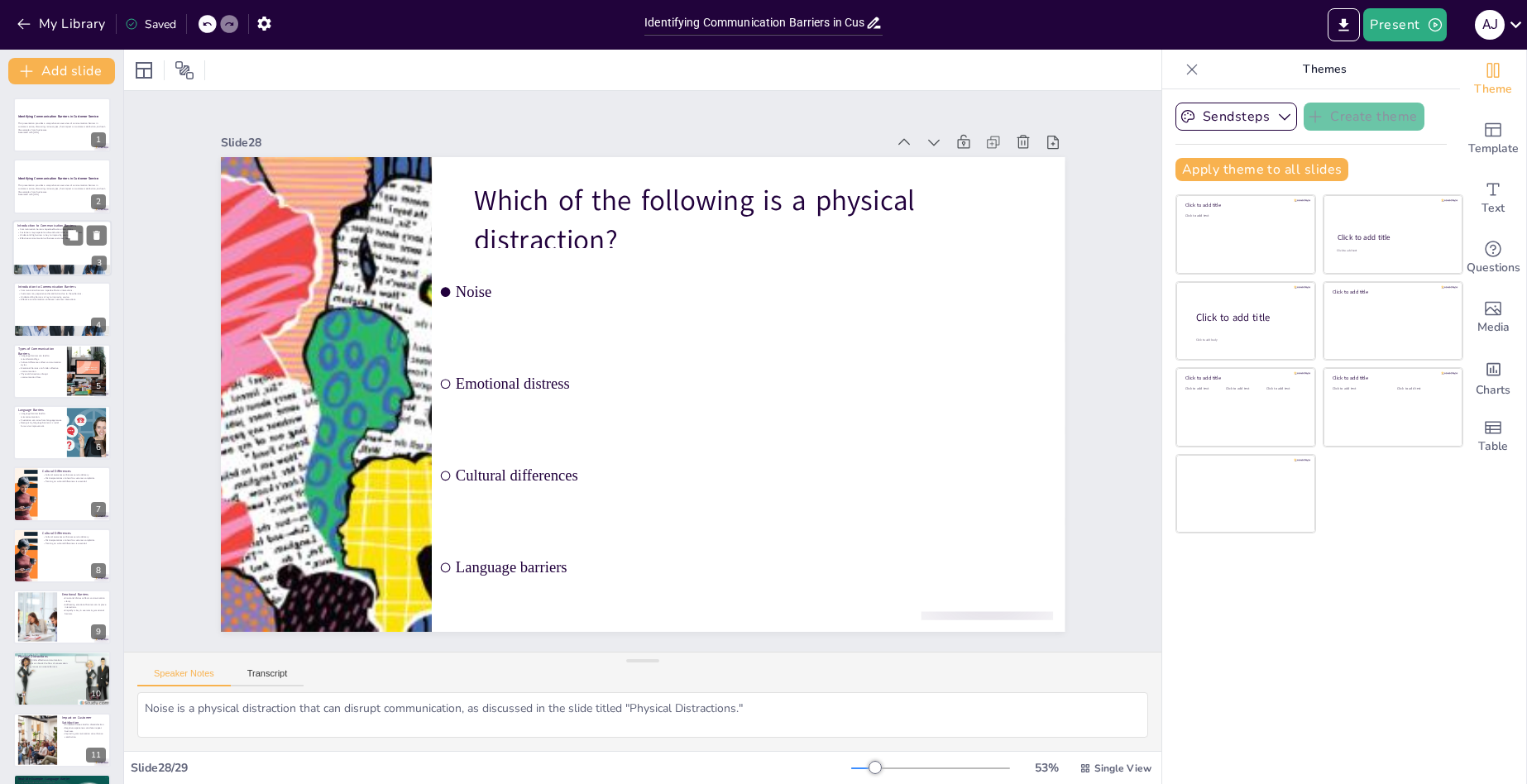
click at [60, 246] on div at bounding box center [61, 248] width 99 height 56
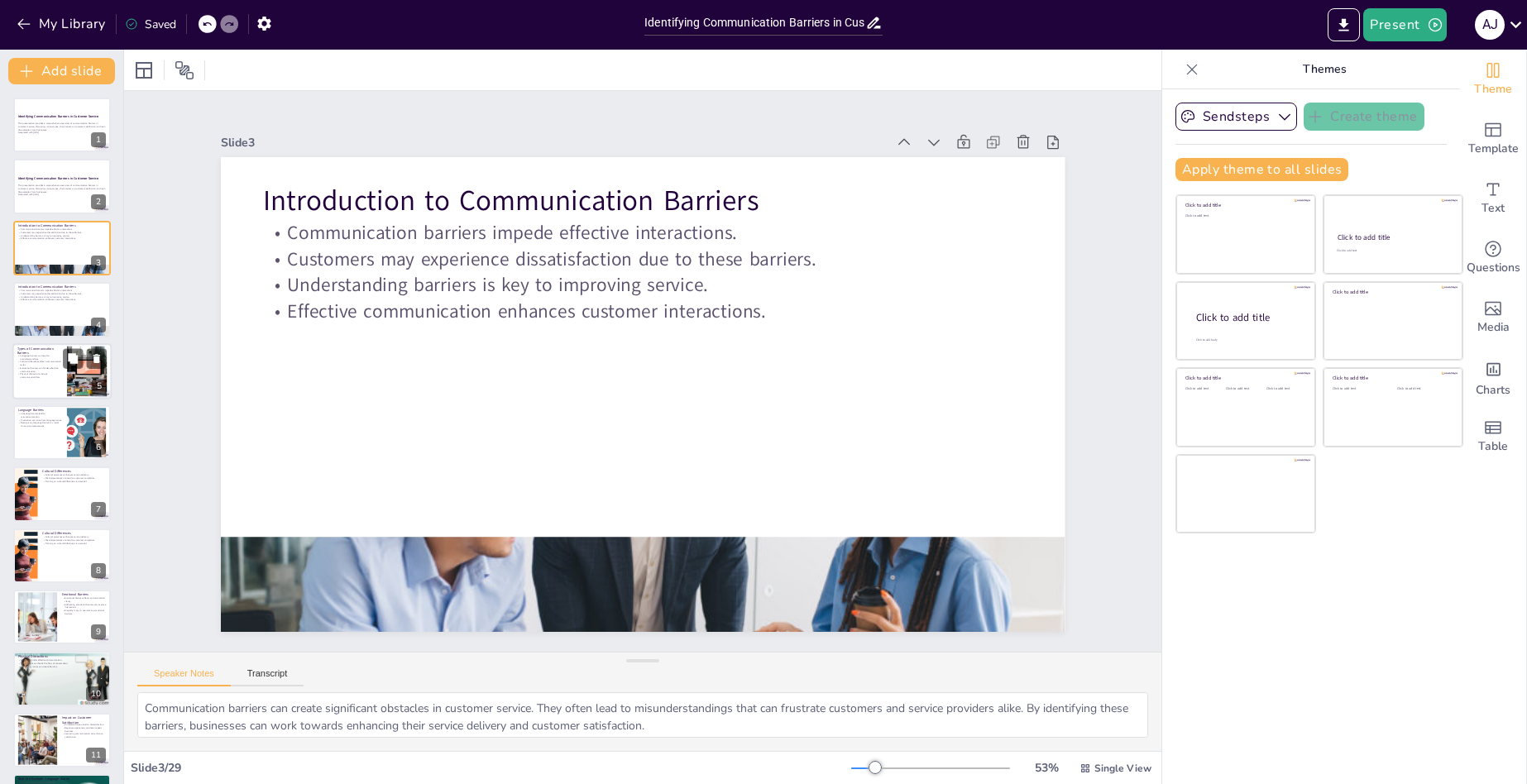
click at [46, 373] on p "Physical distractions disrupt communication flow." at bounding box center [39, 374] width 45 height 6
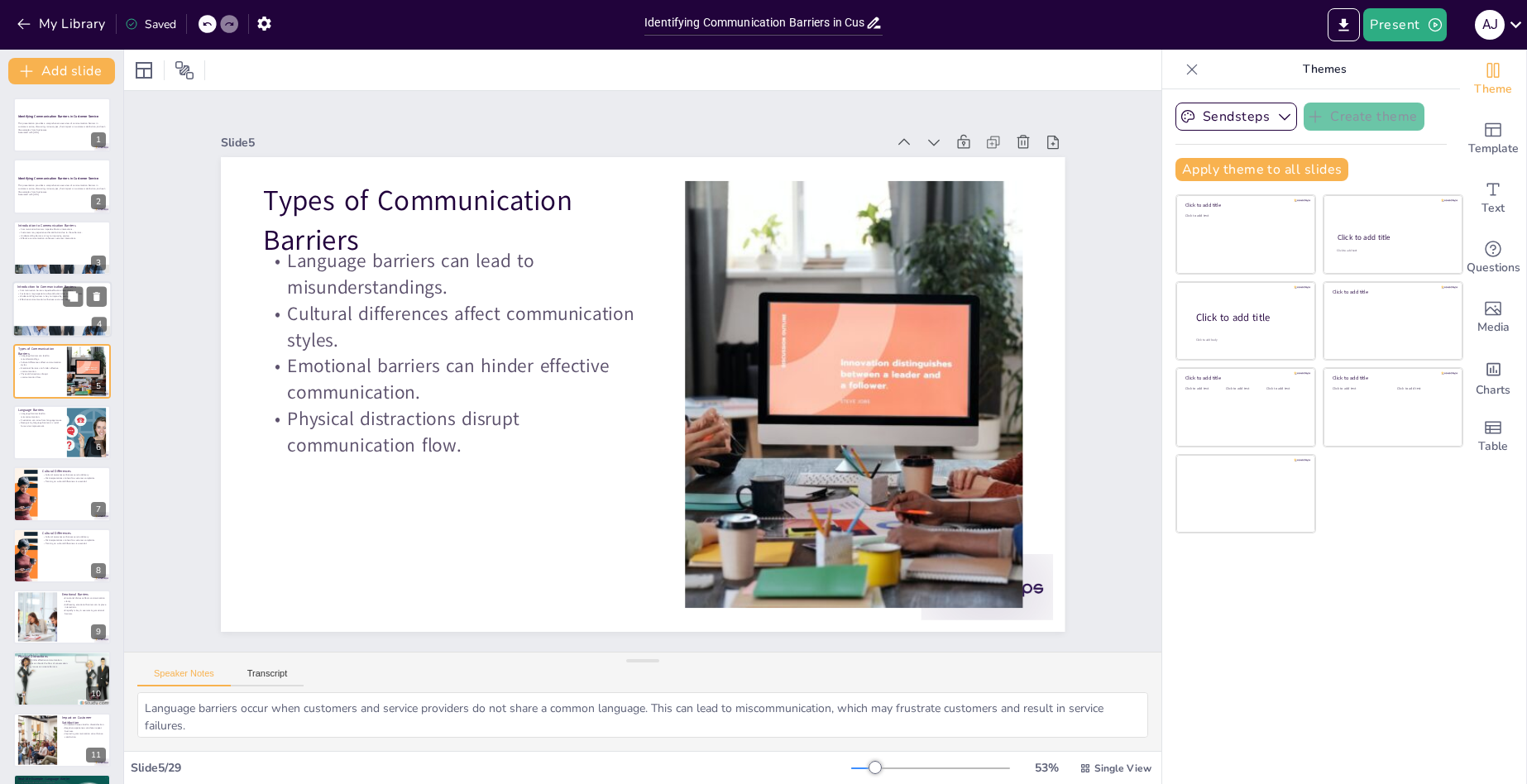
click at [39, 302] on div at bounding box center [61, 310] width 99 height 56
